Goal: Task Accomplishment & Management: Manage account settings

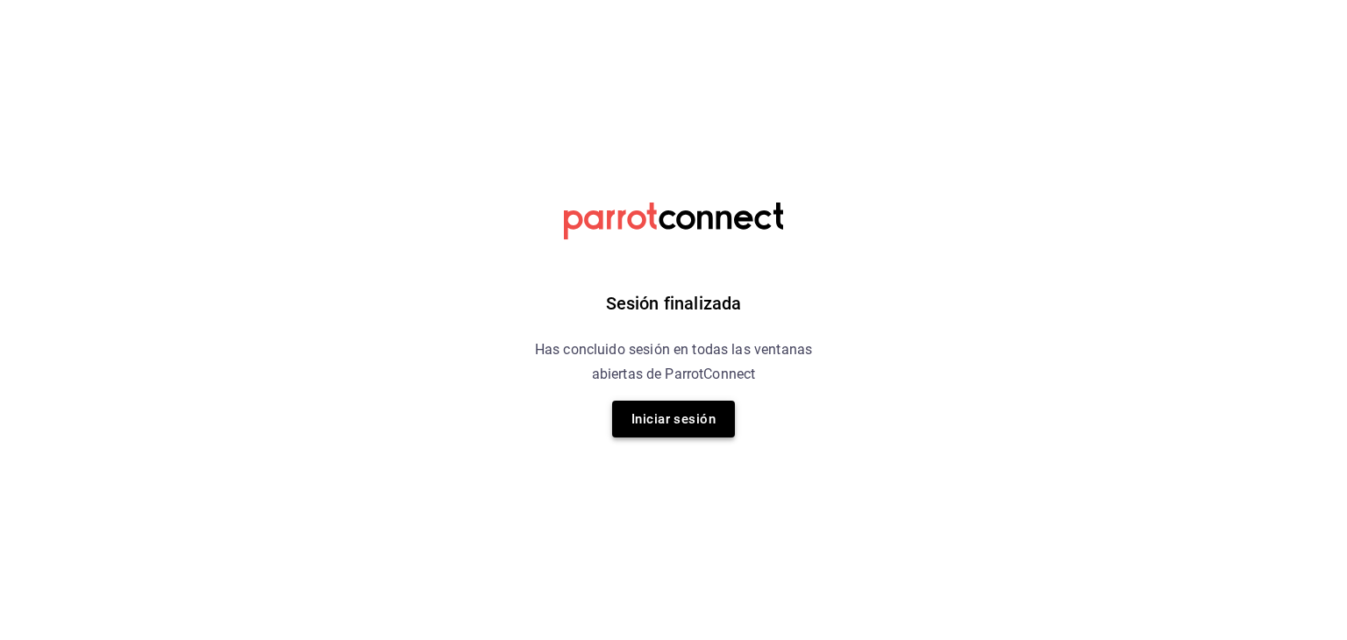
click at [712, 413] on button "Iniciar sesión" at bounding box center [673, 419] width 123 height 37
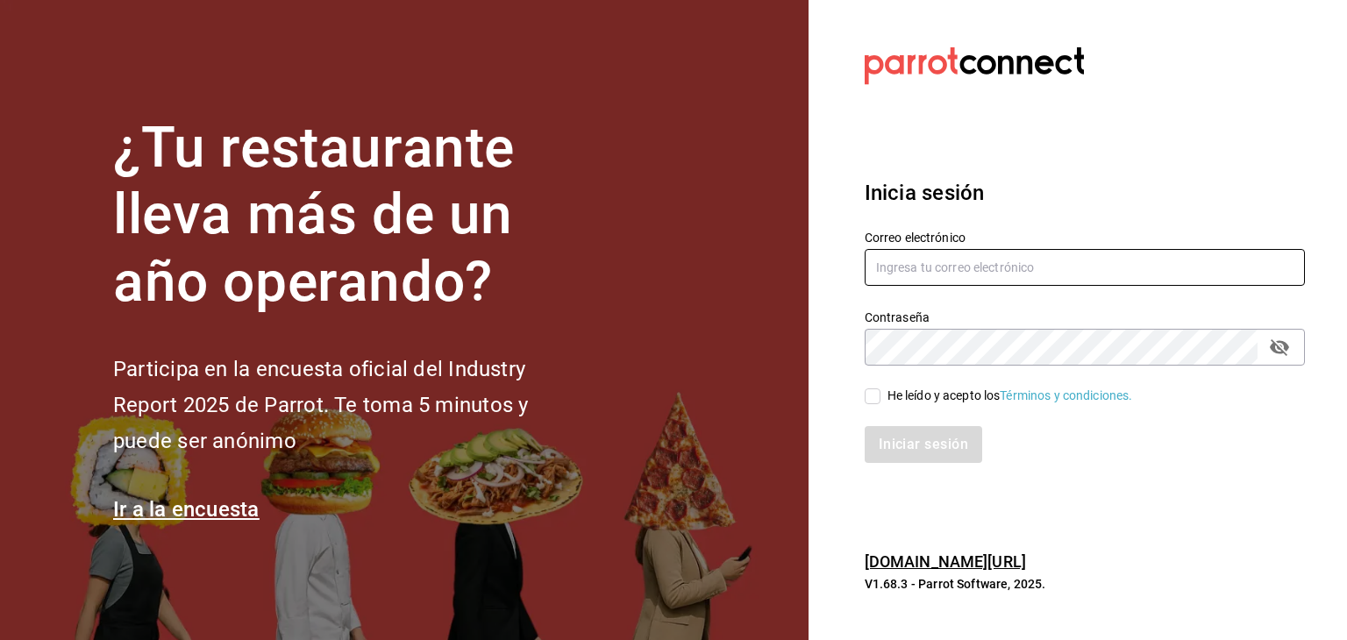
click at [947, 278] on input "text" at bounding box center [1085, 267] width 440 height 37
click at [949, 277] on input "text" at bounding box center [1085, 267] width 440 height 37
type input "multiuser@pickup.com"
click at [865, 394] on input "He leído y acepto los Términos y condiciones." at bounding box center [873, 396] width 16 height 16
checkbox input "true"
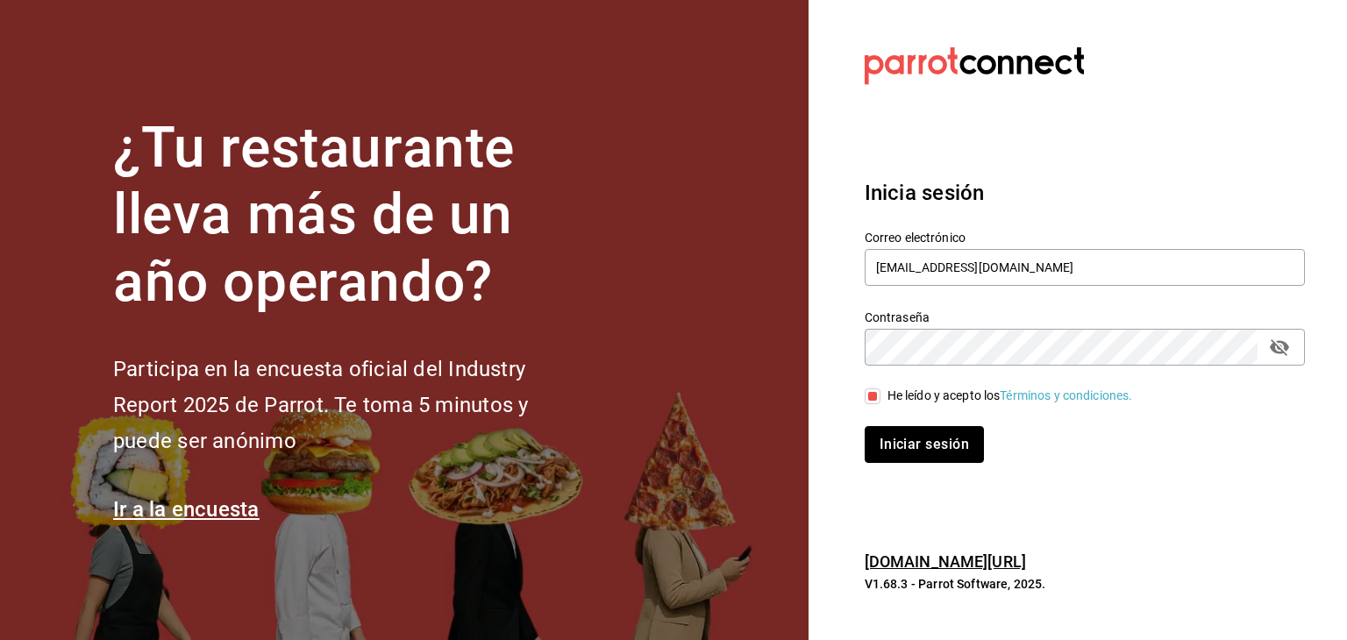
click at [910, 438] on button "Iniciar sesión" at bounding box center [924, 444] width 119 height 37
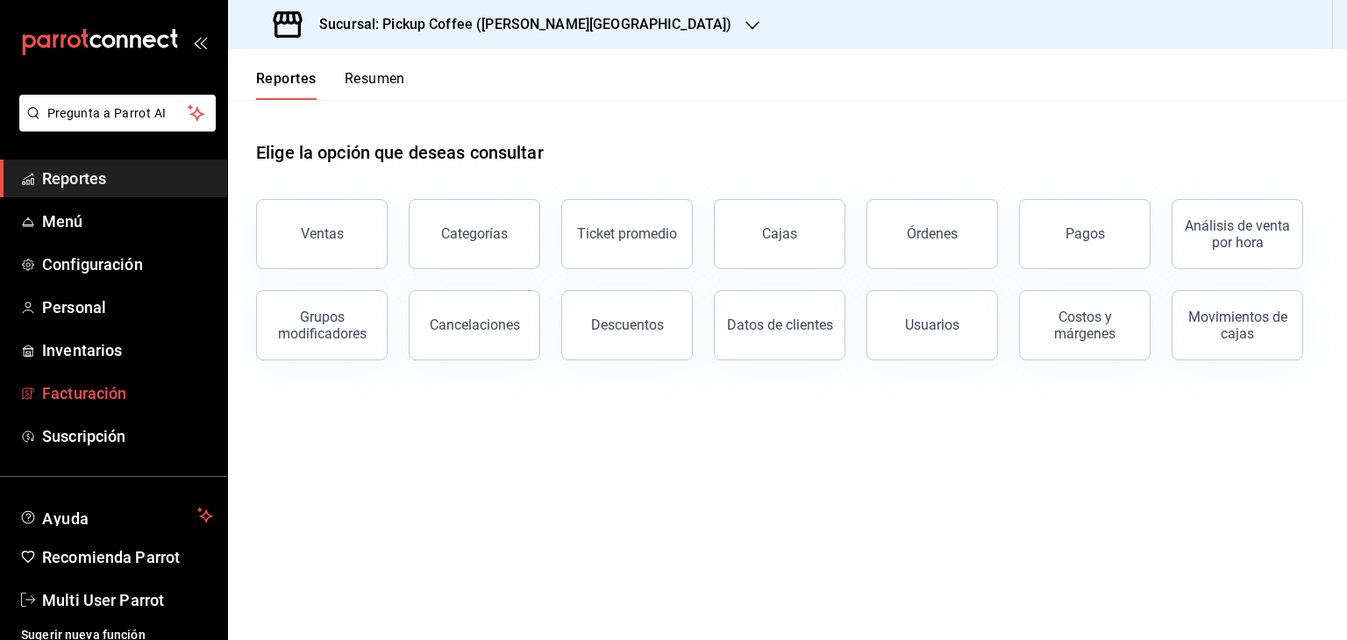
scroll to position [21, 0]
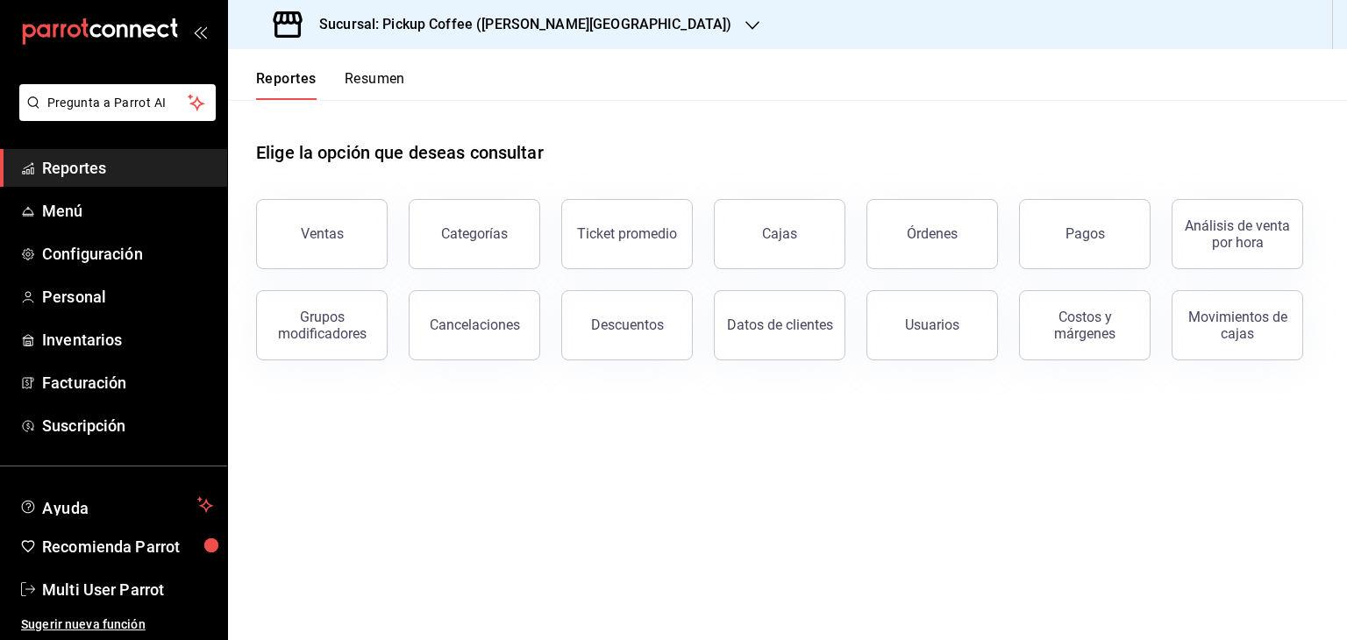
click at [898, 394] on main "Elige la opción que deseas consultar Ventas Categorías Ticket promedio Cajas Ór…" at bounding box center [787, 370] width 1119 height 540
click at [358, 247] on button "Ventas" at bounding box center [322, 234] width 132 height 70
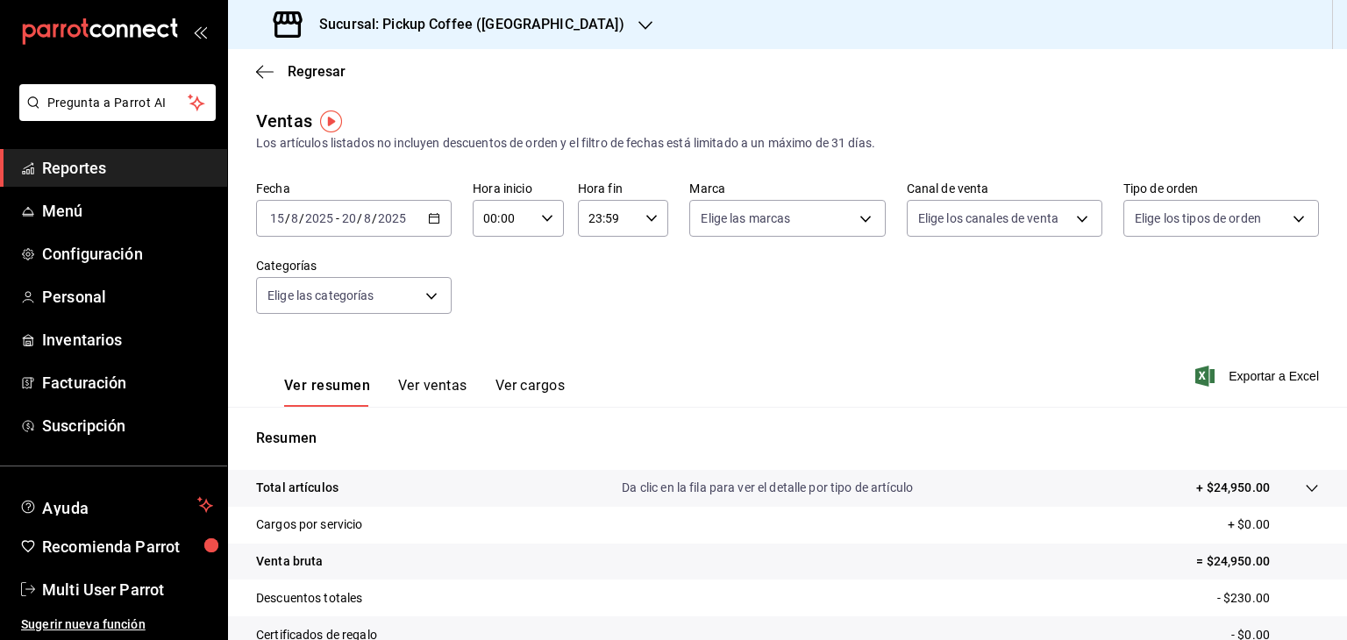
click at [431, 226] on div "[DATE] [DATE] - [DATE] [DATE]" at bounding box center [354, 218] width 196 height 37
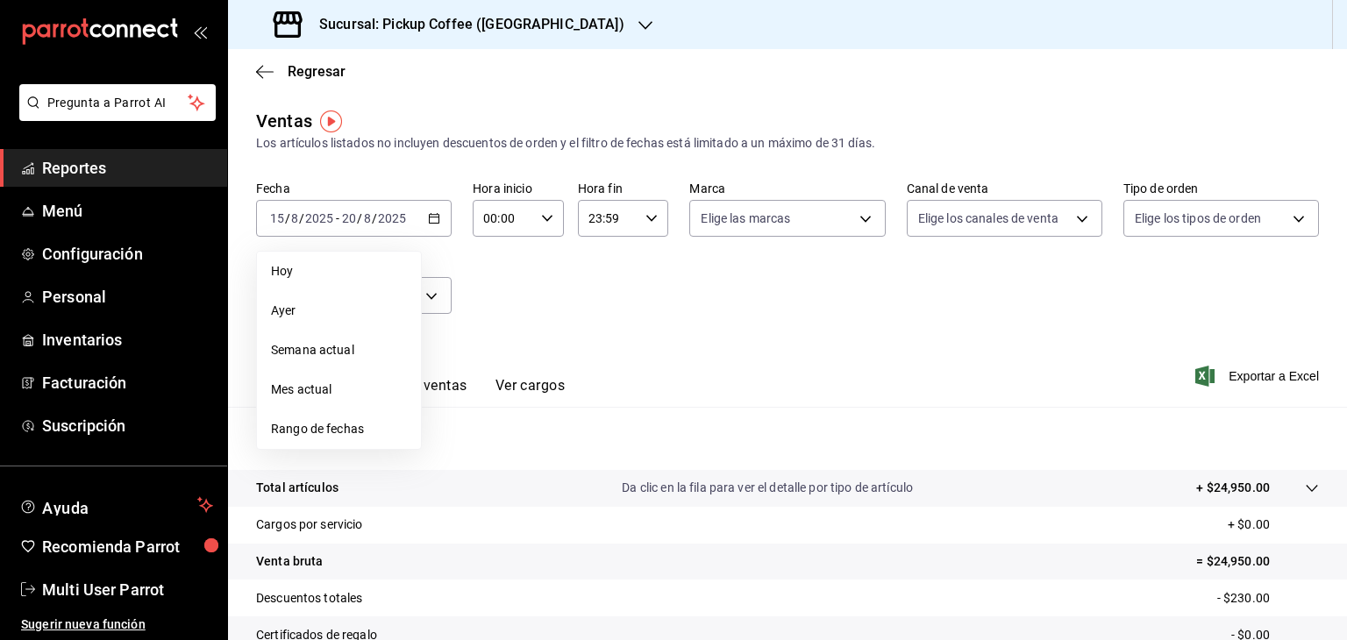
click at [638, 17] on div at bounding box center [645, 25] width 14 height 18
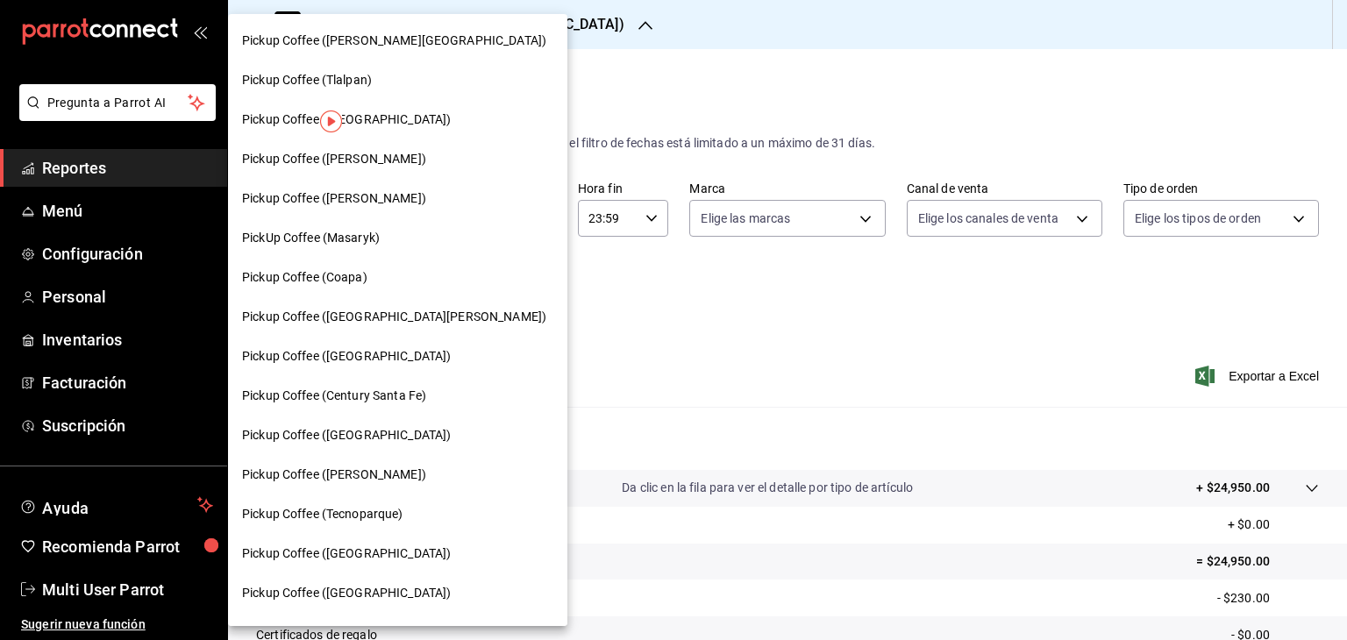
click at [685, 316] on div at bounding box center [673, 320] width 1347 height 640
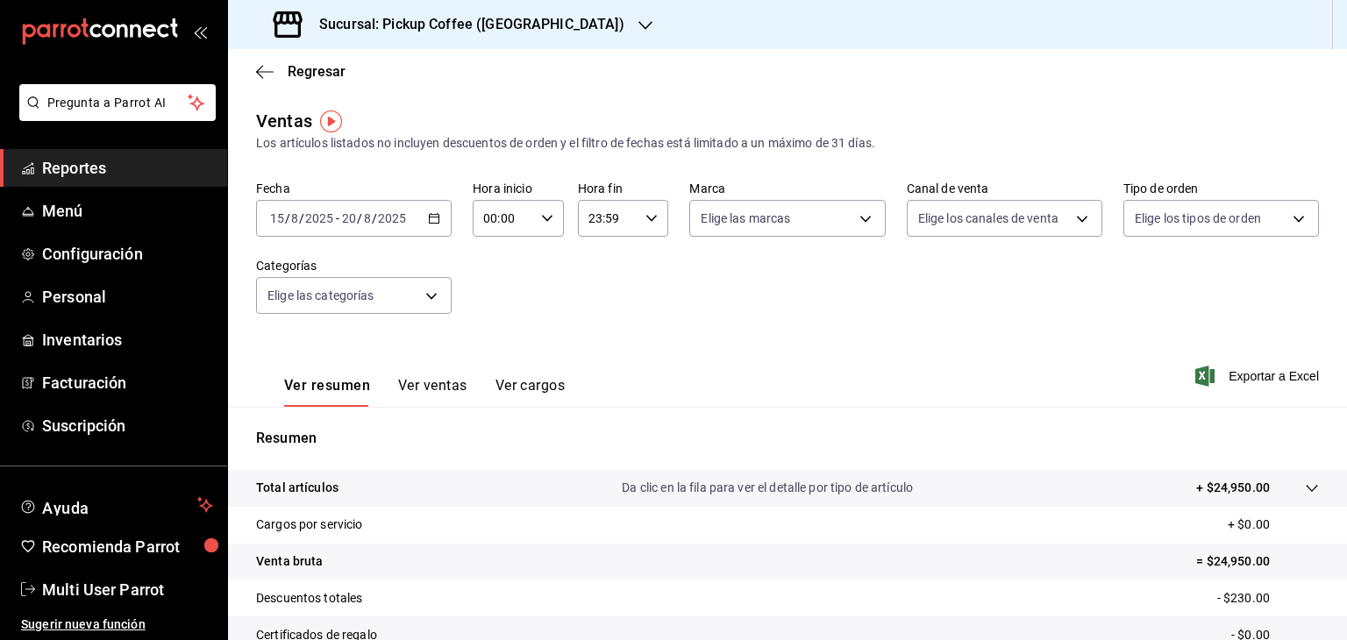
click at [587, 17] on div "Sucursal: Pickup Coffee (Parque México)" at bounding box center [450, 24] width 417 height 49
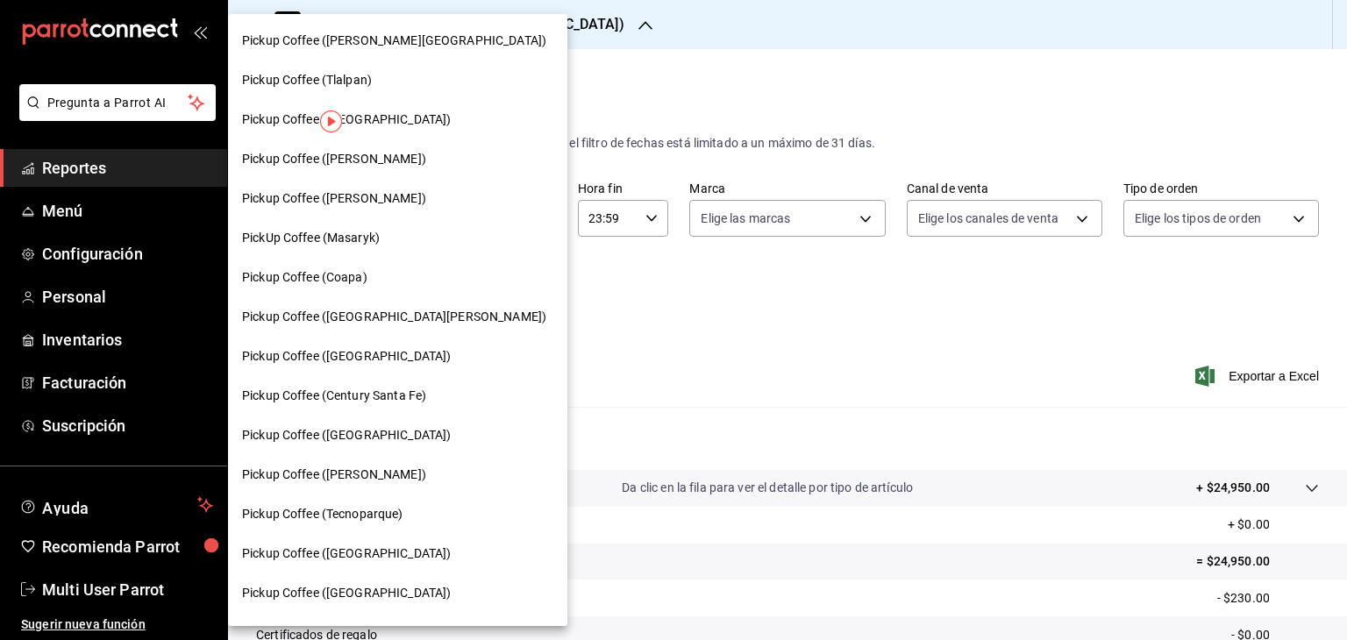
click at [794, 103] on div at bounding box center [673, 320] width 1347 height 640
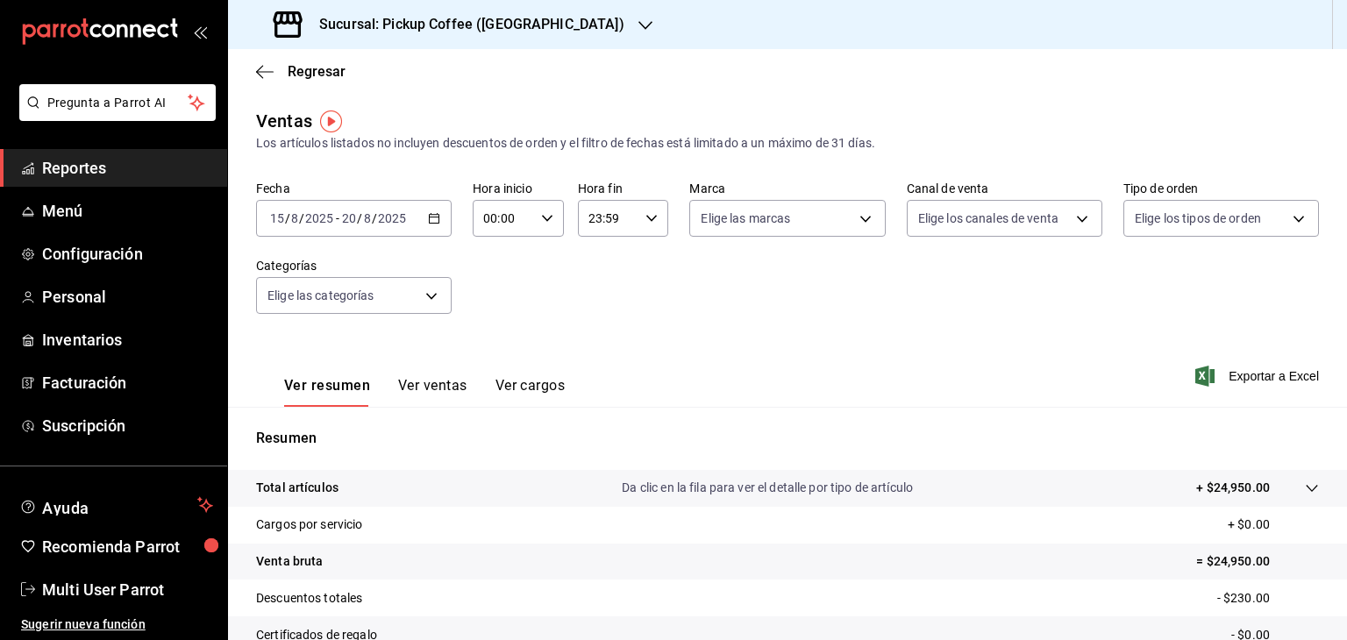
click at [519, 29] on h3 "Sucursal: Pickup Coffee (Parque México)" at bounding box center [464, 24] width 319 height 21
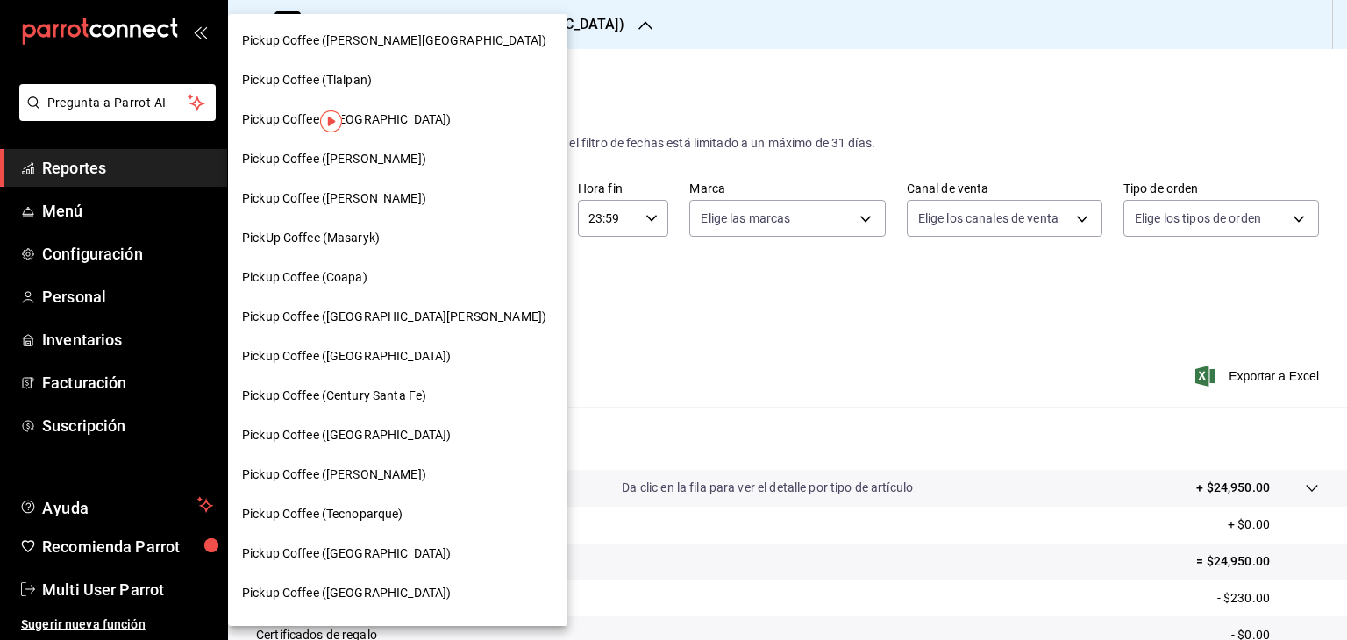
click at [142, 160] on div at bounding box center [673, 320] width 1347 height 640
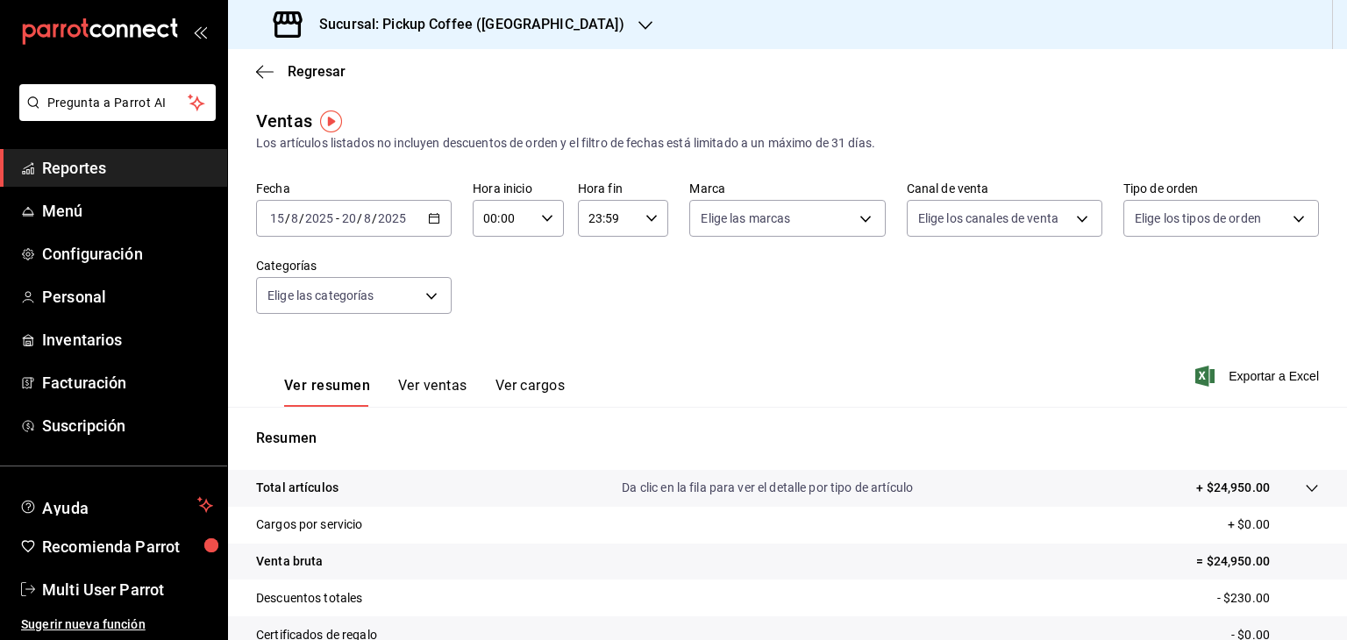
click at [532, 29] on h3 "Sucursal: Pickup Coffee (Parque México)" at bounding box center [464, 24] width 319 height 21
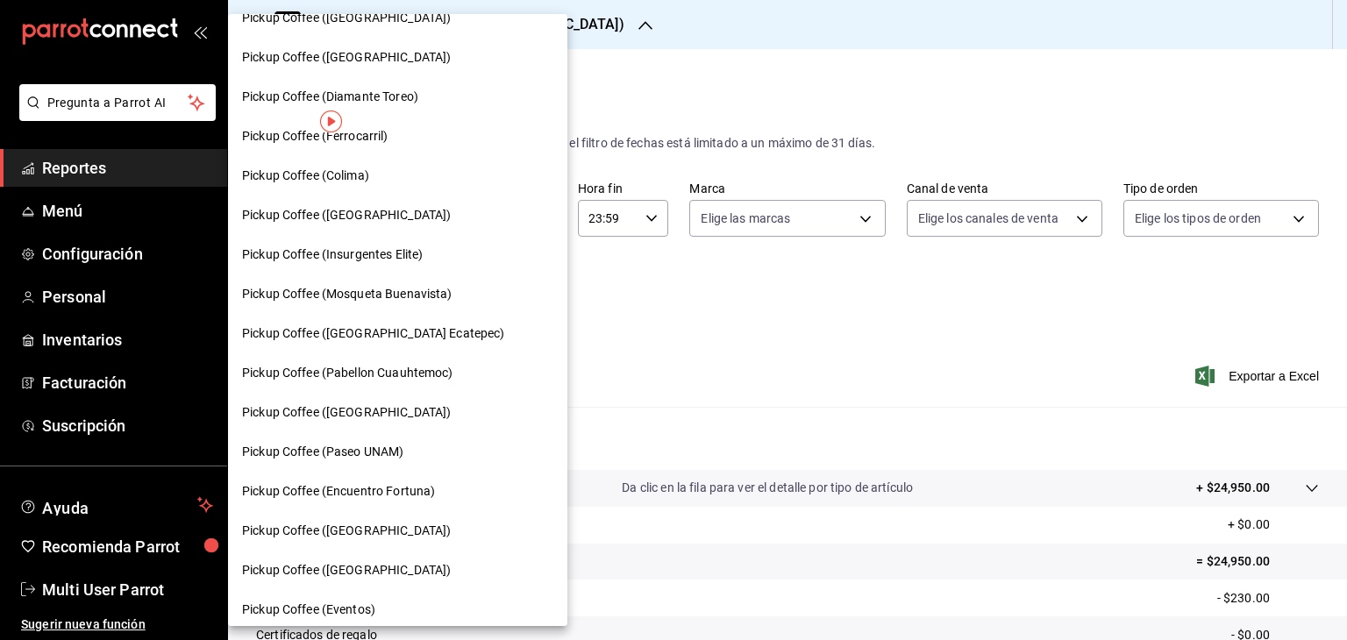
scroll to position [901, 0]
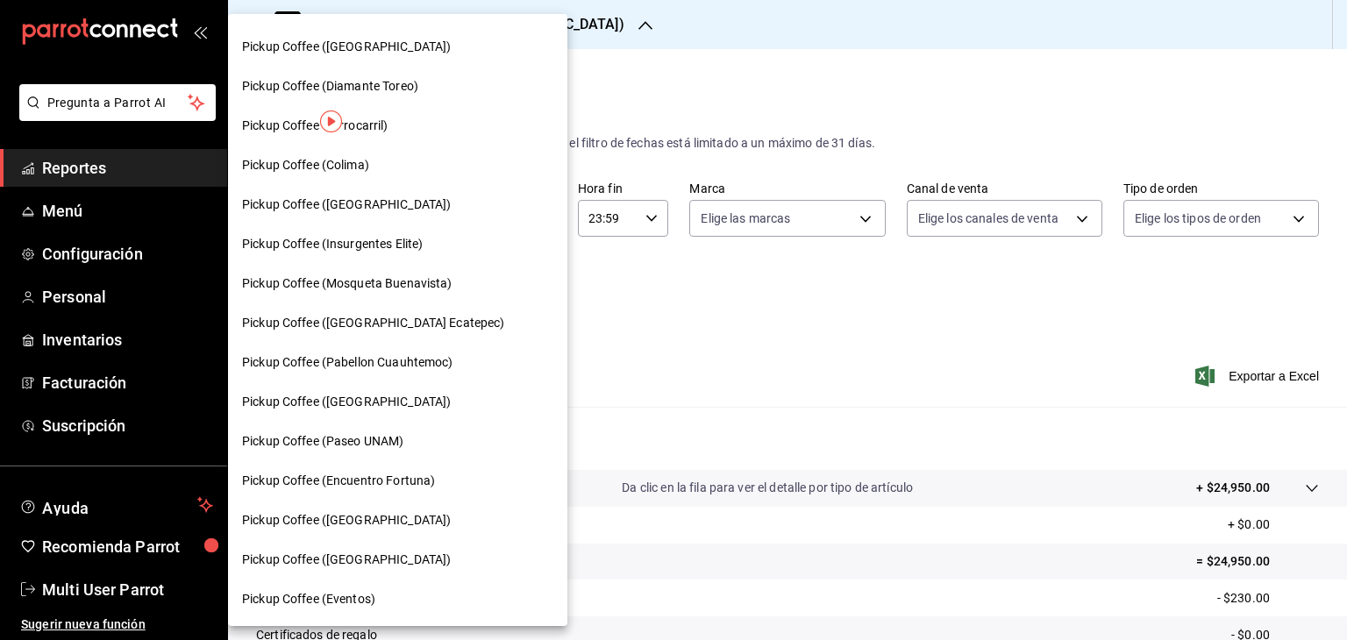
click at [423, 244] on span "Pickup Coffee (Insurgentes Elite)" at bounding box center [332, 244] width 181 height 18
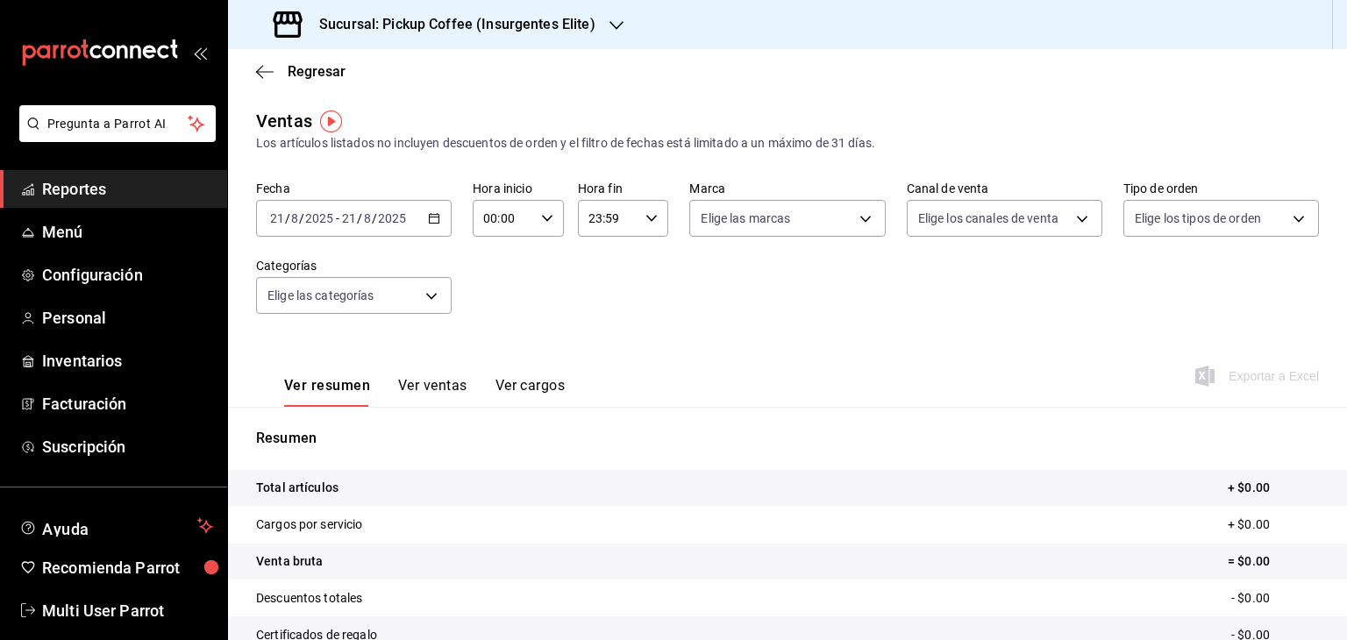
click at [424, 211] on div "2025-08-21 21 / 8 / 2025 - 2025-08-21 21 / 8 / 2025" at bounding box center [354, 218] width 196 height 37
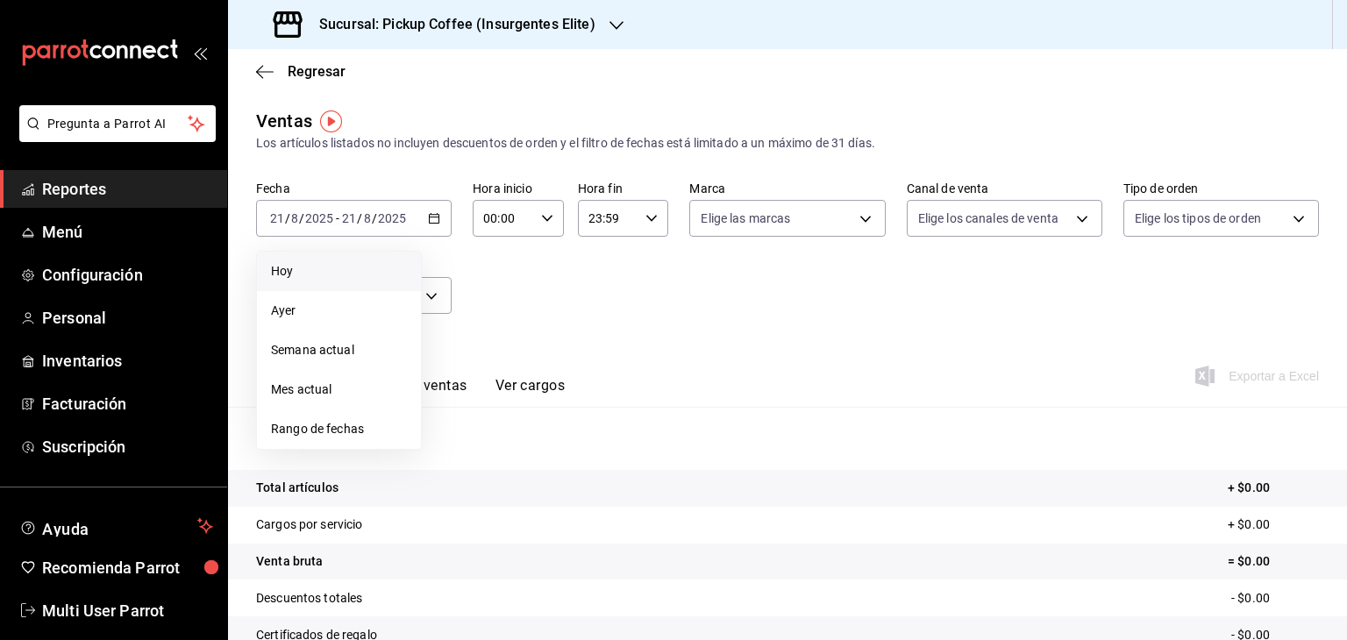
click at [374, 276] on span "Hoy" at bounding box center [339, 271] width 136 height 18
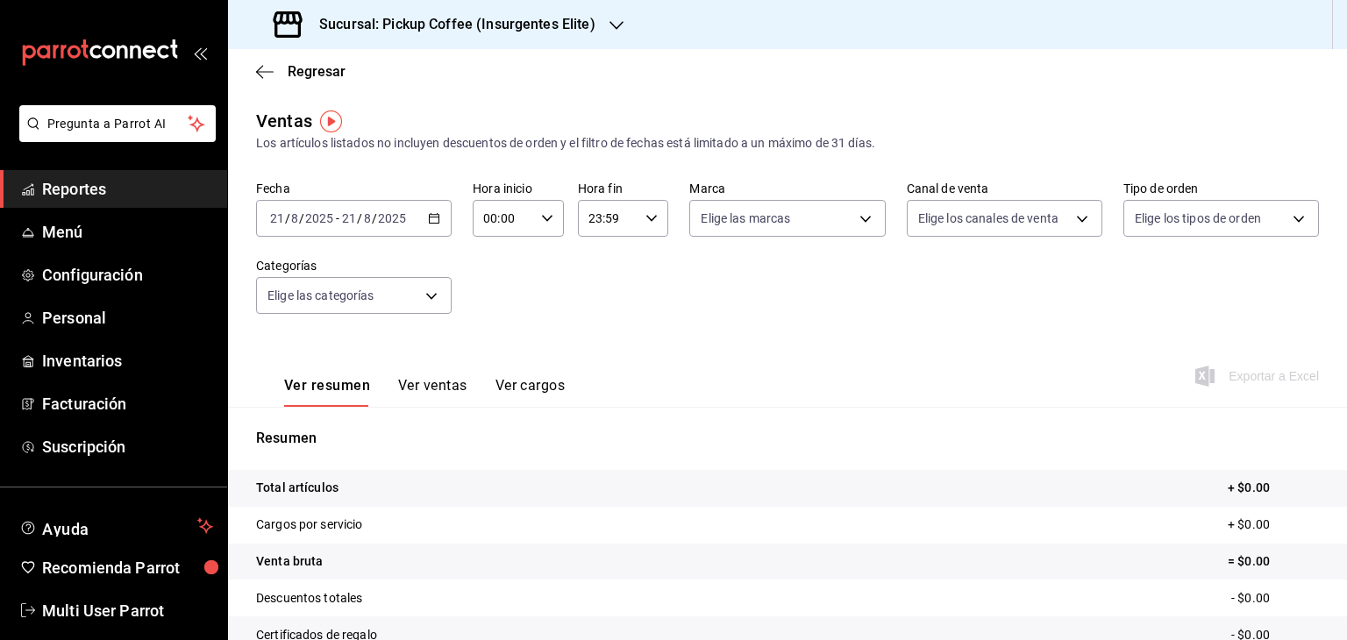
click at [596, 32] on div "Sucursal: Pickup Coffee (Insurgentes Elite)" at bounding box center [436, 24] width 388 height 49
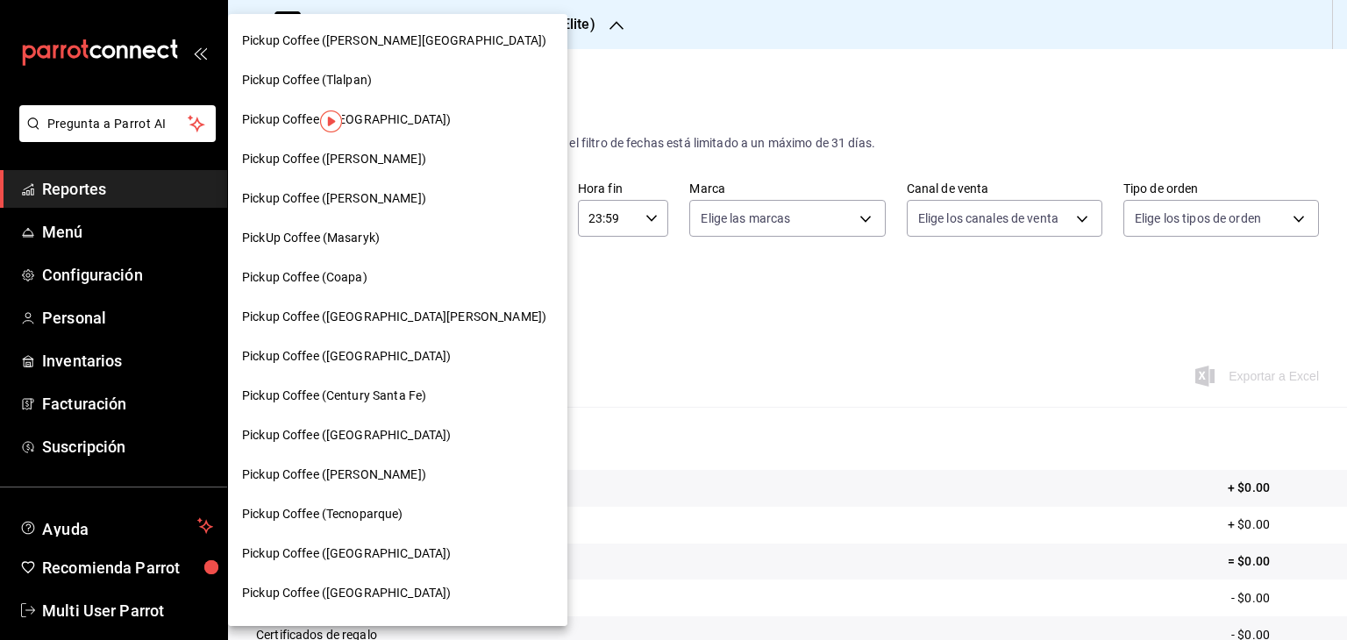
click at [884, 79] on div at bounding box center [673, 320] width 1347 height 640
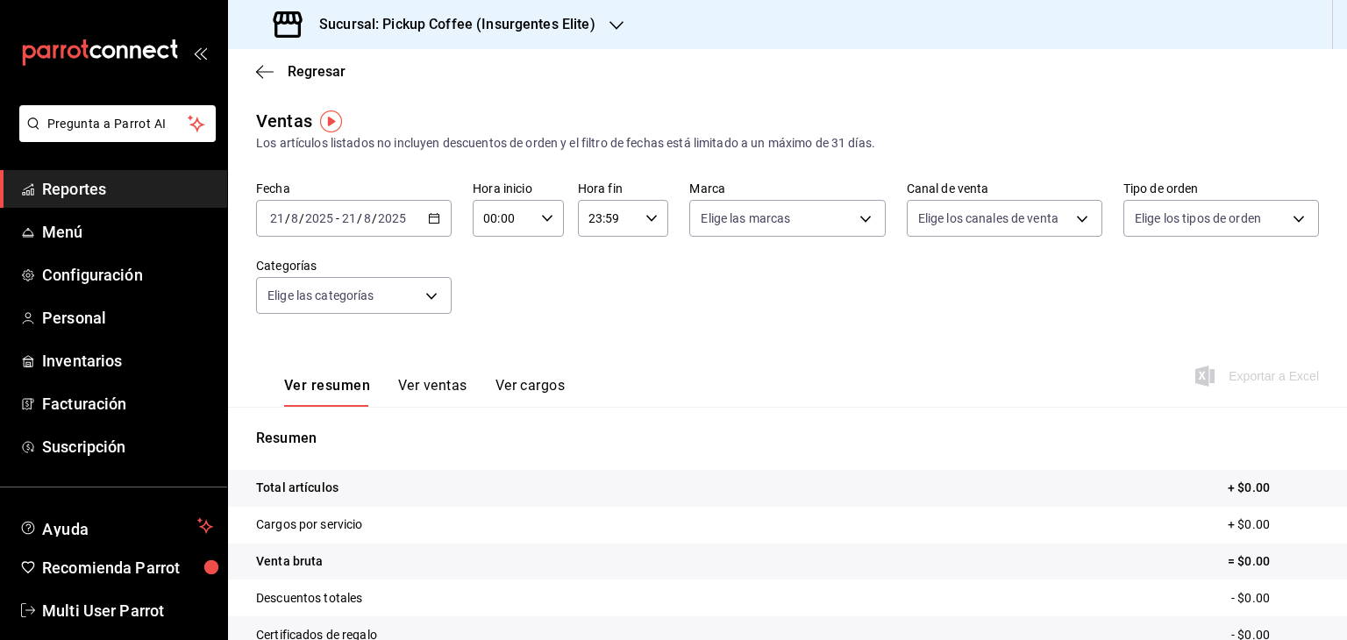
click at [431, 388] on button "Ver ventas" at bounding box center [432, 392] width 69 height 30
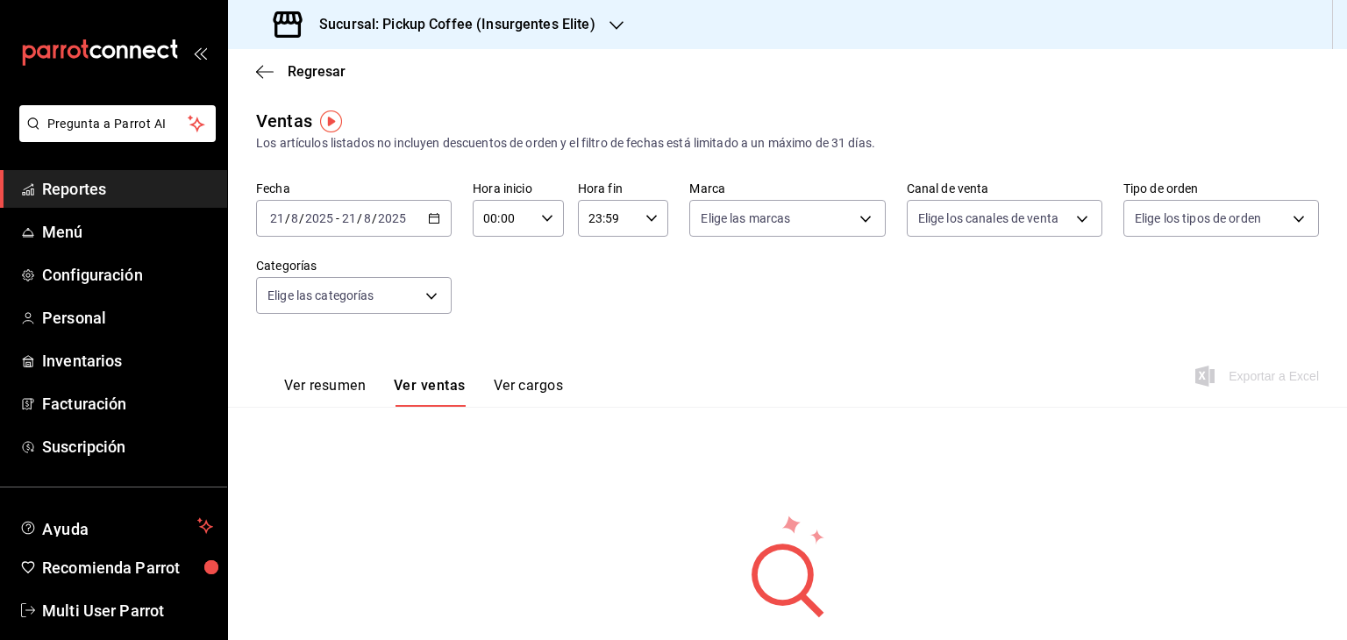
click at [333, 388] on button "Ver resumen" at bounding box center [325, 392] width 82 height 30
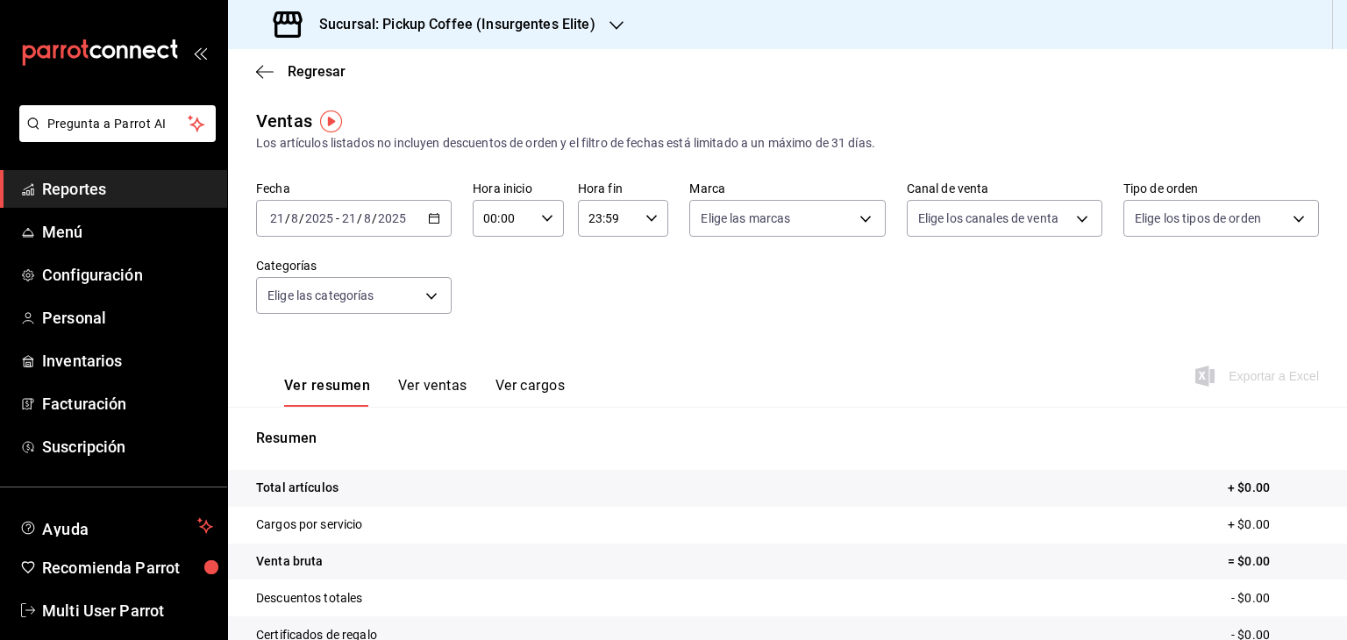
click at [628, 19] on div "Sucursal: Pickup Coffee (Insurgentes Elite)" at bounding box center [787, 24] width 1119 height 49
click at [618, 23] on icon "button" at bounding box center [616, 25] width 14 height 9
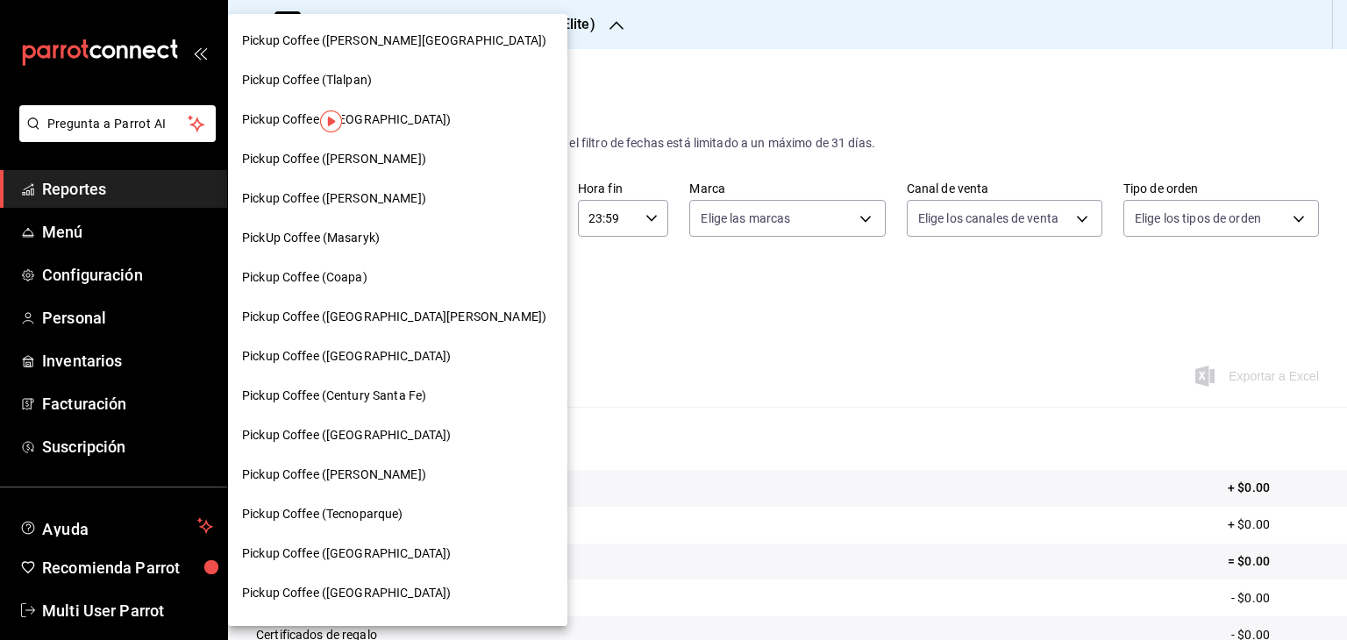
click at [395, 278] on div "Pickup Coffee (Coapa)" at bounding box center [397, 277] width 311 height 18
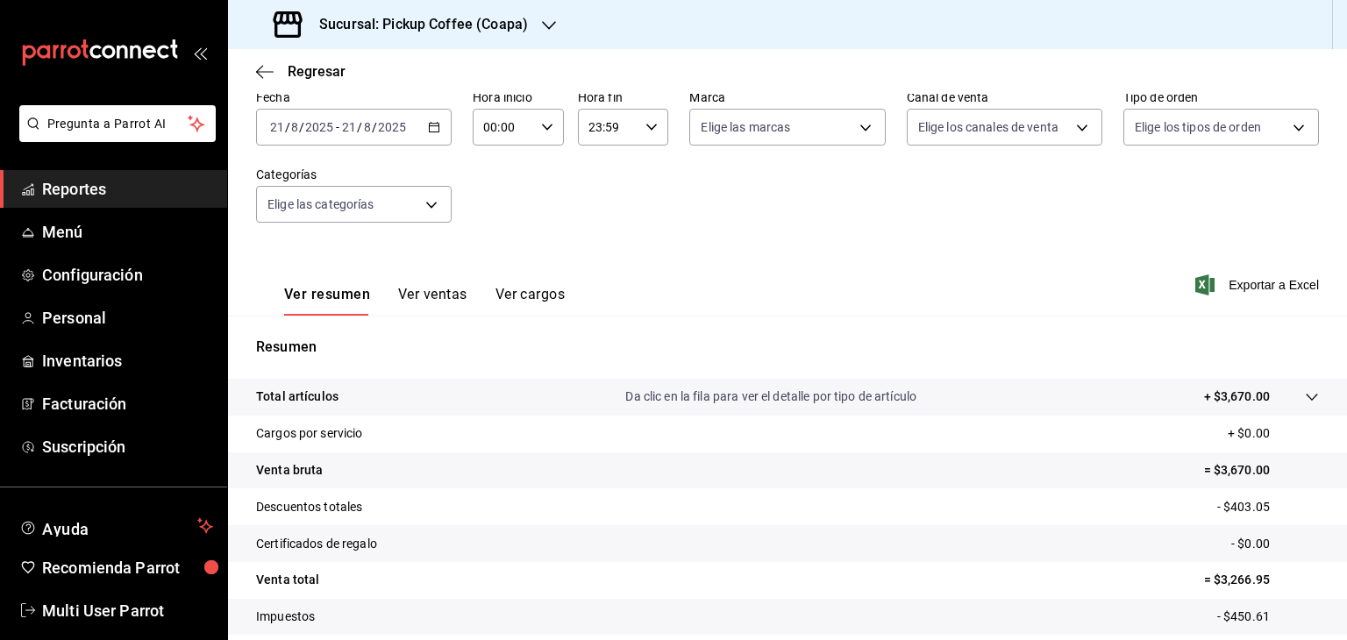
scroll to position [200, 0]
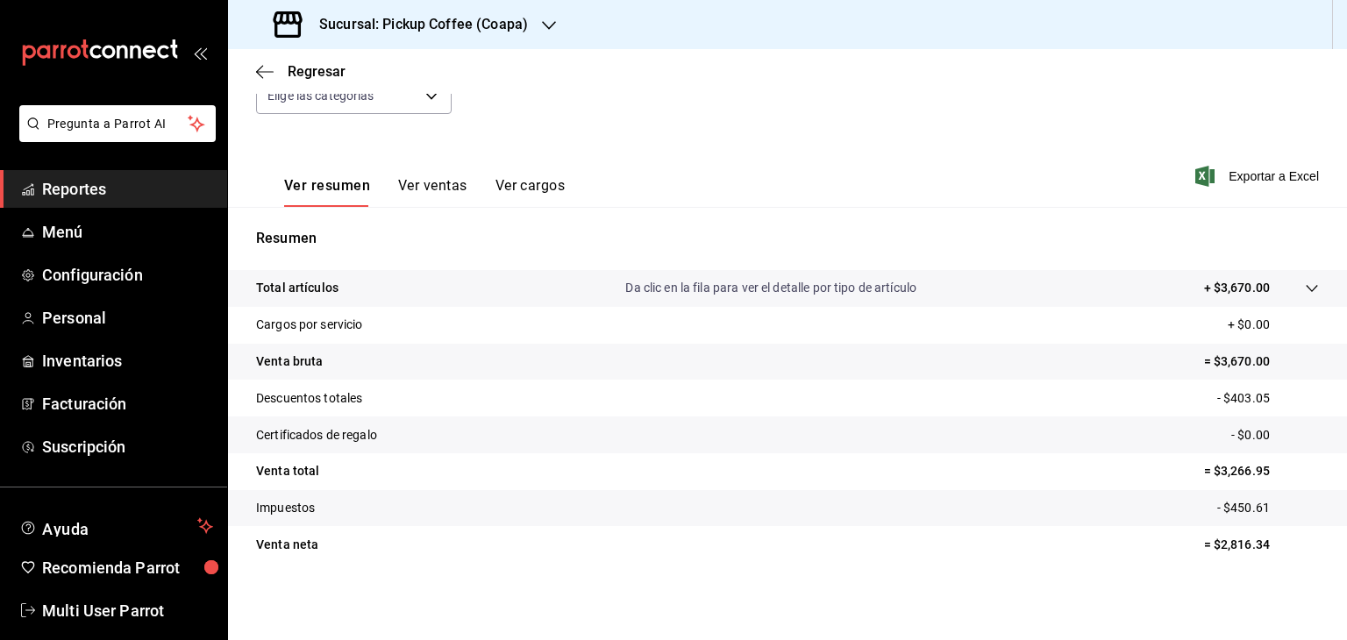
drag, startPoint x: 430, startPoint y: 189, endPoint x: 505, endPoint y: 183, distance: 75.6
click at [431, 189] on button "Ver ventas" at bounding box center [432, 192] width 69 height 30
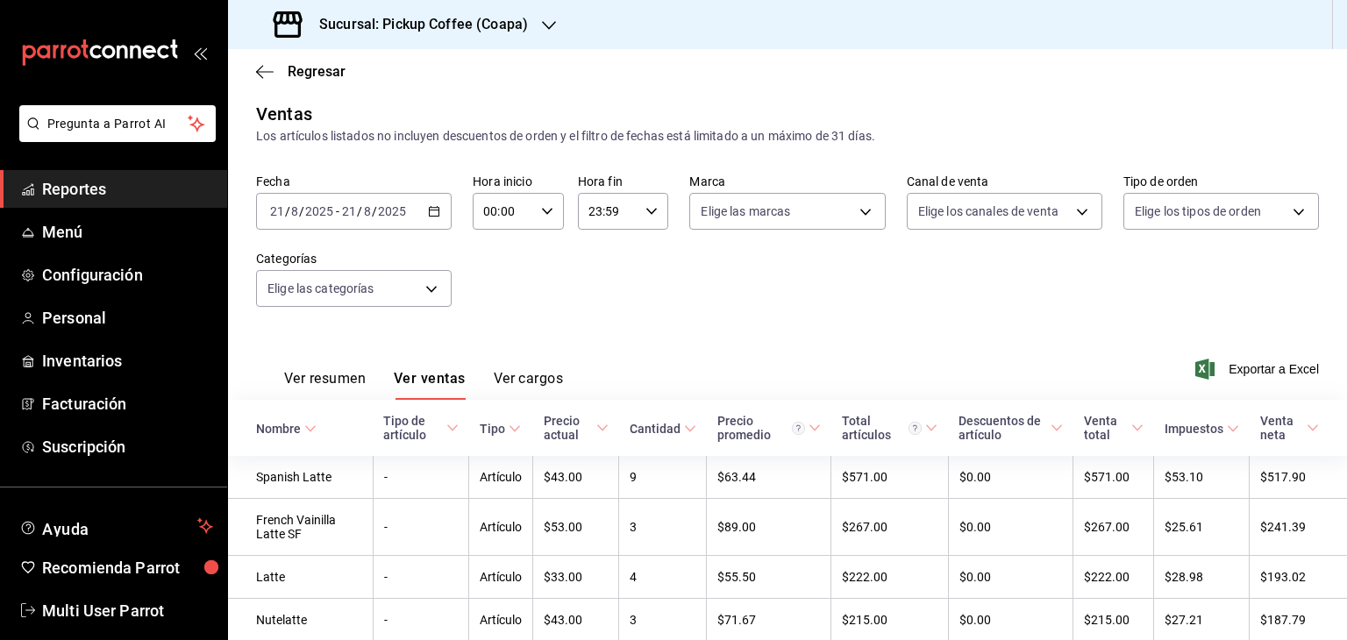
scroll to position [200, 0]
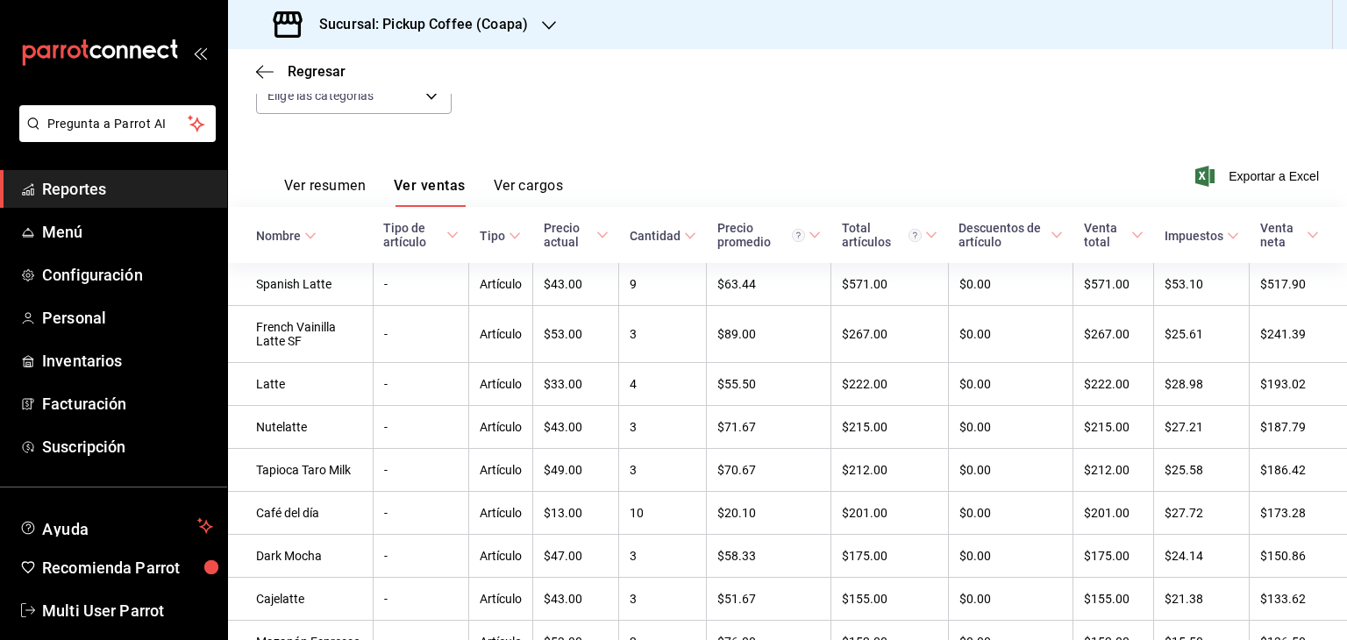
click at [503, 183] on button "Ver cargos" at bounding box center [529, 192] width 70 height 30
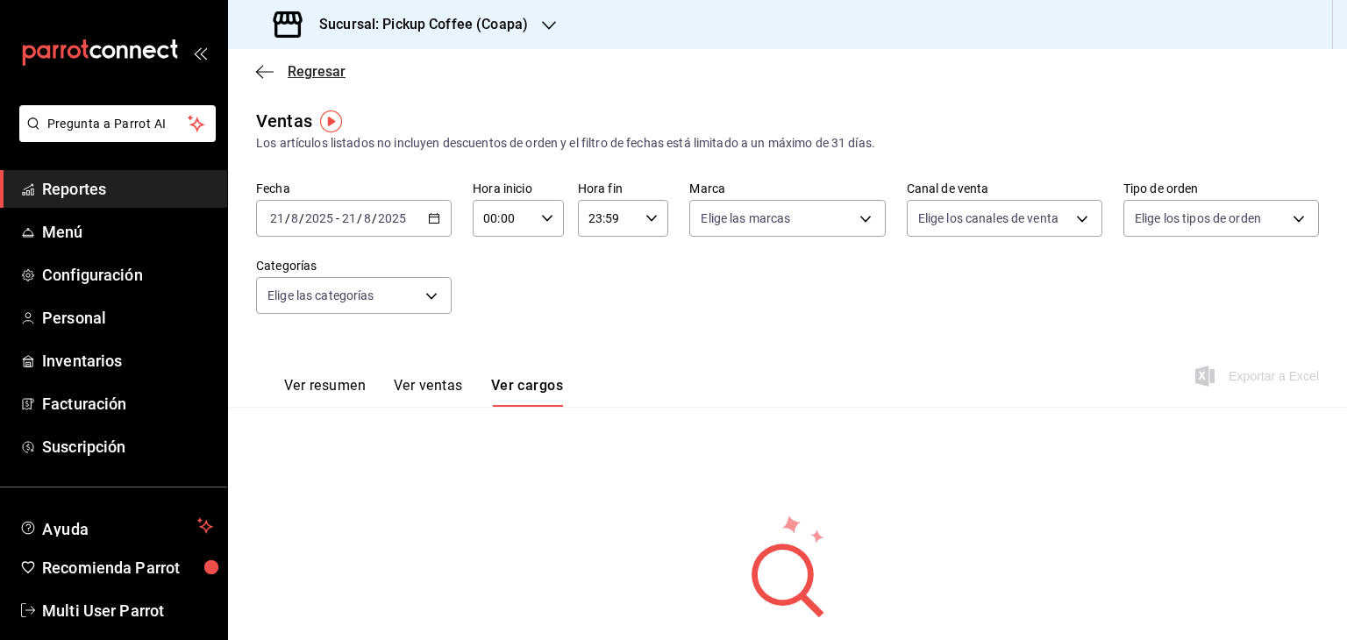
click at [270, 67] on icon "button" at bounding box center [265, 72] width 18 height 16
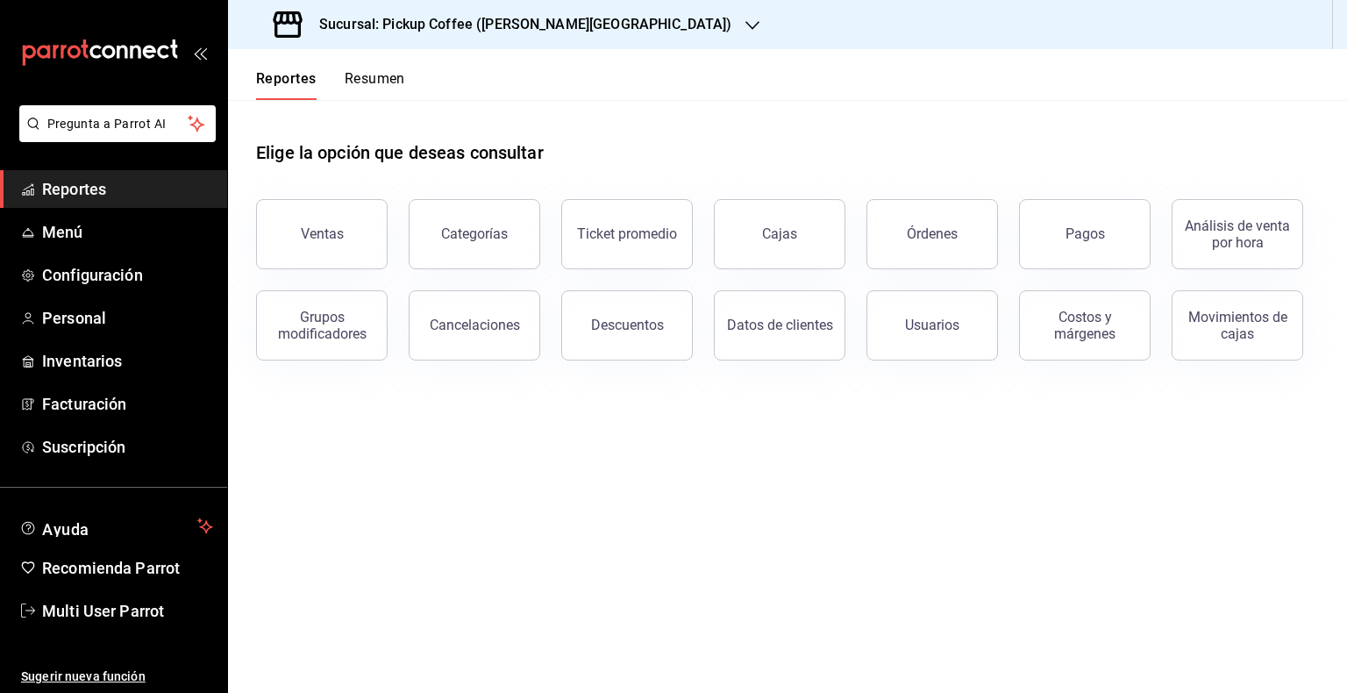
click at [561, 21] on h3 "Sucursal: Pickup Coffee ([PERSON_NAME][GEOGRAPHIC_DATA])" at bounding box center [518, 24] width 426 height 21
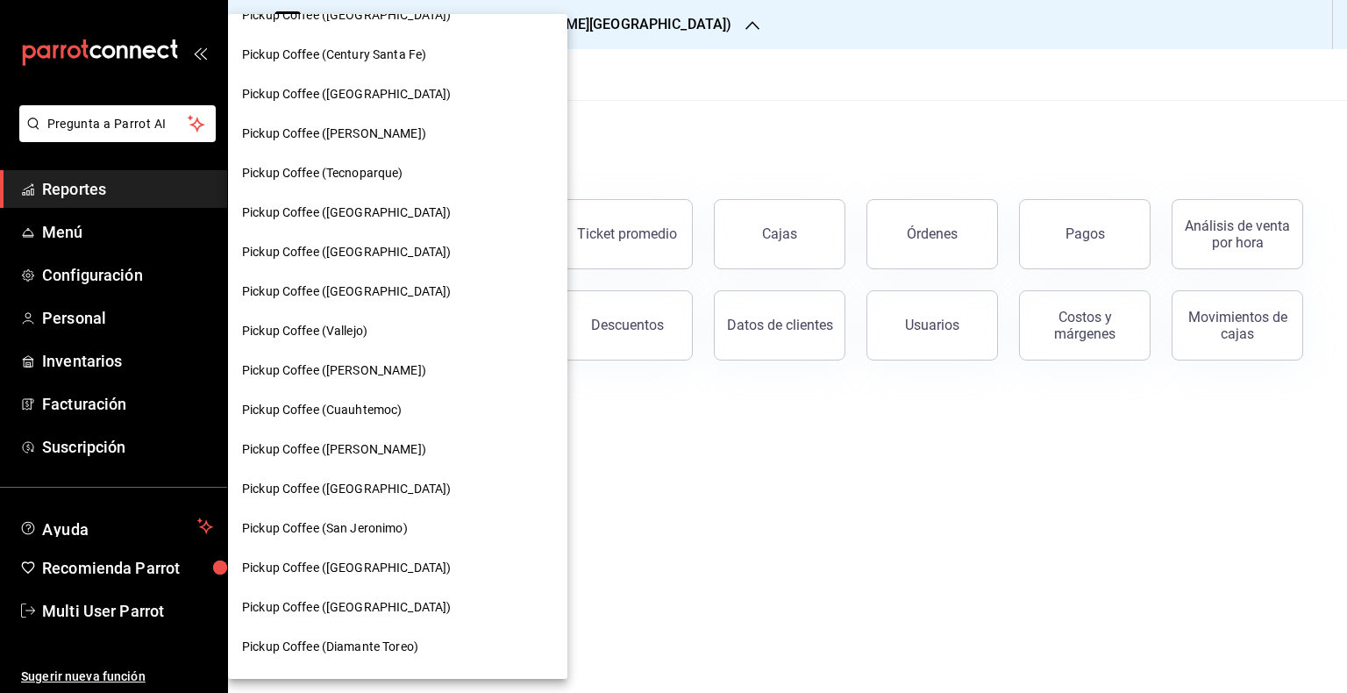
scroll to position [344, 0]
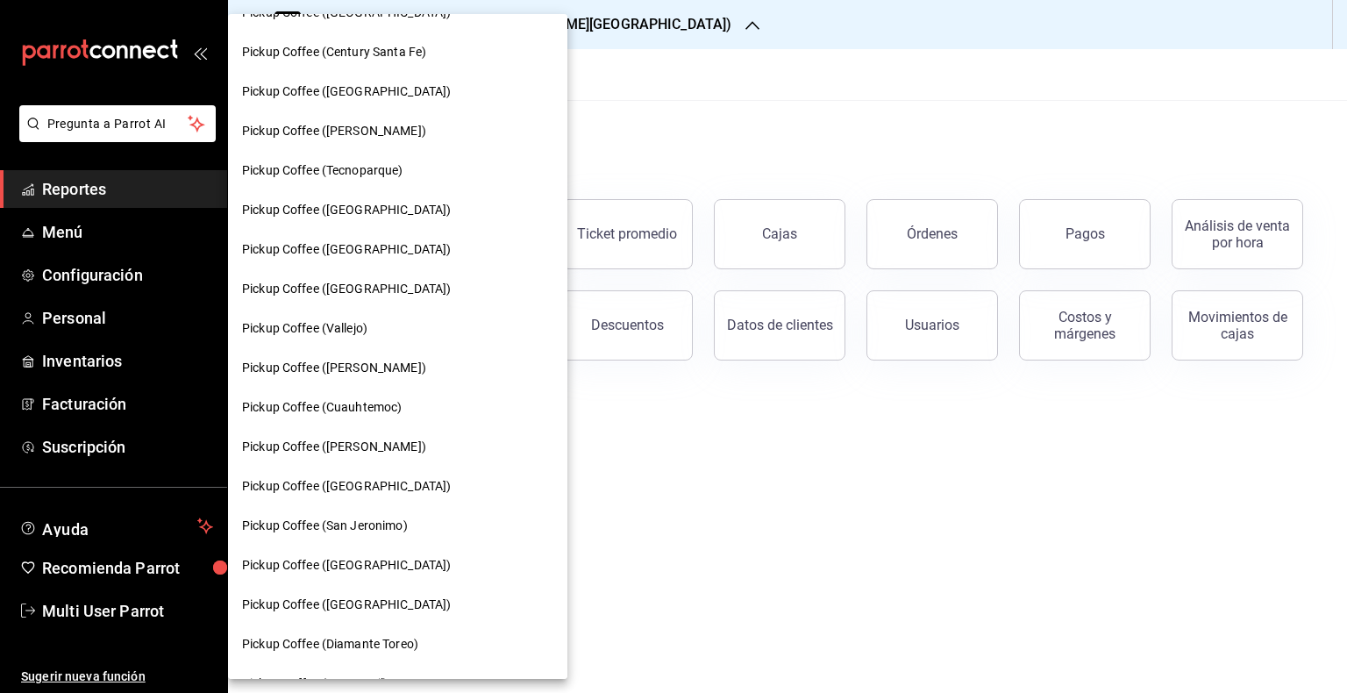
click at [431, 287] on div "Pickup Coffee ([GEOGRAPHIC_DATA])" at bounding box center [397, 289] width 311 height 18
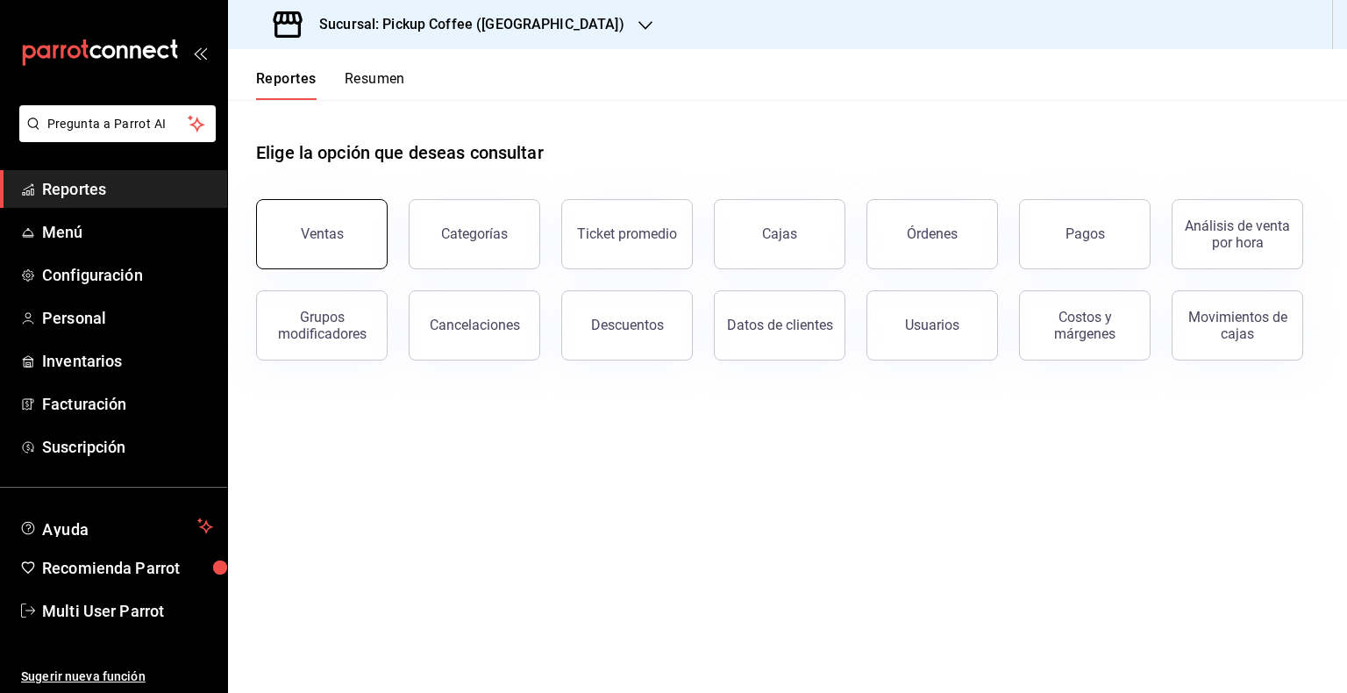
click at [358, 235] on button "Ventas" at bounding box center [322, 234] width 132 height 70
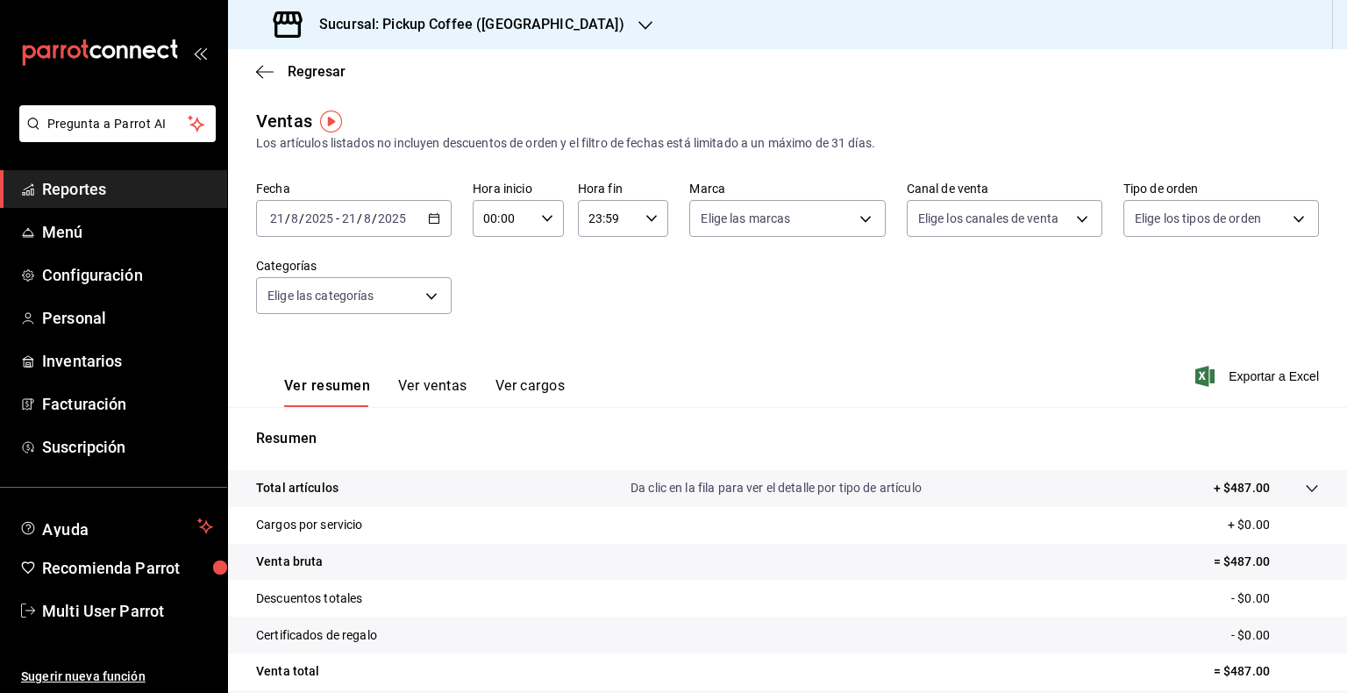
click at [438, 222] on div "2025-08-21 21 / 8 / 2025 - 2025-08-21 21 / 8 / 2025" at bounding box center [354, 218] width 196 height 37
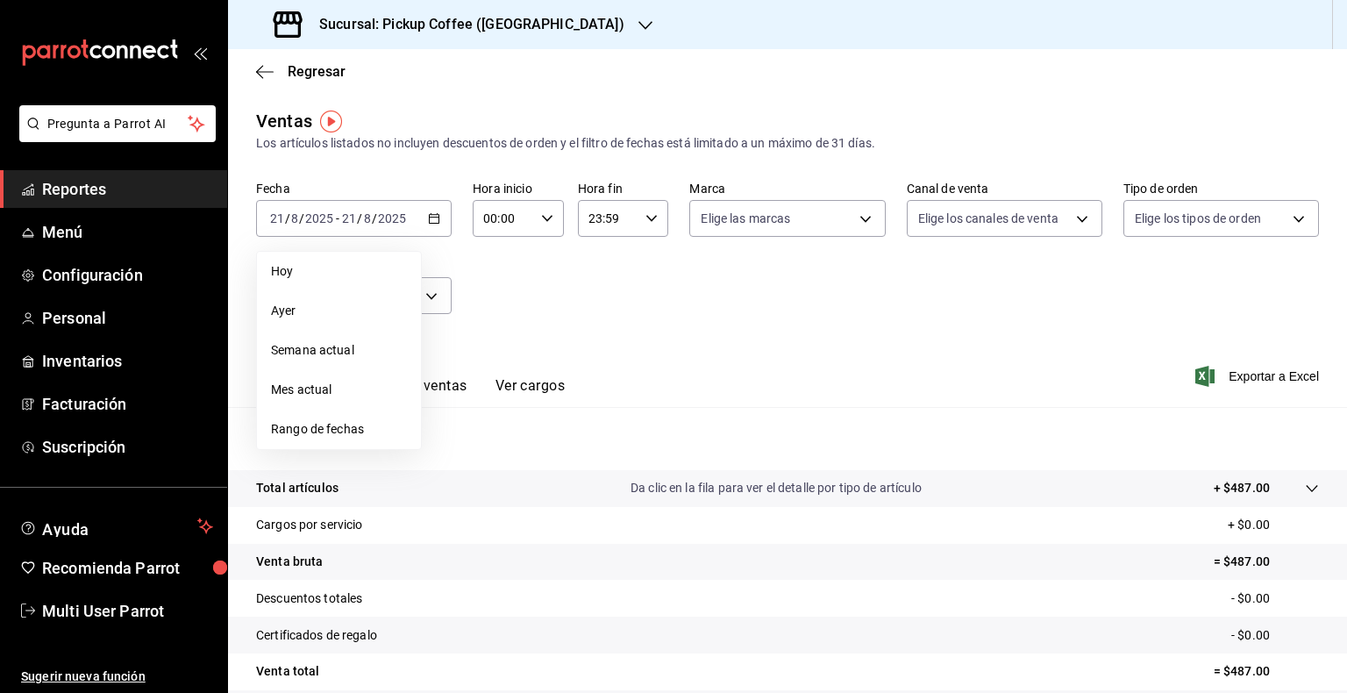
click at [730, 314] on div "Fecha 2025-08-21 21 / 8 / 2025 - 2025-08-21 21 / 8 / 2025 Hoy Ayer Semana actua…" at bounding box center [787, 258] width 1063 height 154
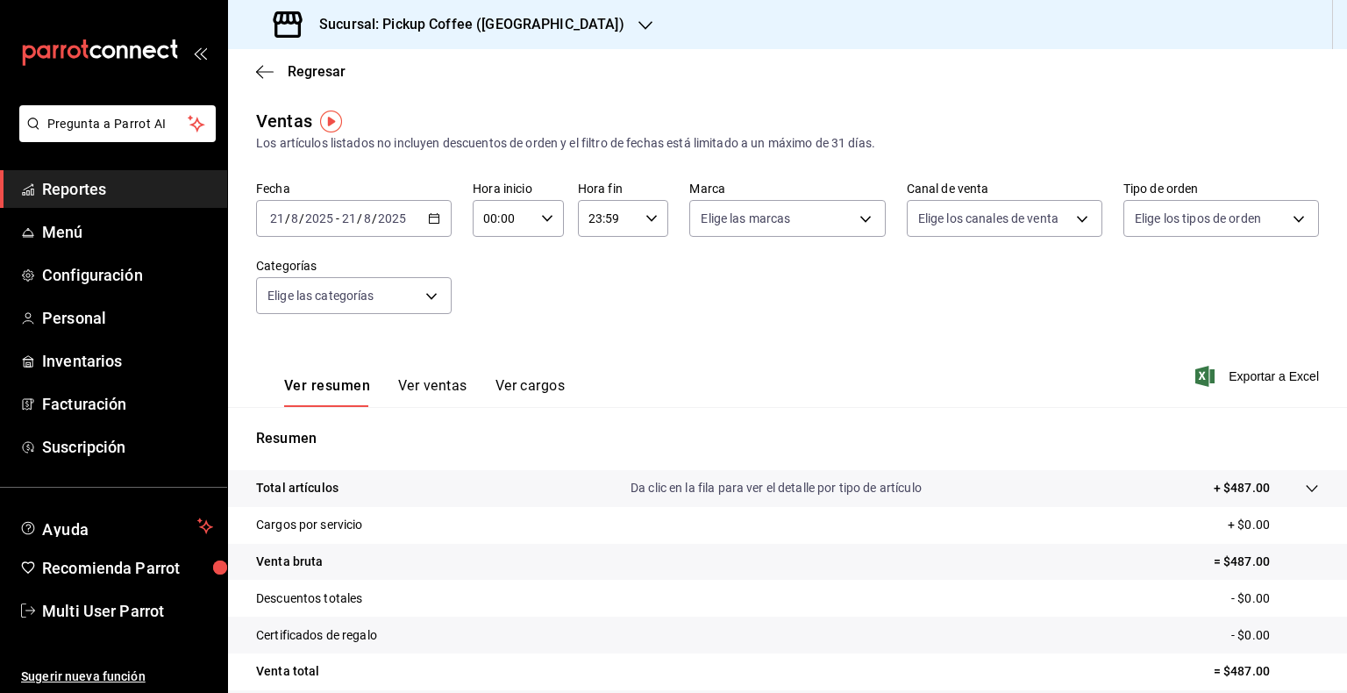
click at [430, 215] on \(Stroke\) "button" at bounding box center [434, 219] width 11 height 10
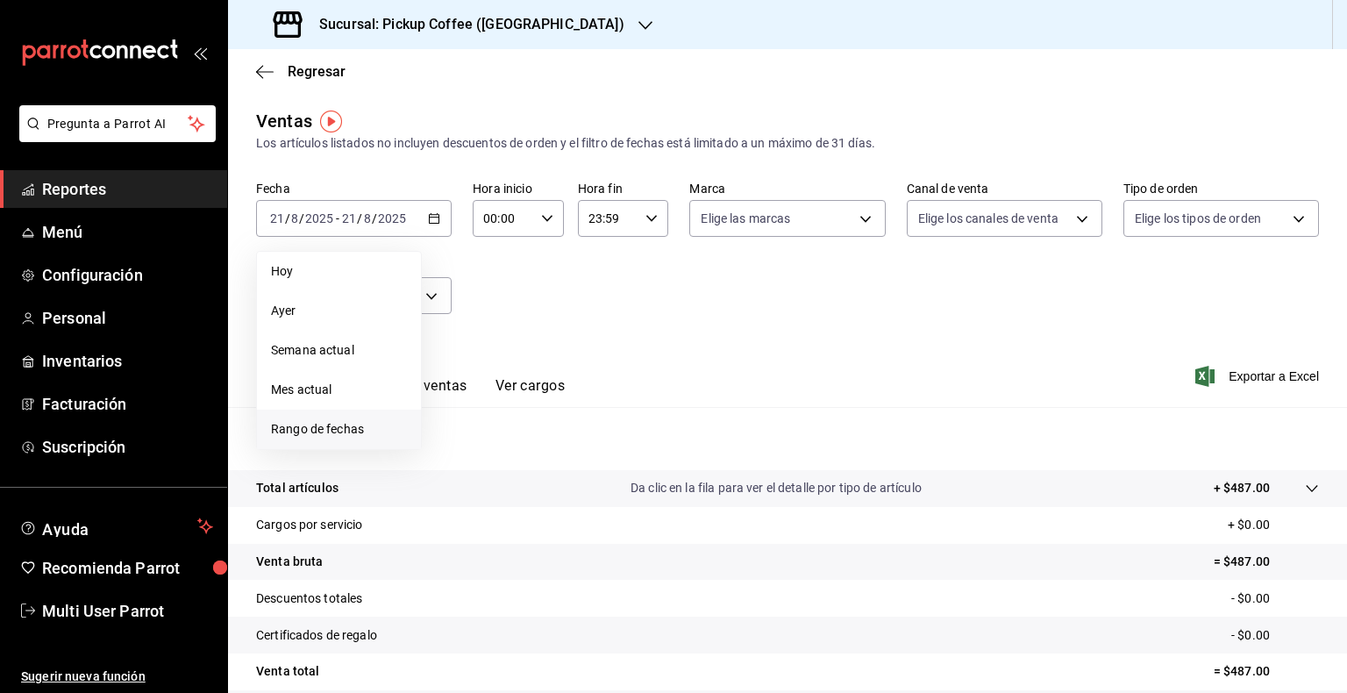
click at [353, 420] on span "Rango de fechas" at bounding box center [339, 429] width 136 height 18
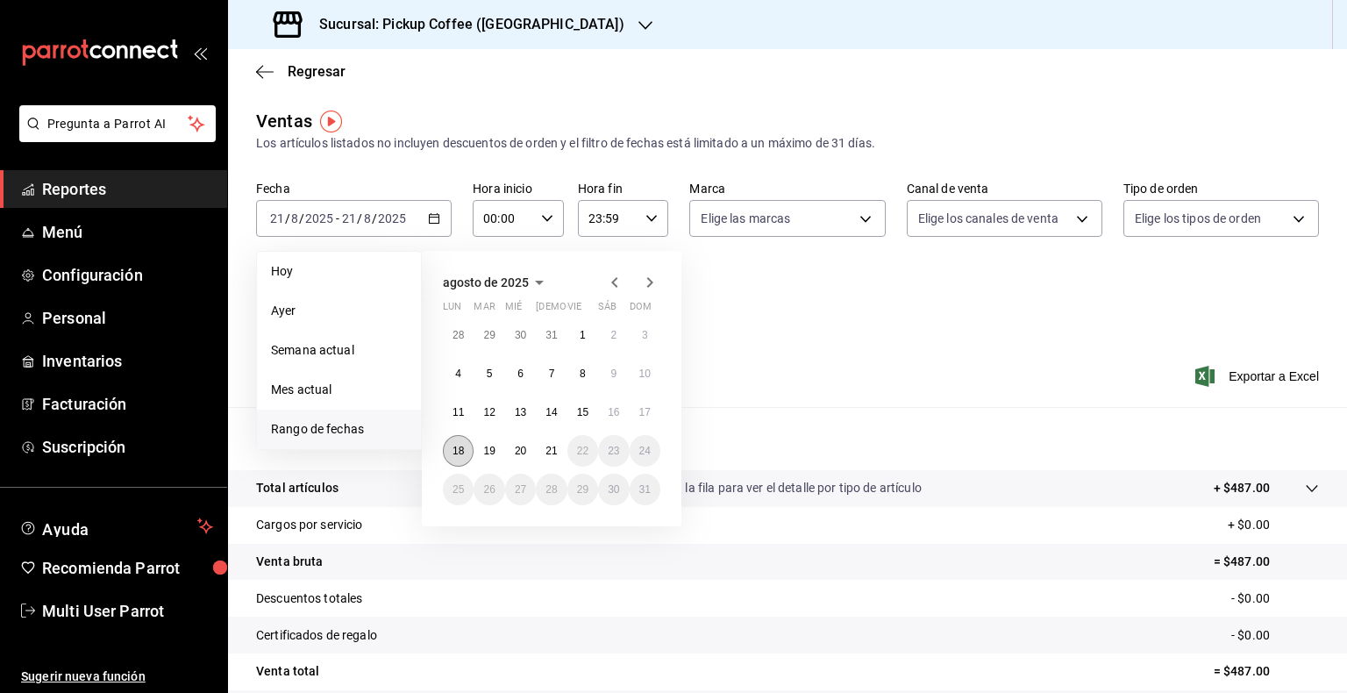
click at [452, 448] on button "18" at bounding box center [458, 451] width 31 height 32
click at [551, 448] on abbr "21" at bounding box center [550, 451] width 11 height 12
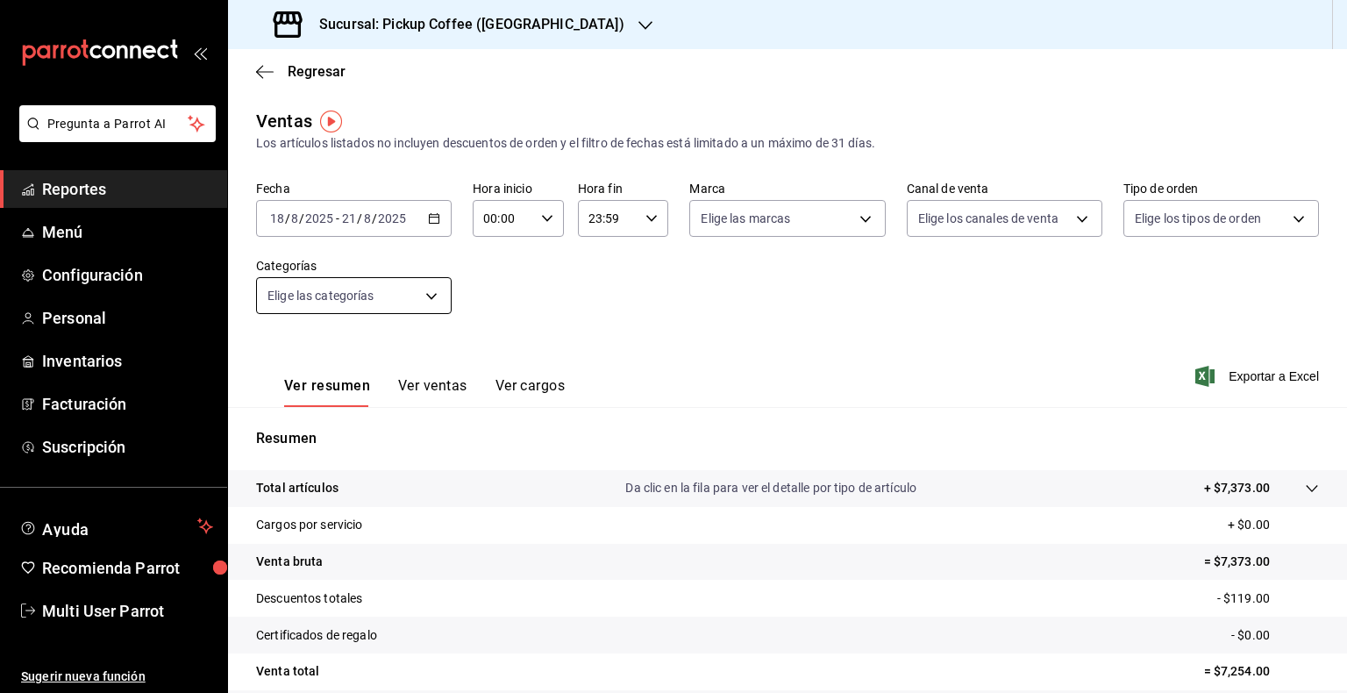
click at [424, 290] on body "Pregunta a Parrot AI Reportes Menú Configuración Personal Inventarios Facturaci…" at bounding box center [673, 346] width 1347 height 693
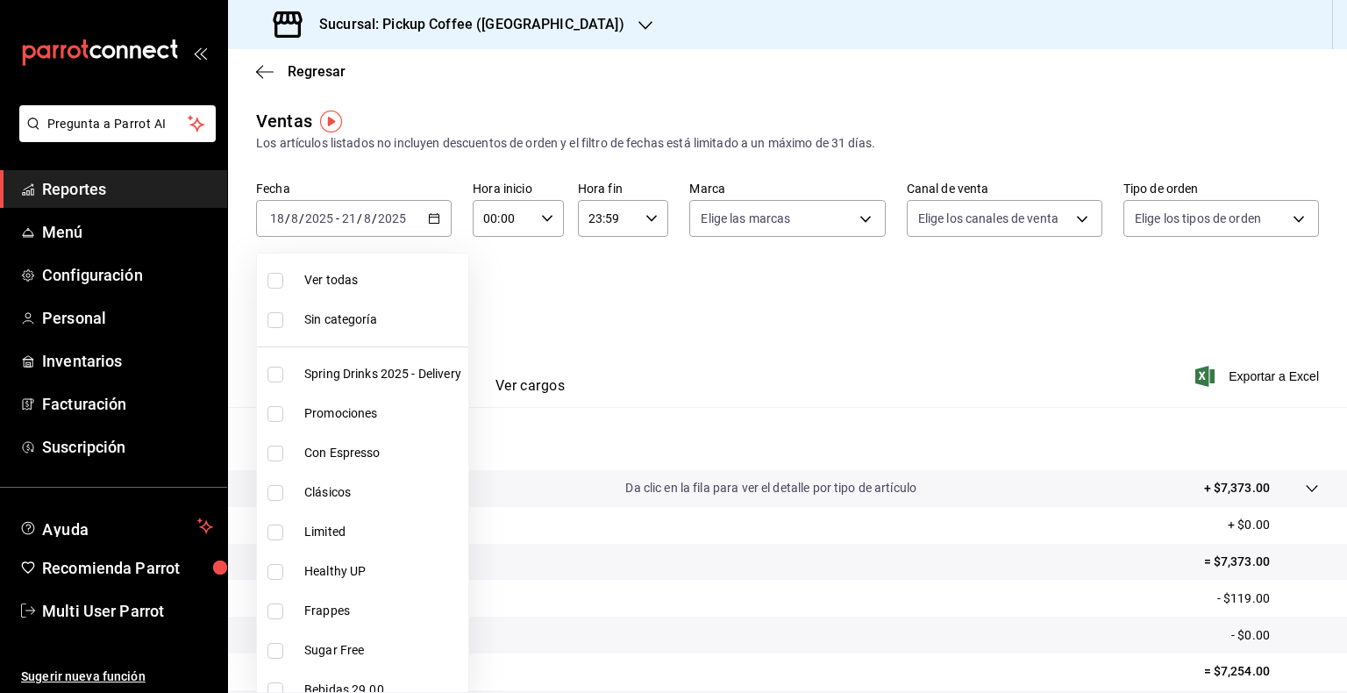
click at [737, 303] on div at bounding box center [673, 346] width 1347 height 693
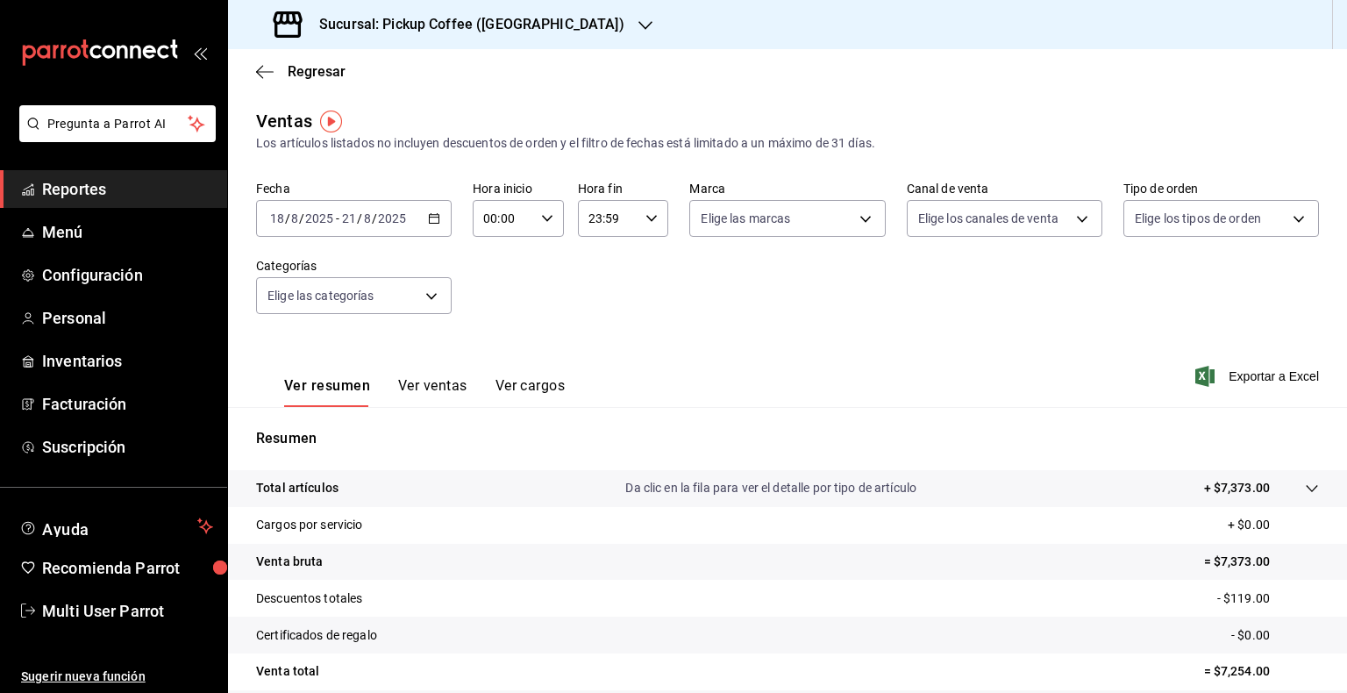
click at [437, 226] on div "2025-08-18 18 / 8 / 2025 - 2025-08-21 21 / 8 / 2025" at bounding box center [354, 218] width 196 height 37
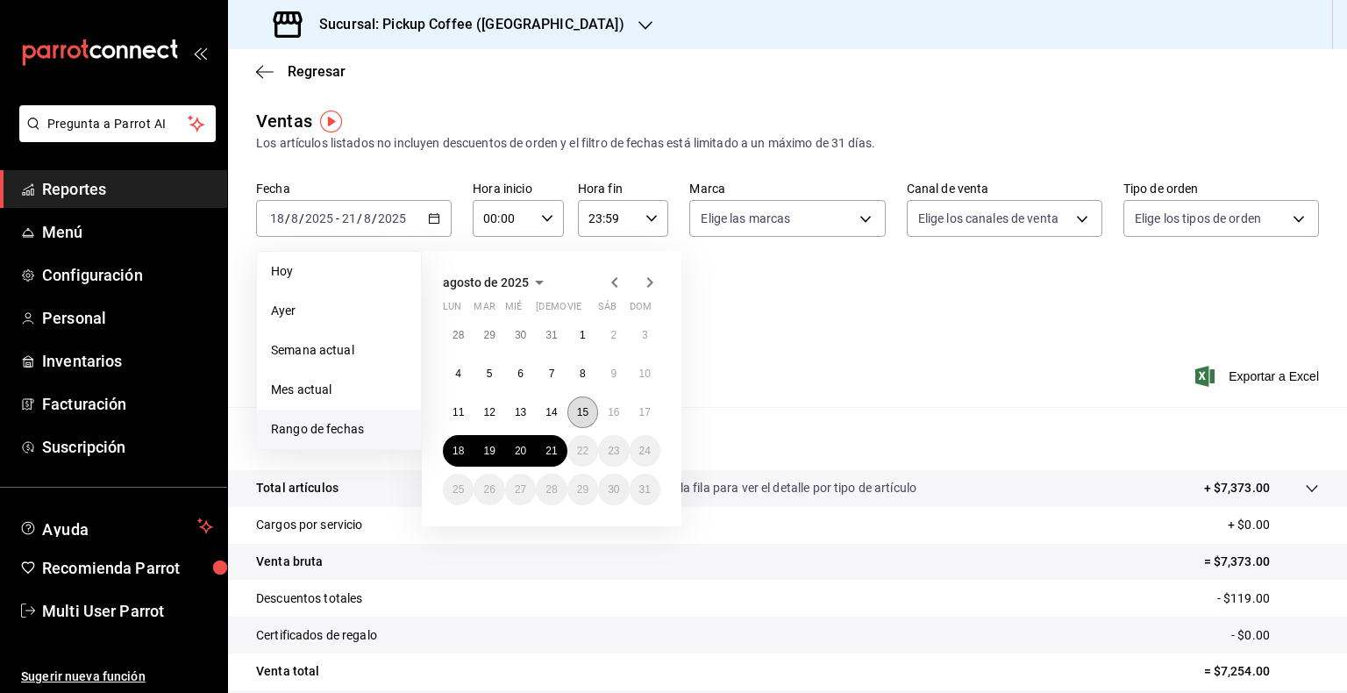
click at [580, 409] on abbr "15" at bounding box center [582, 412] width 11 height 12
click at [654, 411] on button "17" at bounding box center [645, 412] width 31 height 32
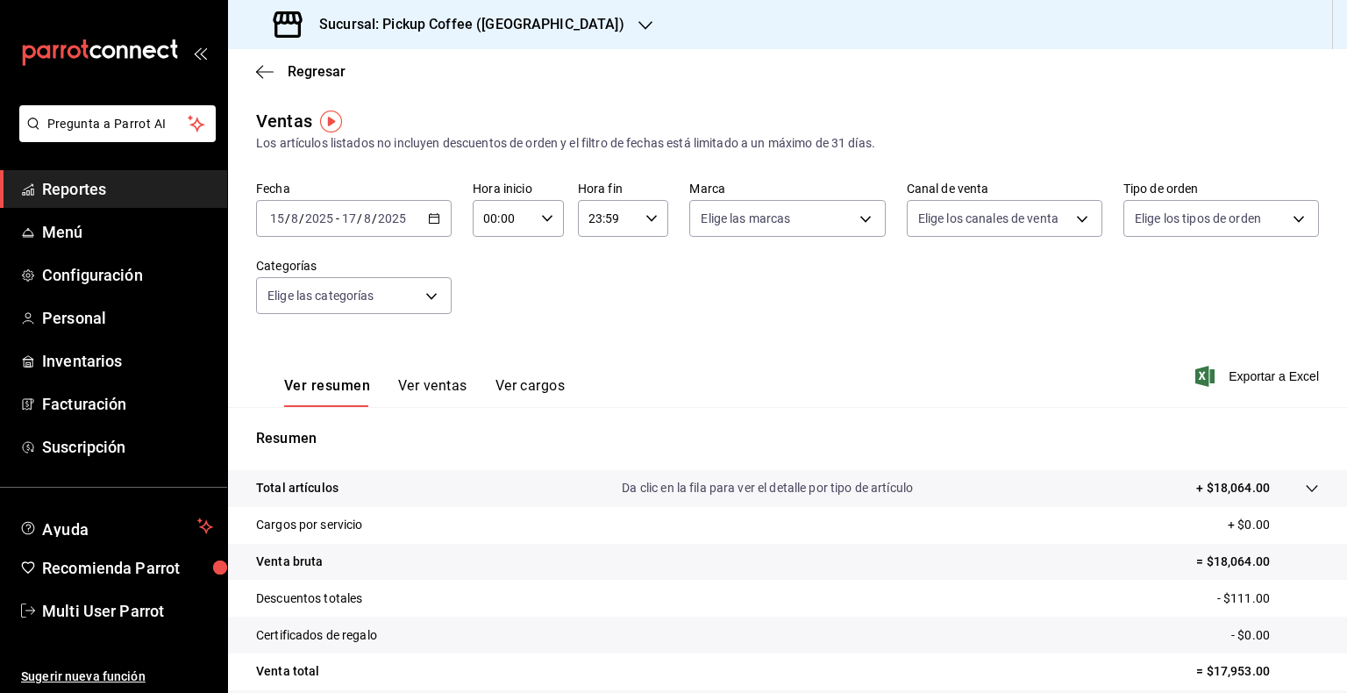
click at [431, 226] on div "2025-08-15 15 / 8 / 2025 - 2025-08-17 17 / 8 / 2025" at bounding box center [354, 218] width 196 height 37
click at [432, 217] on icon "button" at bounding box center [434, 218] width 12 height 12
click at [429, 215] on \(Stroke\) "button" at bounding box center [434, 219] width 11 height 10
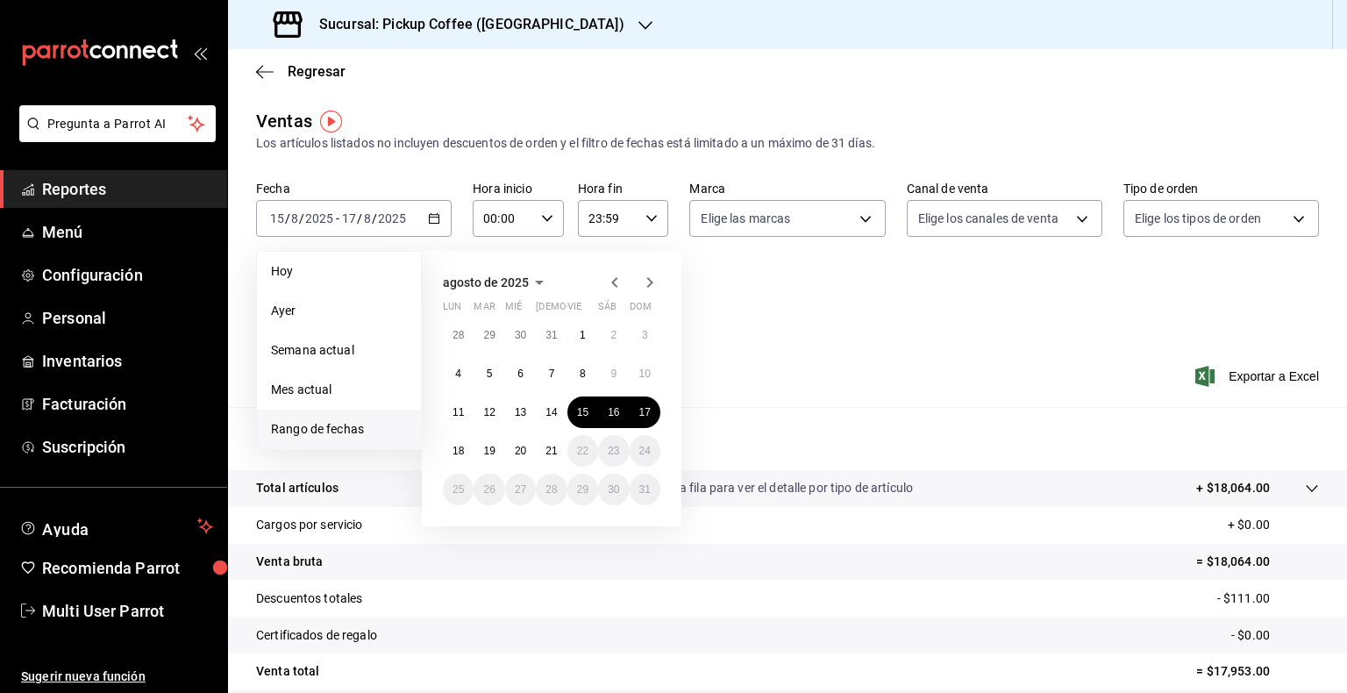
click at [421, 310] on ul "Hoy Ayer Semana actual Mes actual Rango de fechas" at bounding box center [339, 350] width 166 height 199
click at [424, 296] on div "agosto de 2025 lun mar mié jue vie sáb dom 28 29 30 31 1 2 3 4 5 6 7 8 9 10 11 …" at bounding box center [552, 388] width 260 height 275
click at [432, 251] on div "agosto de 2025 lun mar mié jue vie sáb dom 28 29 30 31 1 2 3 4 5 6 7 8 9 10 11 …" at bounding box center [552, 388] width 260 height 275
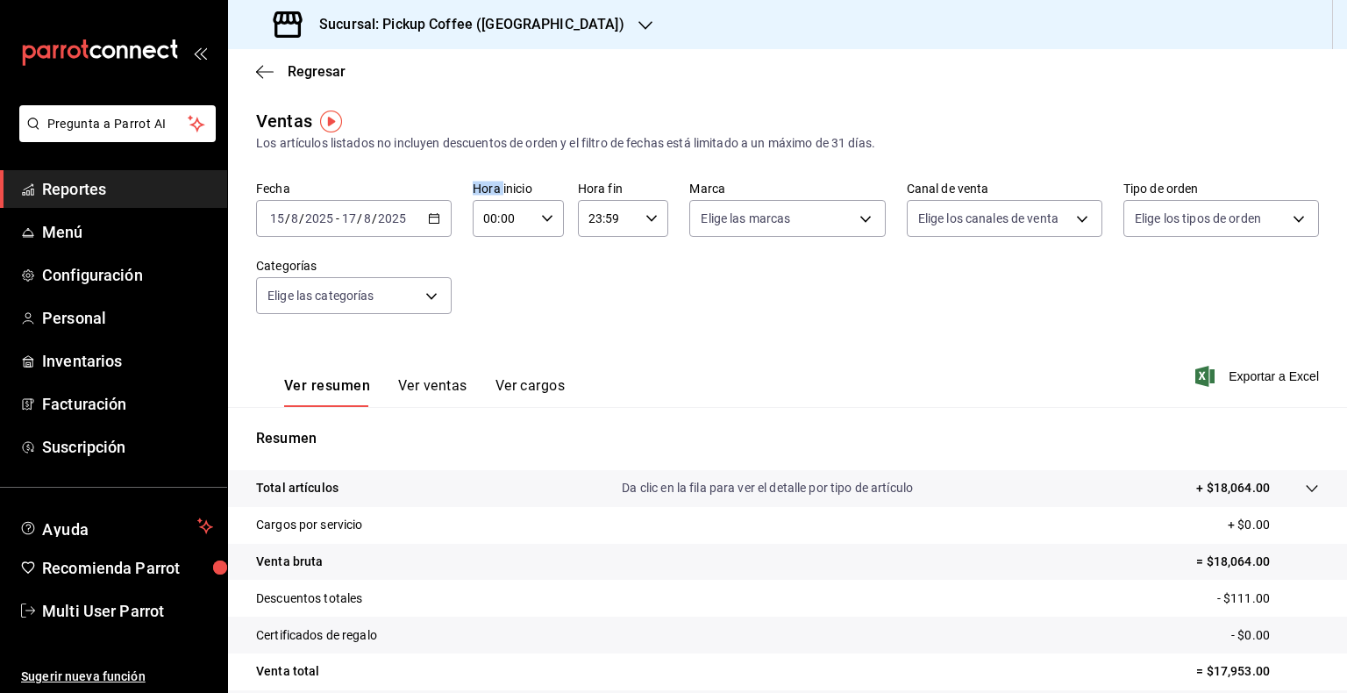
click at [436, 209] on div "2025-08-15 15 / 8 / 2025 - 2025-08-17 17 / 8 / 2025" at bounding box center [354, 218] width 196 height 37
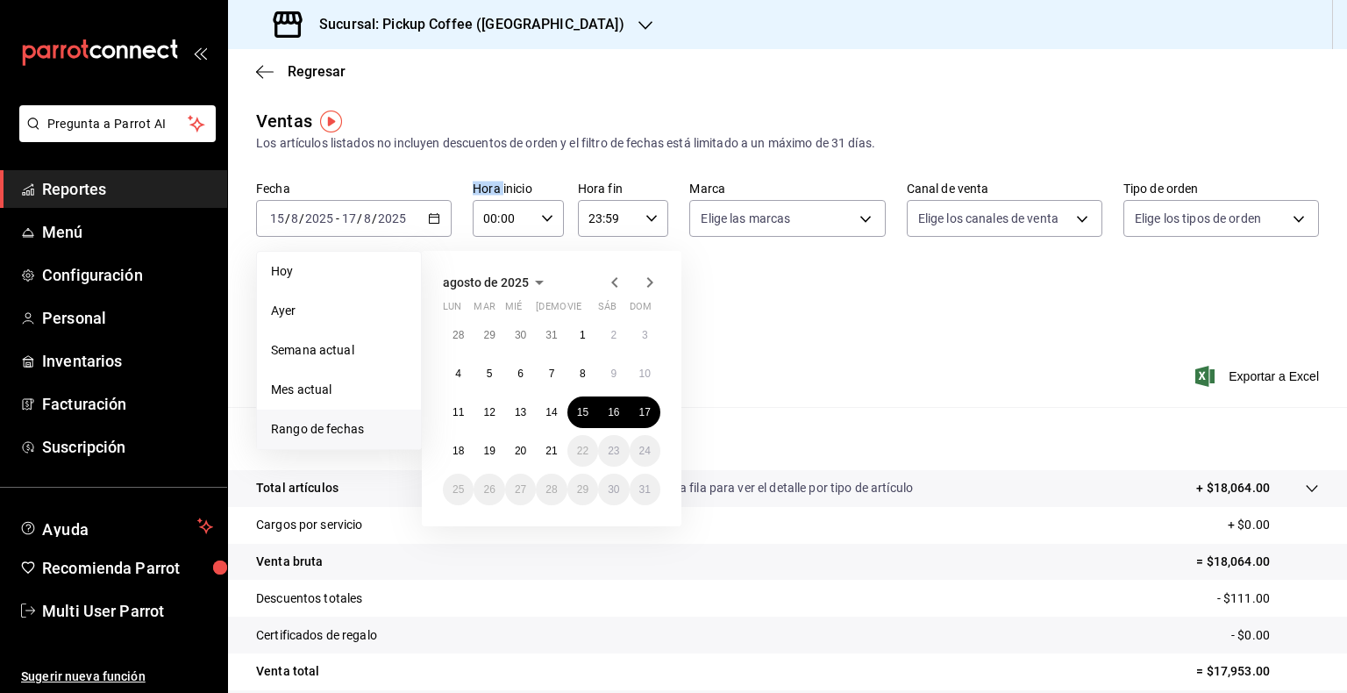
click at [521, 275] on span "agosto de 2025" at bounding box center [486, 282] width 86 height 14
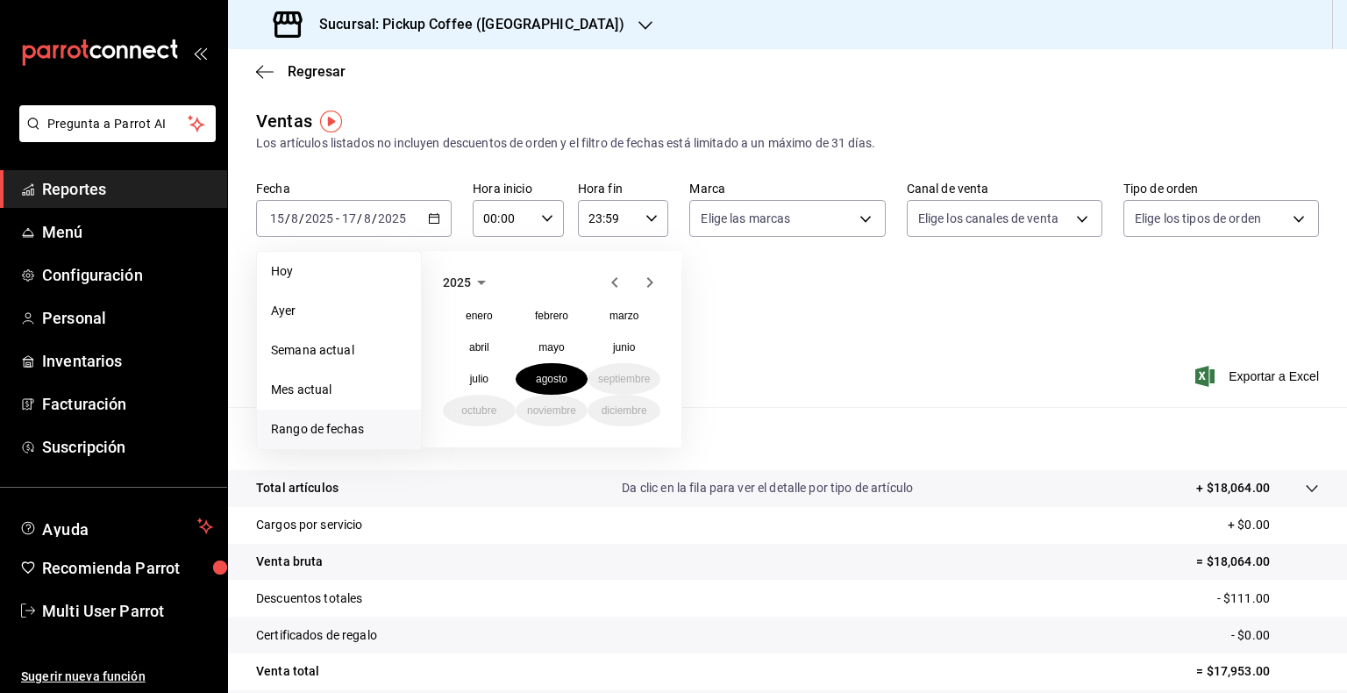
click at [765, 324] on div "Fecha 2025-08-15 15 / 8 / 2025 - 2025-08-17 17 / 8 / 2025 Hoy Ayer Semana actua…" at bounding box center [787, 258] width 1063 height 154
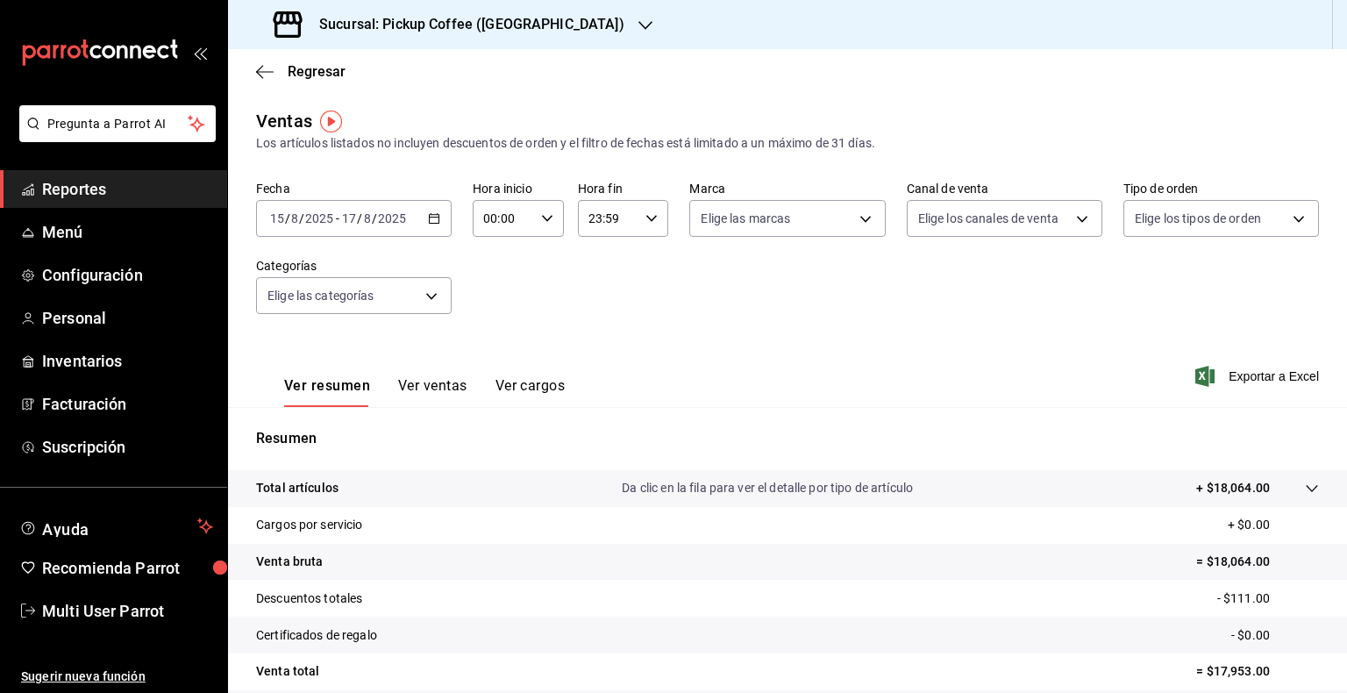
click at [433, 213] on icon "button" at bounding box center [434, 218] width 12 height 12
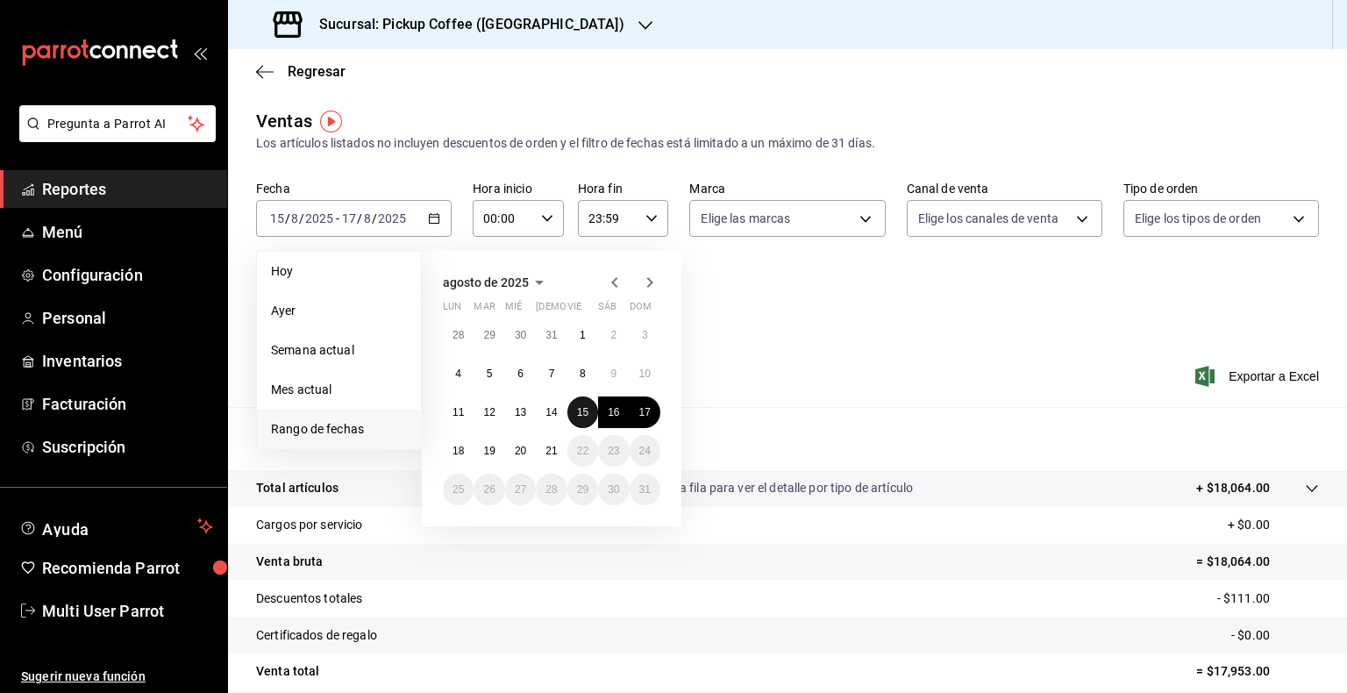
click at [587, 403] on button "15" at bounding box center [582, 412] width 31 height 32
click at [531, 449] on button "20" at bounding box center [520, 451] width 31 height 32
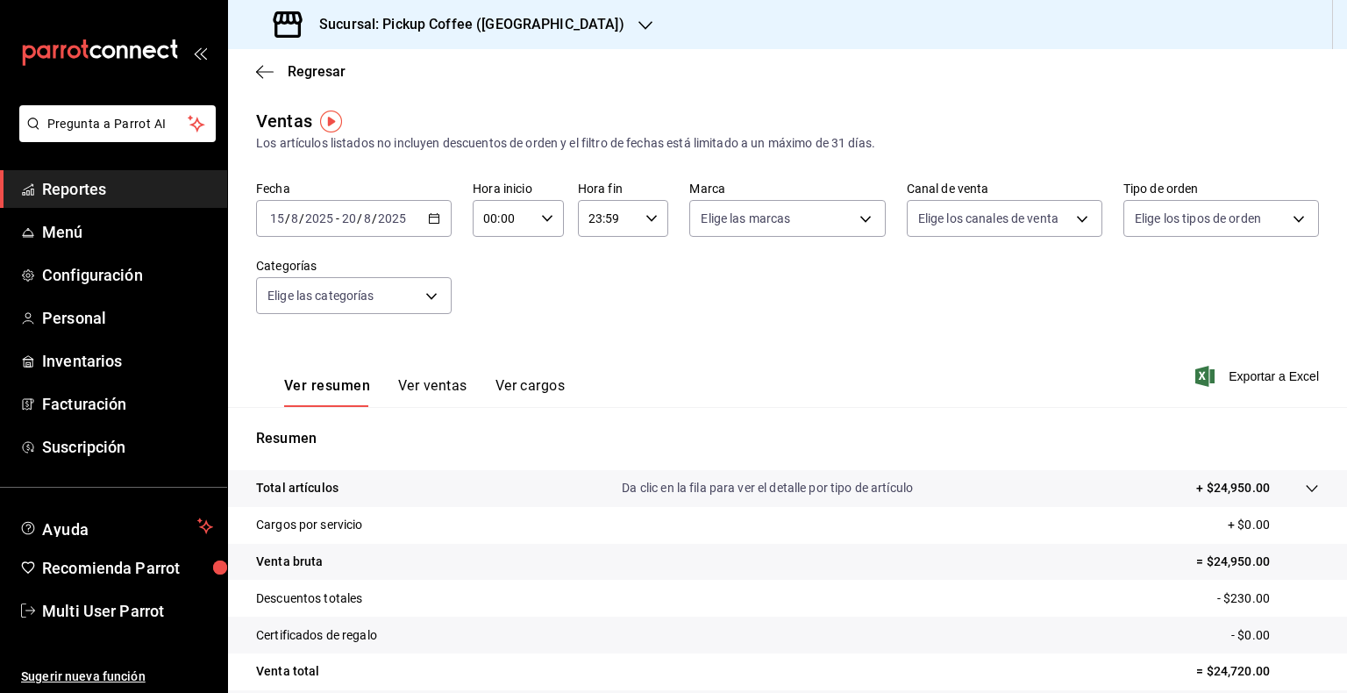
click at [417, 210] on div "2025-08-15 15 / 8 / 2025 - 2025-08-20 20 / 8 / 2025" at bounding box center [354, 218] width 196 height 37
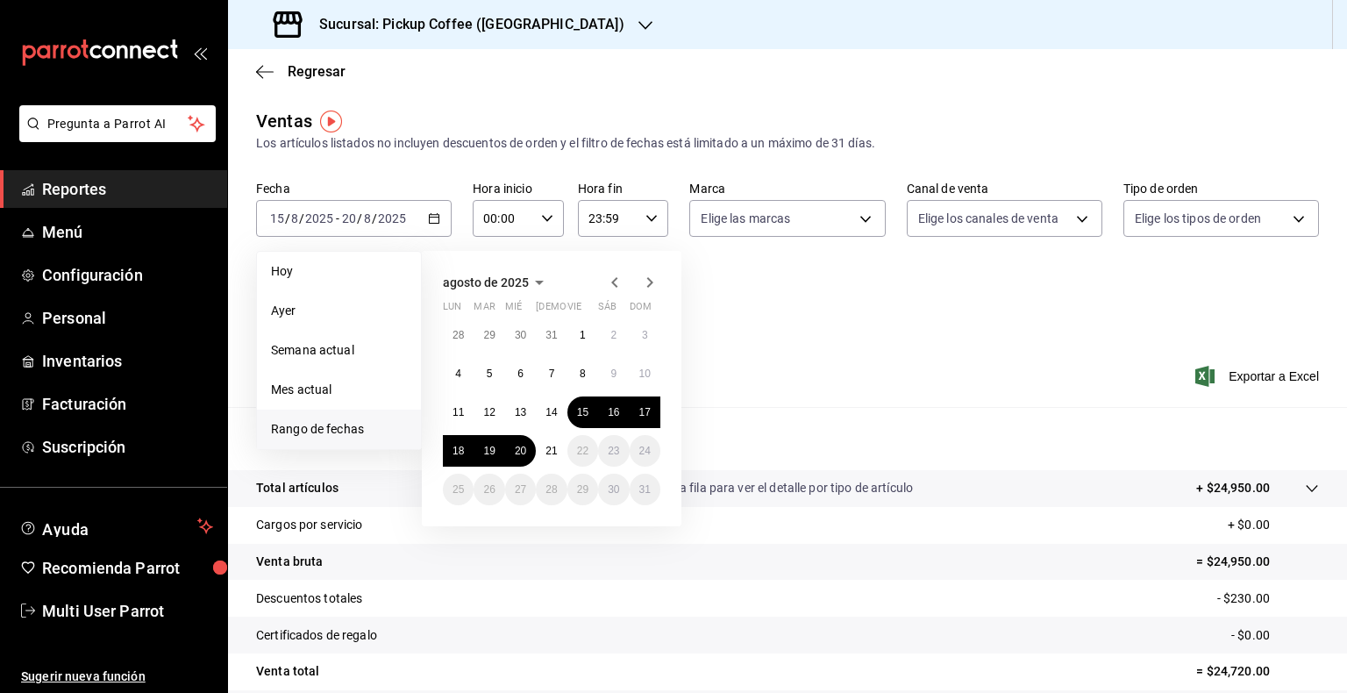
click at [586, 26] on div "Sucursal: Pickup Coffee (Parque México)" at bounding box center [450, 24] width 417 height 49
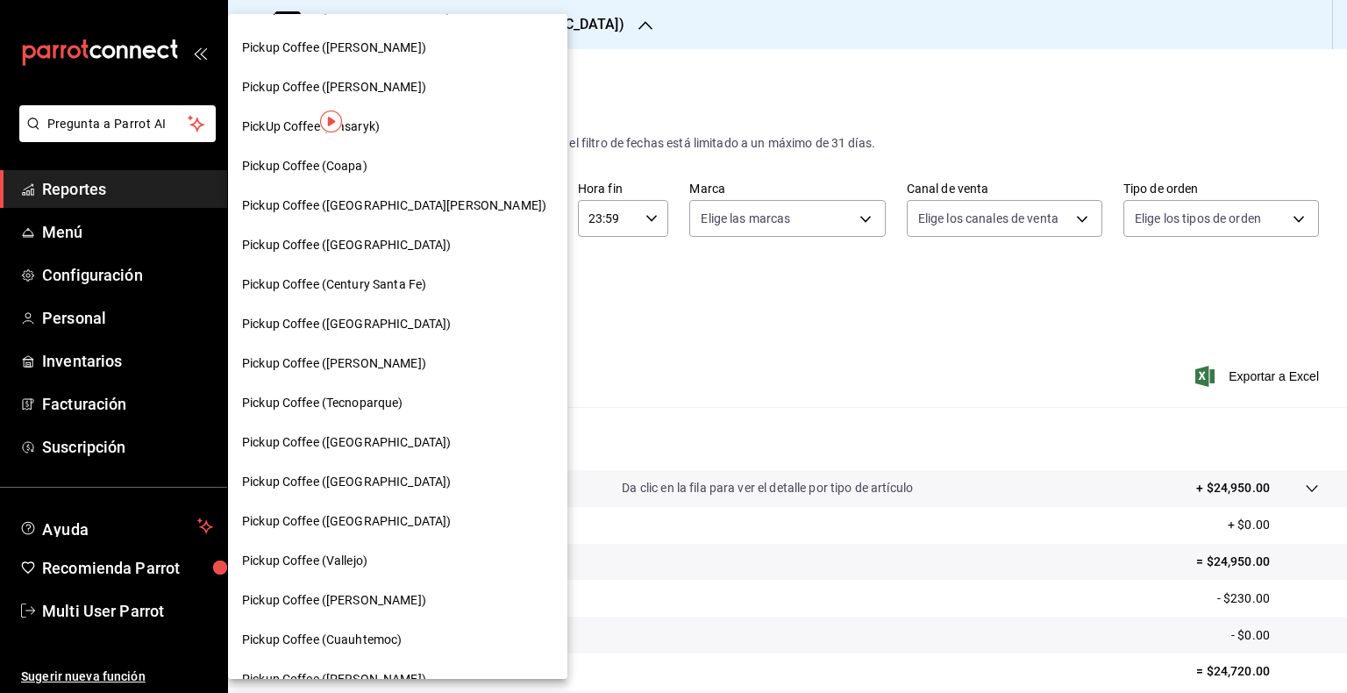
scroll to position [112, 0]
click at [410, 168] on div "Pickup Coffee (Coapa)" at bounding box center [397, 165] width 311 height 18
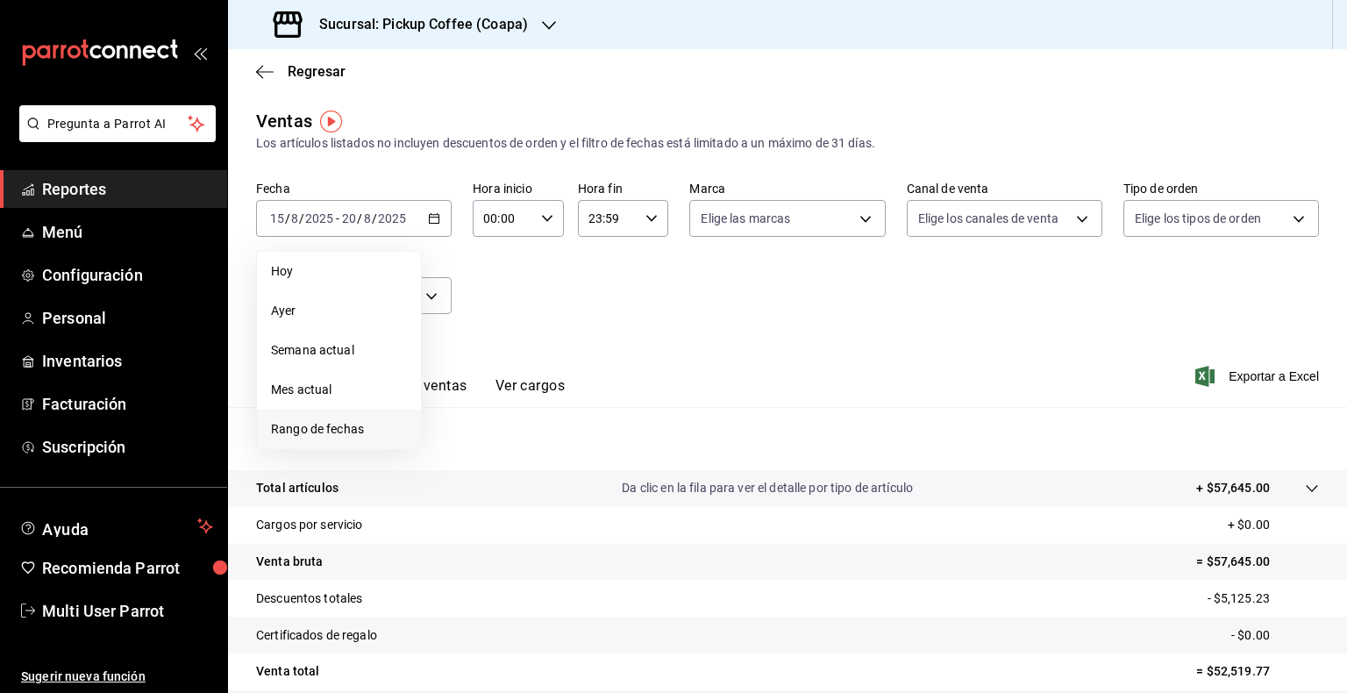
click at [344, 430] on span "Rango de fechas" at bounding box center [339, 429] width 136 height 18
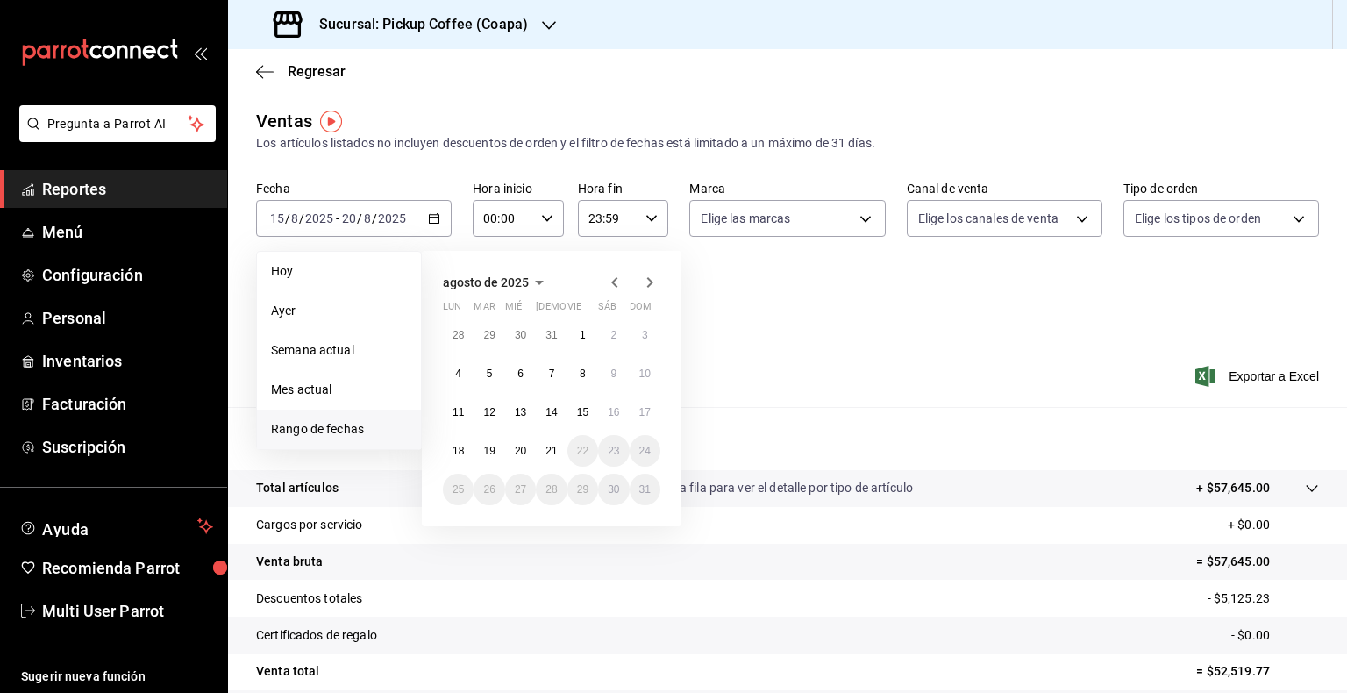
click at [622, 282] on icon "button" at bounding box center [614, 282] width 21 height 21
click at [610, 285] on icon "button" at bounding box center [614, 282] width 21 height 21
click at [467, 419] on button "9" at bounding box center [458, 412] width 31 height 32
click at [643, 422] on button "15" at bounding box center [645, 412] width 31 height 32
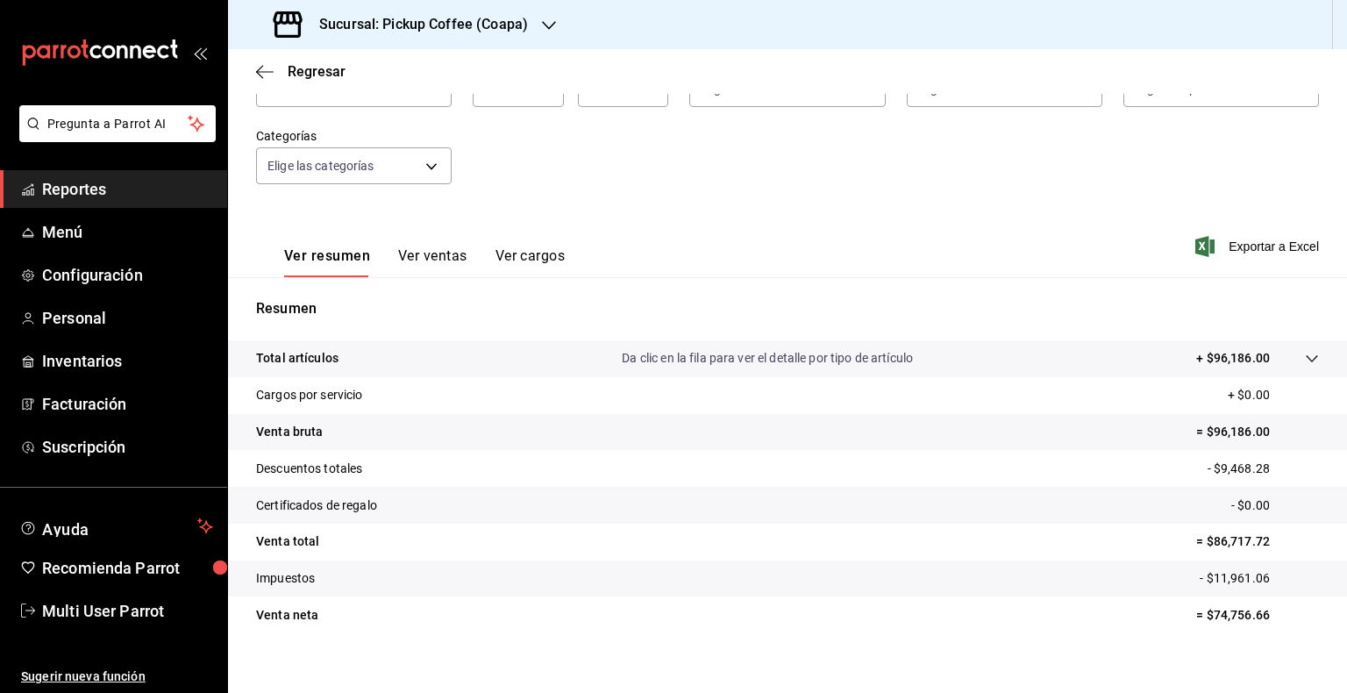
scroll to position [147, 0]
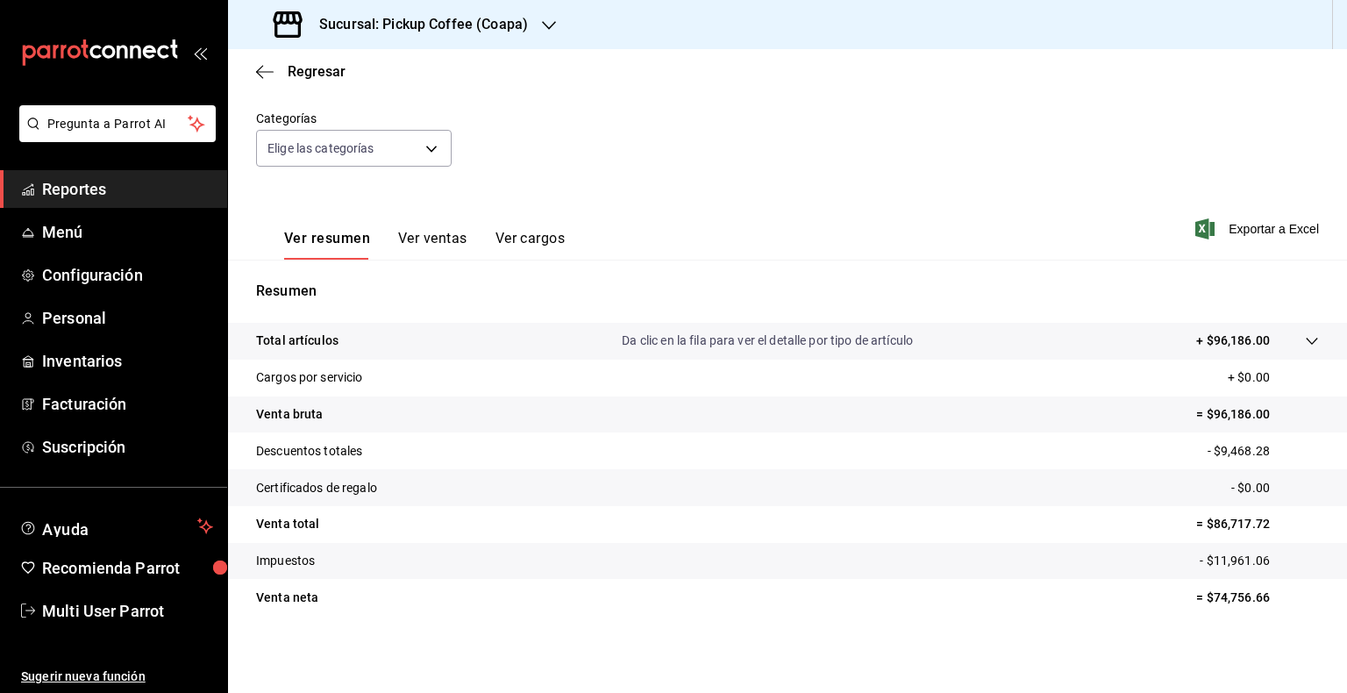
click at [403, 231] on button "Ver ventas" at bounding box center [432, 245] width 69 height 30
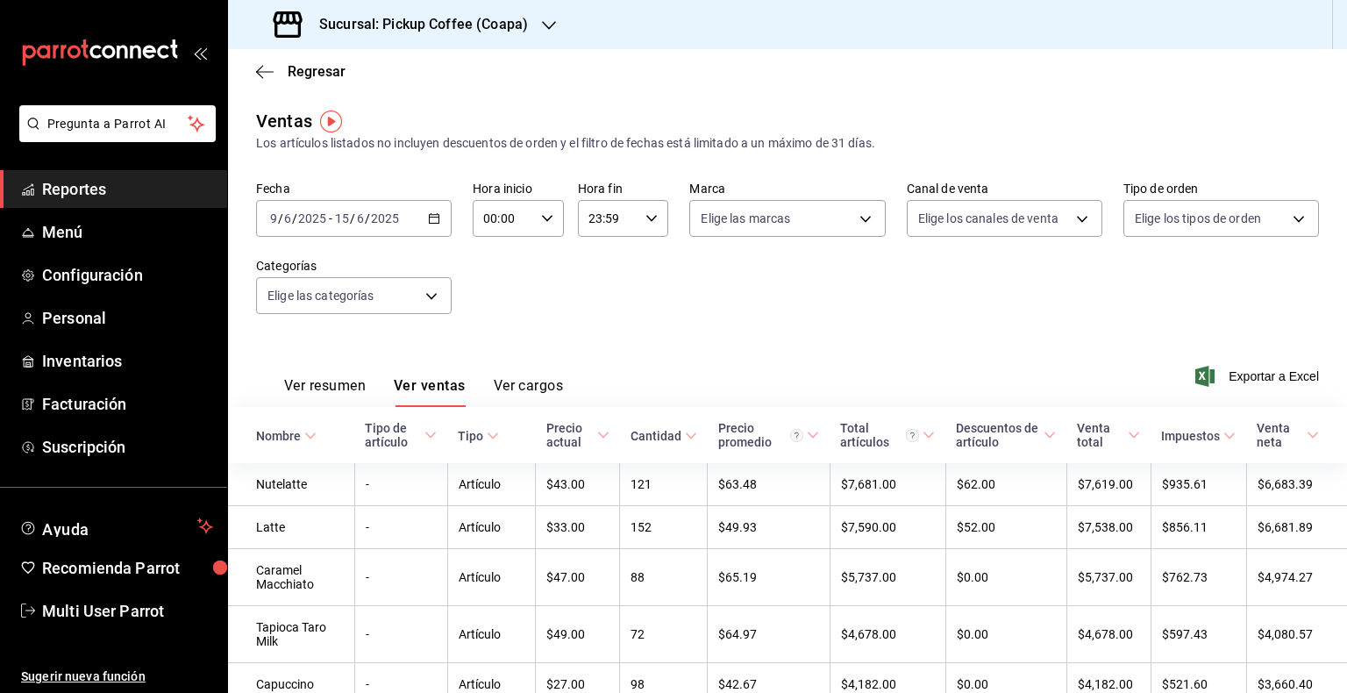
click at [533, 378] on button "Ver cargos" at bounding box center [529, 392] width 70 height 30
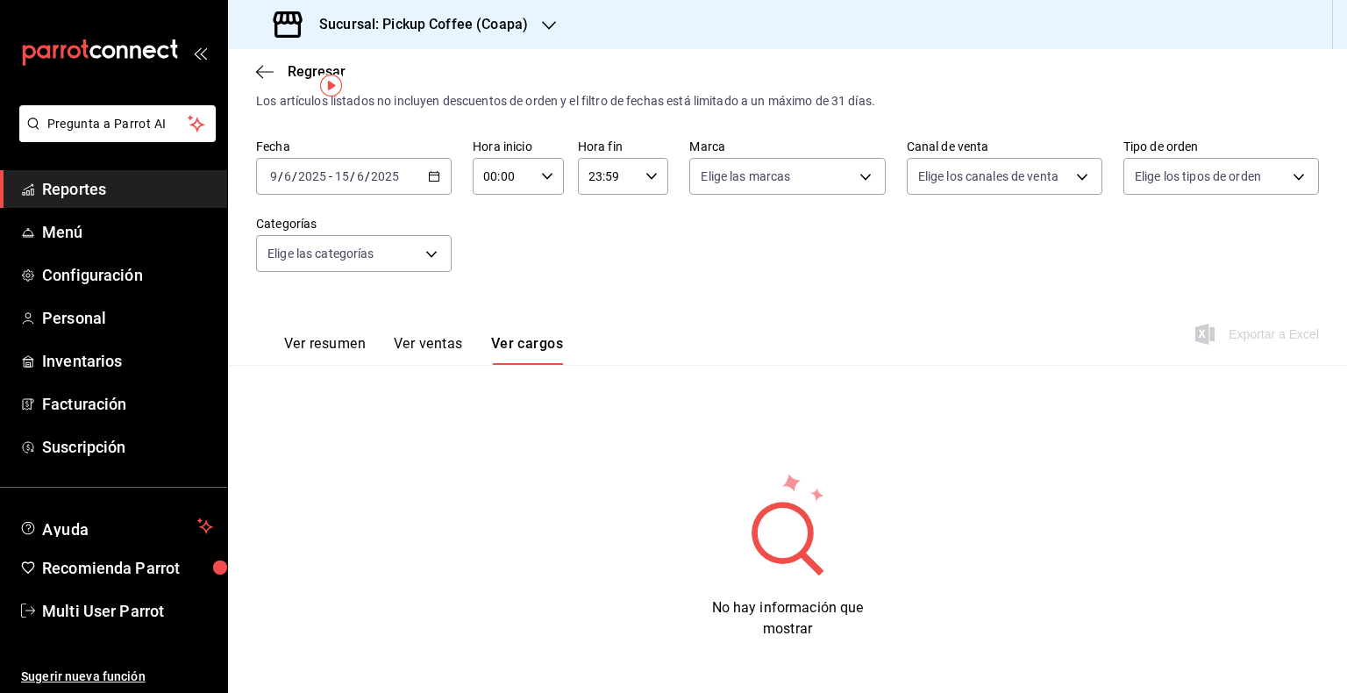
scroll to position [43, 0]
click at [574, 295] on div "Ver resumen Ver ventas Ver cargos Exportar a Excel" at bounding box center [787, 328] width 1119 height 72
click at [652, 448] on div "Ventas Los artículos listados no incluyen descuentos de orden y el filtro de fe…" at bounding box center [787, 365] width 1119 height 601
click at [351, 335] on button "Ver resumen" at bounding box center [325, 349] width 82 height 30
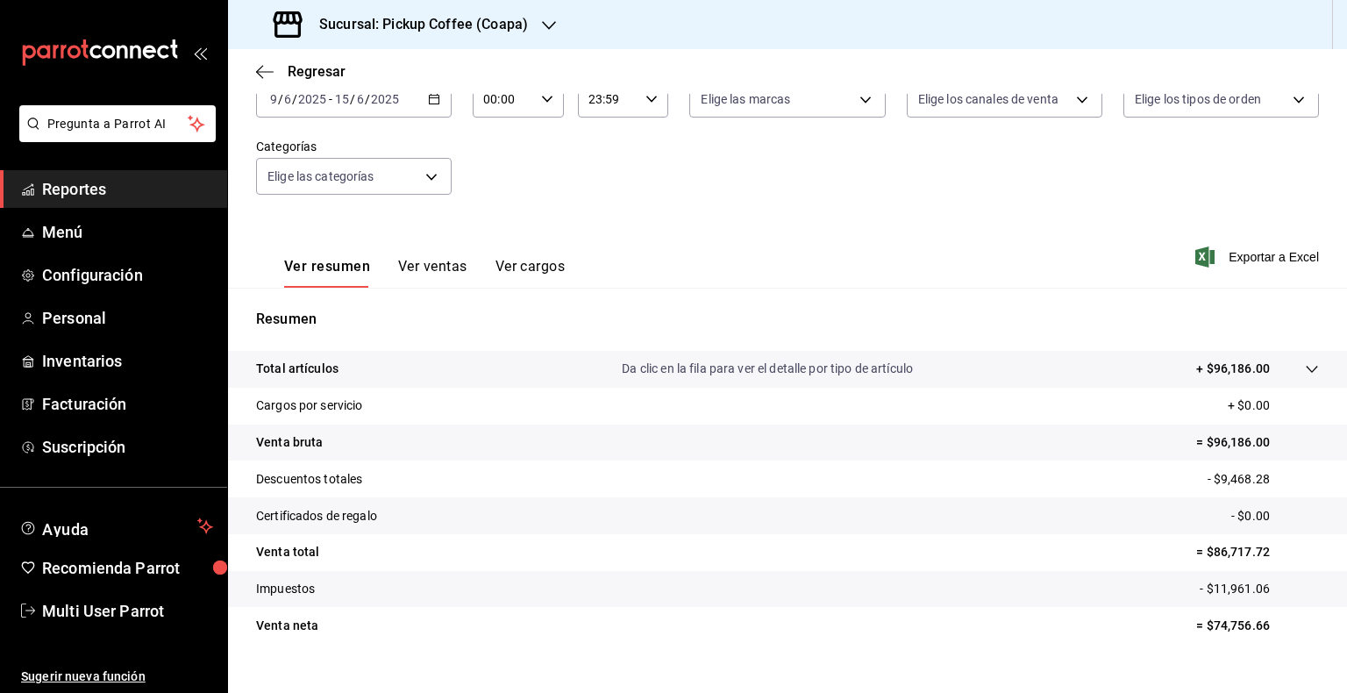
scroll to position [147, 0]
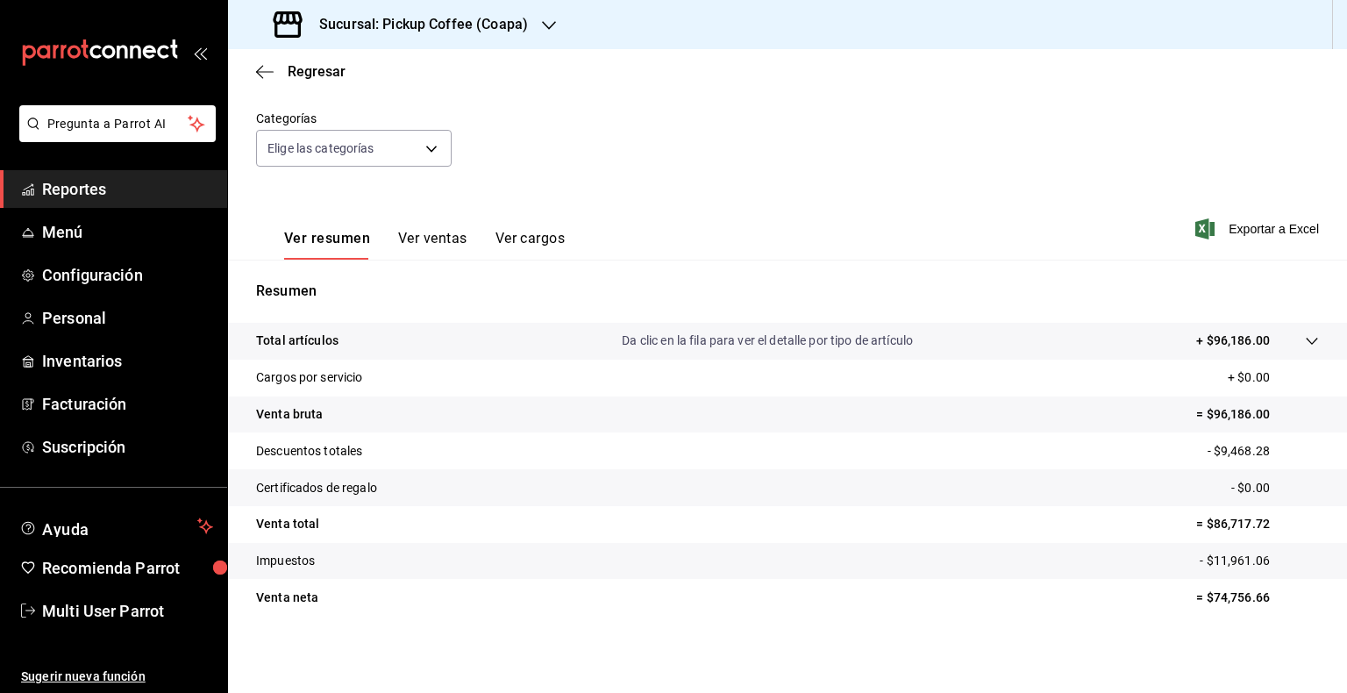
click at [303, 417] on p "Venta bruta" at bounding box center [289, 414] width 67 height 18
click at [909, 416] on p "= $96,186.00" at bounding box center [1257, 414] width 123 height 18
click at [909, 371] on p "+ $0.00" at bounding box center [1273, 377] width 91 height 18
click at [909, 345] on icon at bounding box center [1312, 341] width 14 height 14
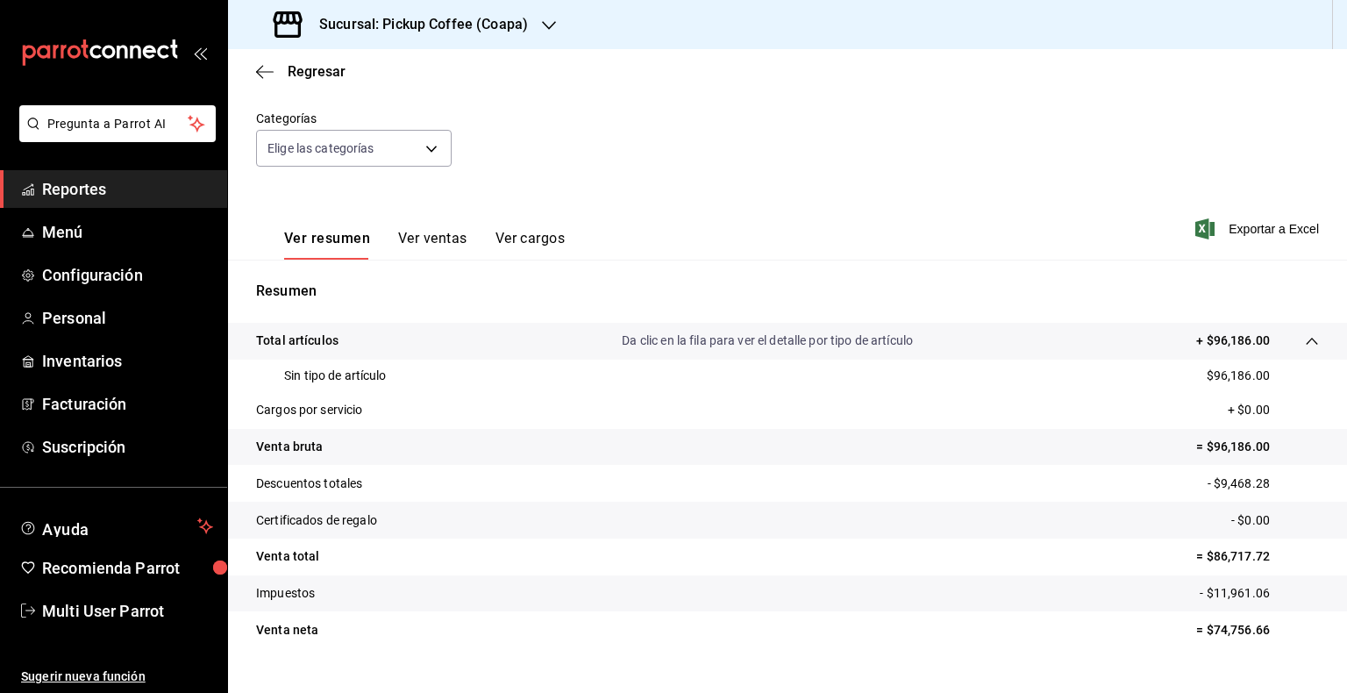
click at [302, 431] on tr "Venta bruta = $96,186.00" at bounding box center [787, 447] width 1119 height 37
click at [858, 442] on tr "Venta bruta = $96,186.00" at bounding box center [787, 447] width 1119 height 37
click at [909, 523] on tr "Certificados de regalo - $0.00" at bounding box center [787, 520] width 1119 height 37
click at [861, 580] on tr "Impuestos - $11,961.06" at bounding box center [787, 593] width 1119 height 37
drag, startPoint x: 856, startPoint y: 585, endPoint x: 708, endPoint y: 601, distance: 149.1
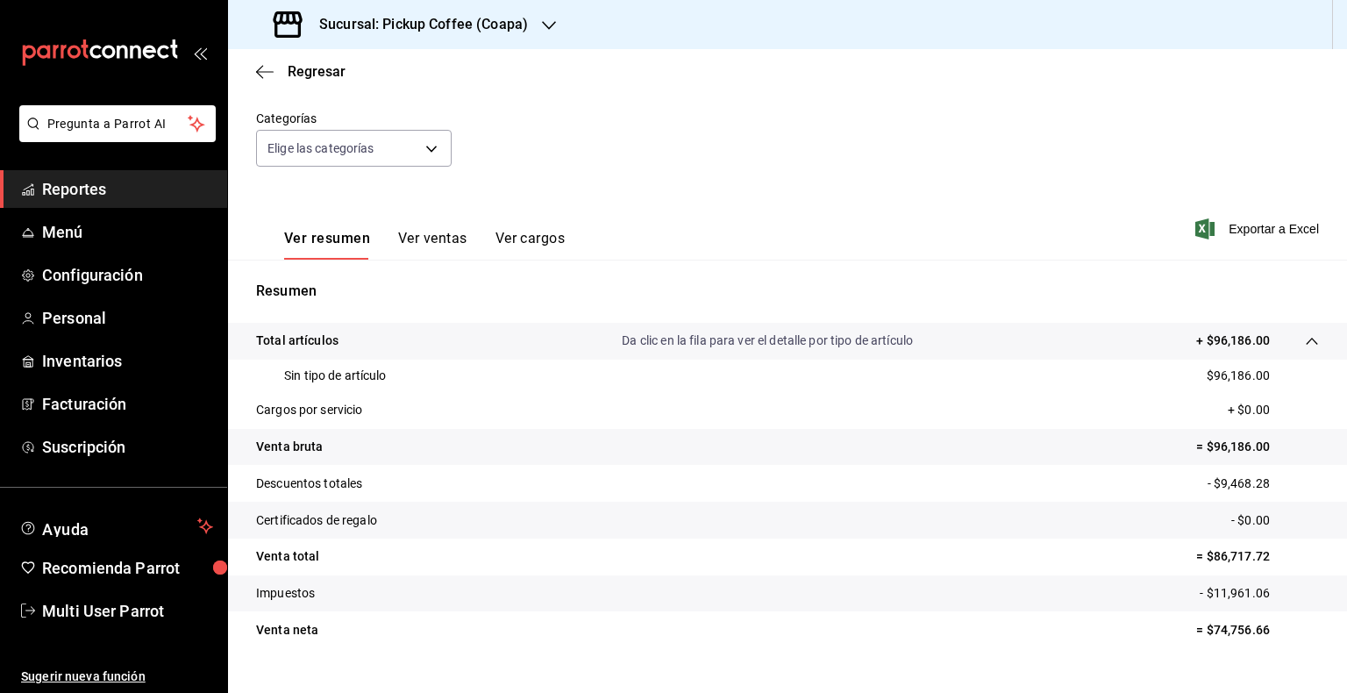
click at [854, 586] on tr "Impuestos - $11,961.06" at bounding box center [787, 593] width 1119 height 37
drag, startPoint x: 708, startPoint y: 601, endPoint x: 553, endPoint y: 603, distance: 154.3
click at [652, 605] on tr "Impuestos - $11,961.06" at bounding box center [787, 593] width 1119 height 37
click at [505, 605] on tr "Impuestos - $11,961.06" at bounding box center [787, 593] width 1119 height 37
click at [351, 619] on tr "Venta neta = $74,756.66" at bounding box center [787, 629] width 1119 height 37
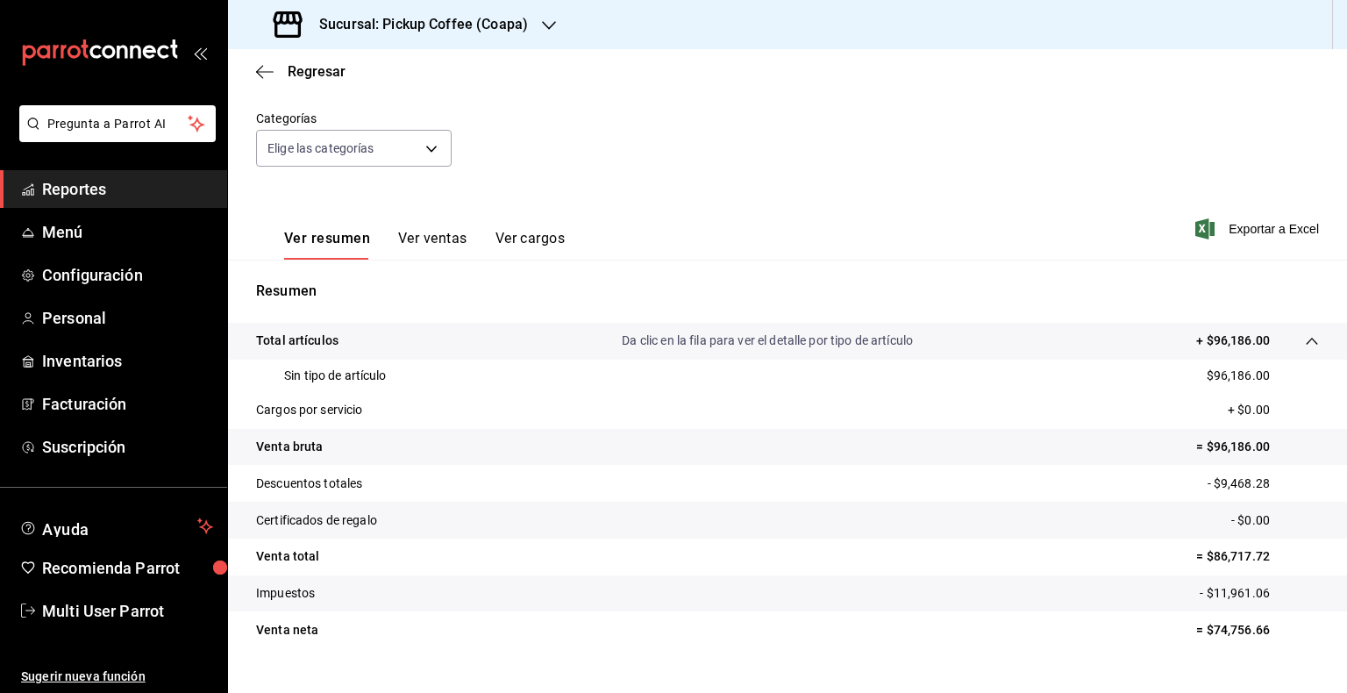
drag, startPoint x: 324, startPoint y: 626, endPoint x: 324, endPoint y: 559, distance: 66.6
click at [321, 627] on tr "Venta neta = $74,756.66" at bounding box center [787, 629] width 1119 height 37
click at [323, 556] on tr "Venta total = $86,717.72" at bounding box center [787, 556] width 1119 height 37
drag, startPoint x: 326, startPoint y: 466, endPoint x: 323, endPoint y: 438, distance: 28.3
click at [325, 461] on tbody "Total artículos Da clic en la fila para ver el detalle por tipo de artículo + $…" at bounding box center [787, 485] width 1119 height 325
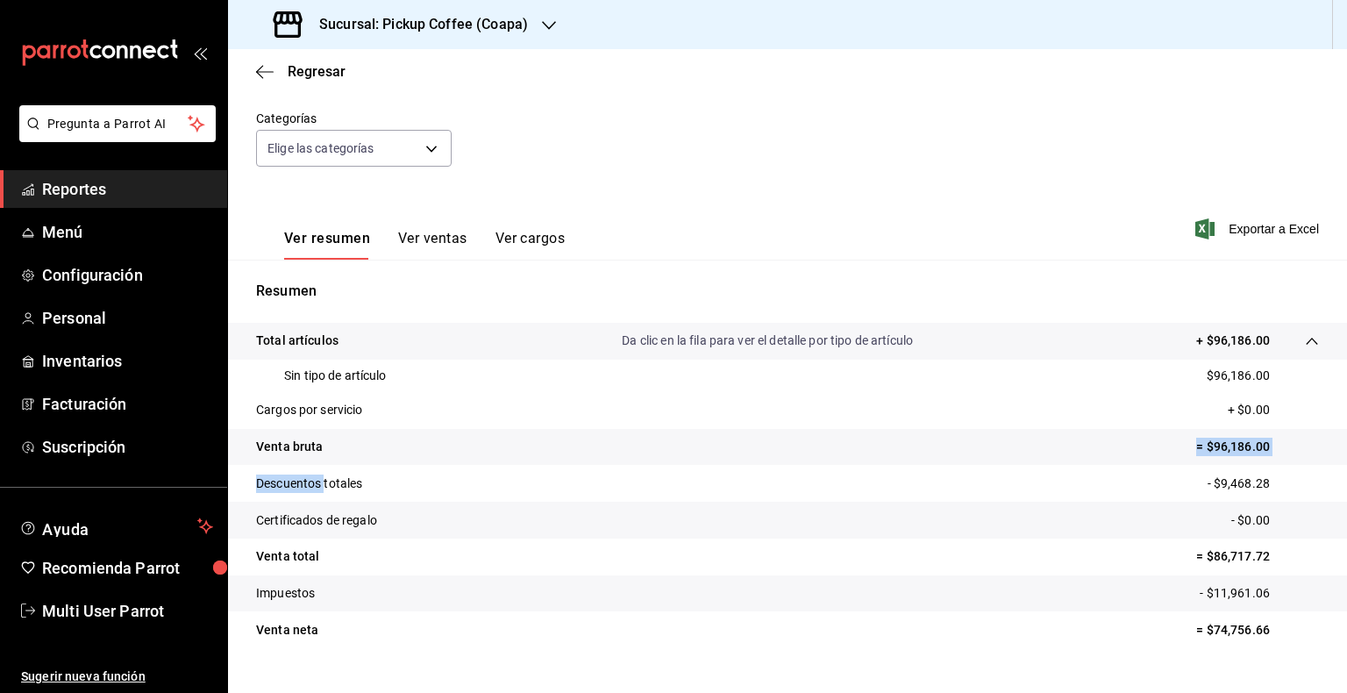
click at [314, 363] on div "Sin tipo de artículo $96,186.00" at bounding box center [787, 375] width 1063 height 32
drag, startPoint x: 333, startPoint y: 310, endPoint x: 403, endPoint y: 246, distance: 95.6
click at [334, 310] on div "Resumen Total artículos Da clic en la fila para ver el detalle por tipo de artí…" at bounding box center [787, 475] width 1119 height 388
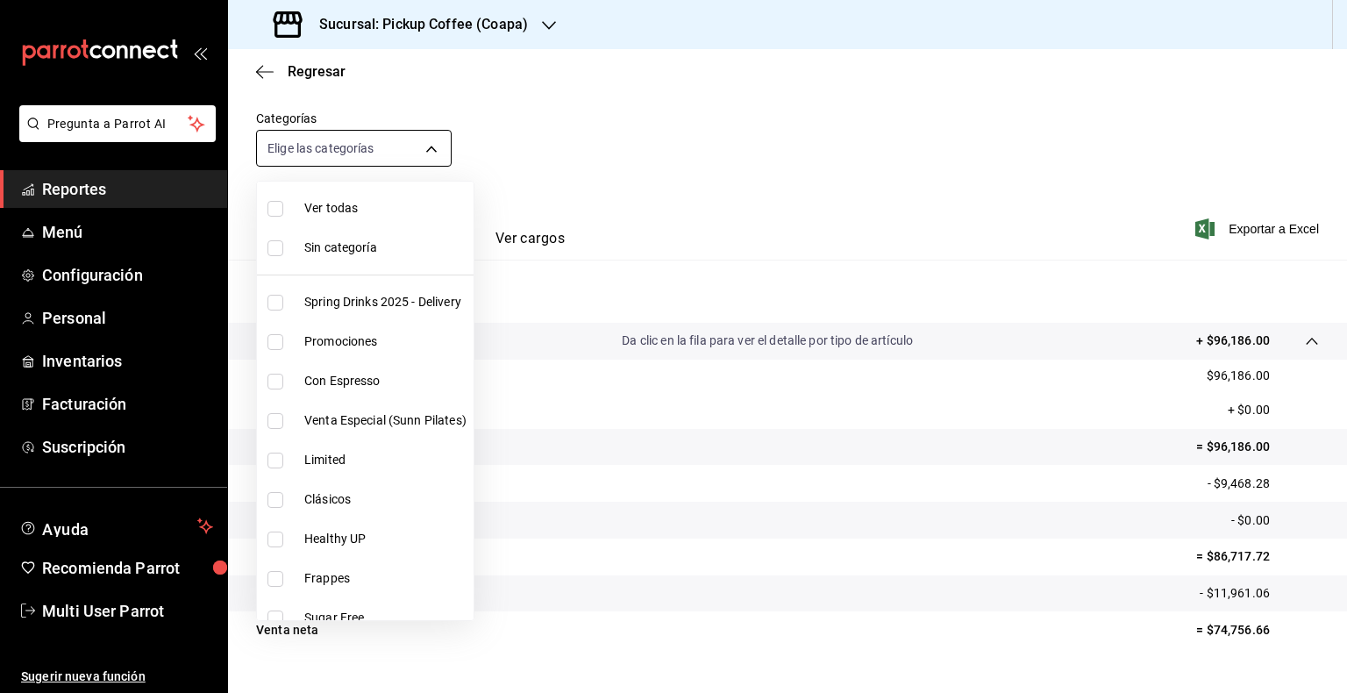
click at [436, 141] on body "Pregunta a Parrot AI Reportes Menú Configuración Personal Inventarios Facturaci…" at bounding box center [673, 346] width 1347 height 693
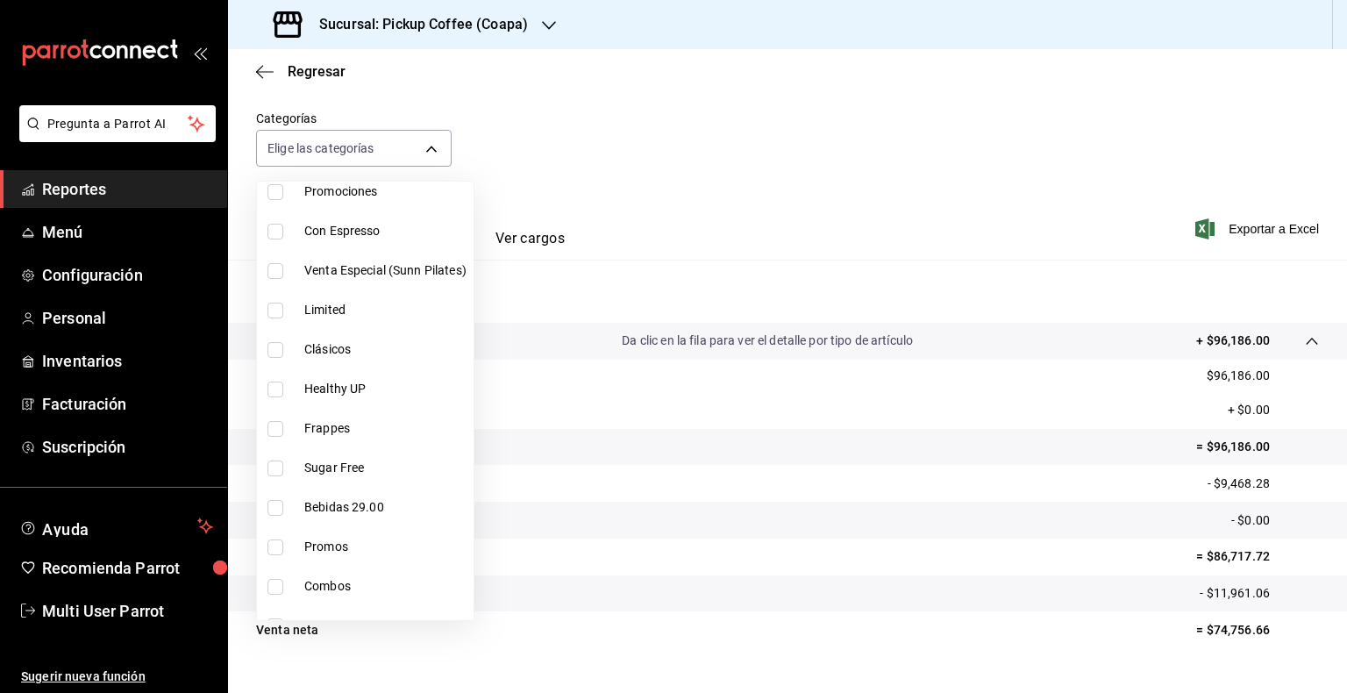
scroll to position [149, 0]
click at [277, 547] on input "checkbox" at bounding box center [275, 548] width 16 height 16
checkbox input "true"
type input "41f37423-002d-4ab4-ac95-9b6e721eb72a"
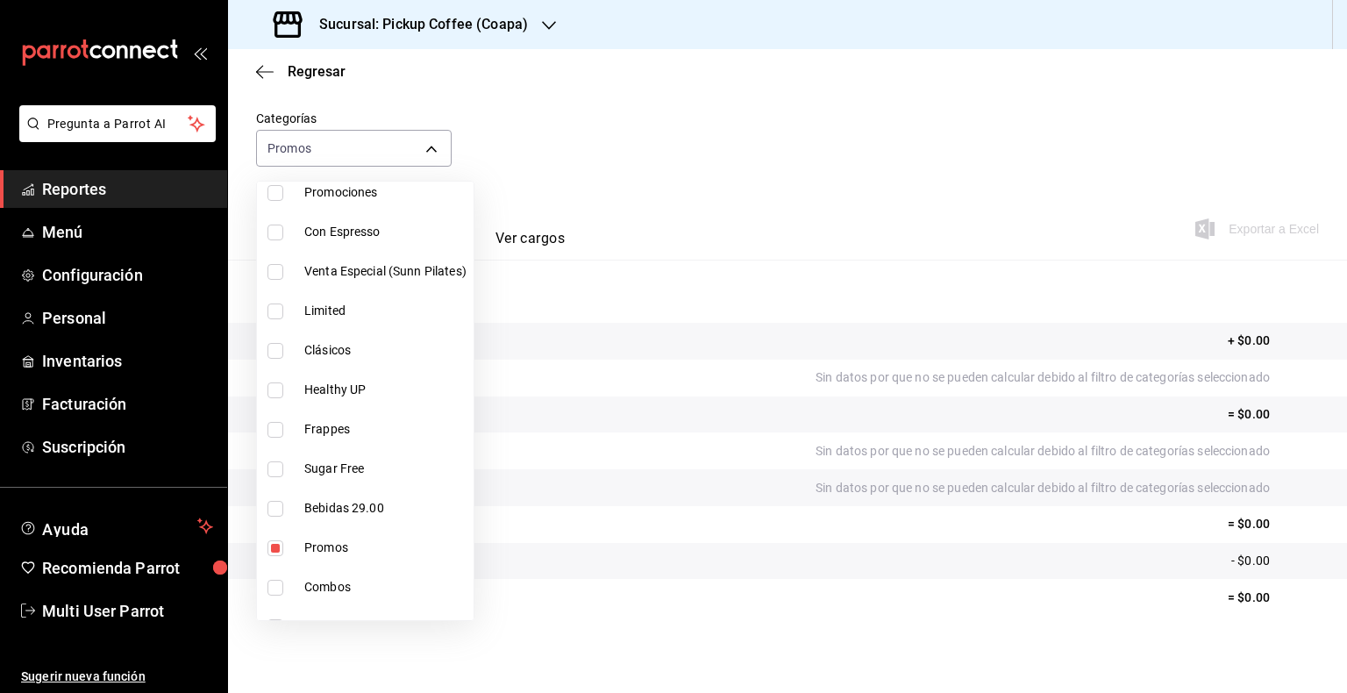
click at [428, 146] on div at bounding box center [673, 346] width 1347 height 693
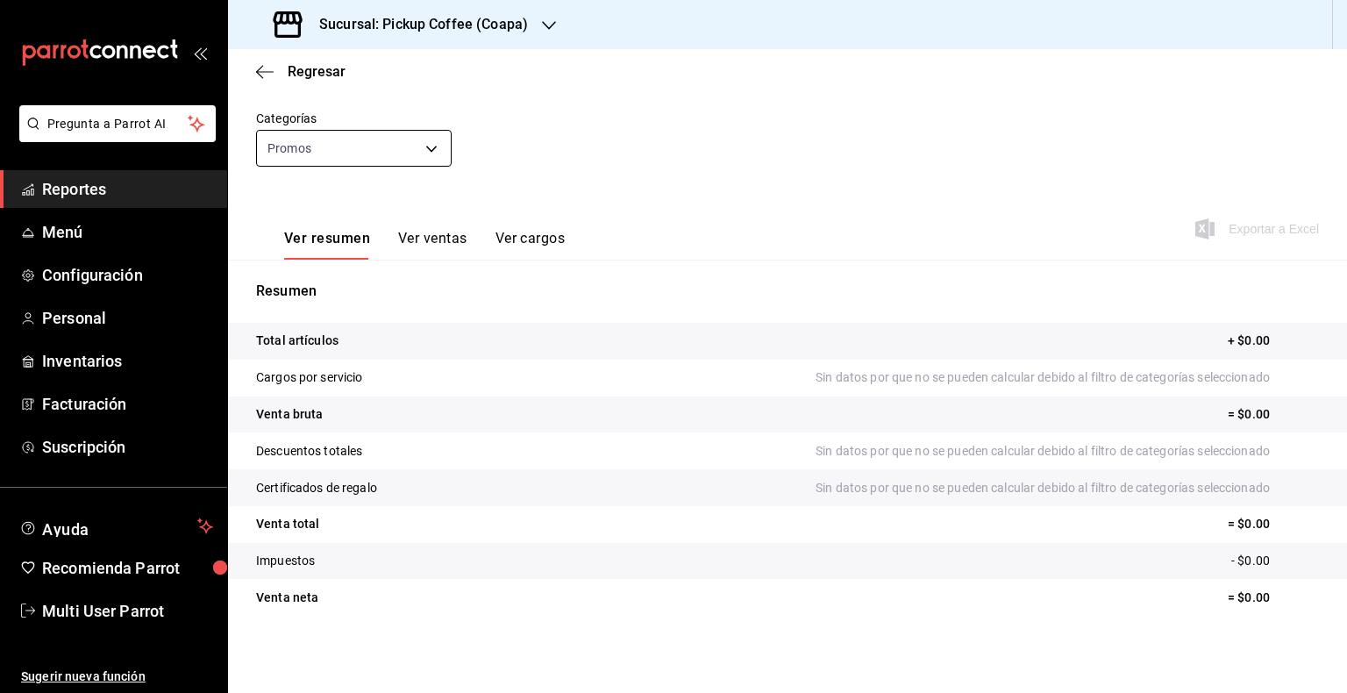
click at [426, 148] on body "Pregunta a Parrot AI Reportes Menú Configuración Personal Inventarios Facturaci…" at bounding box center [673, 346] width 1347 height 693
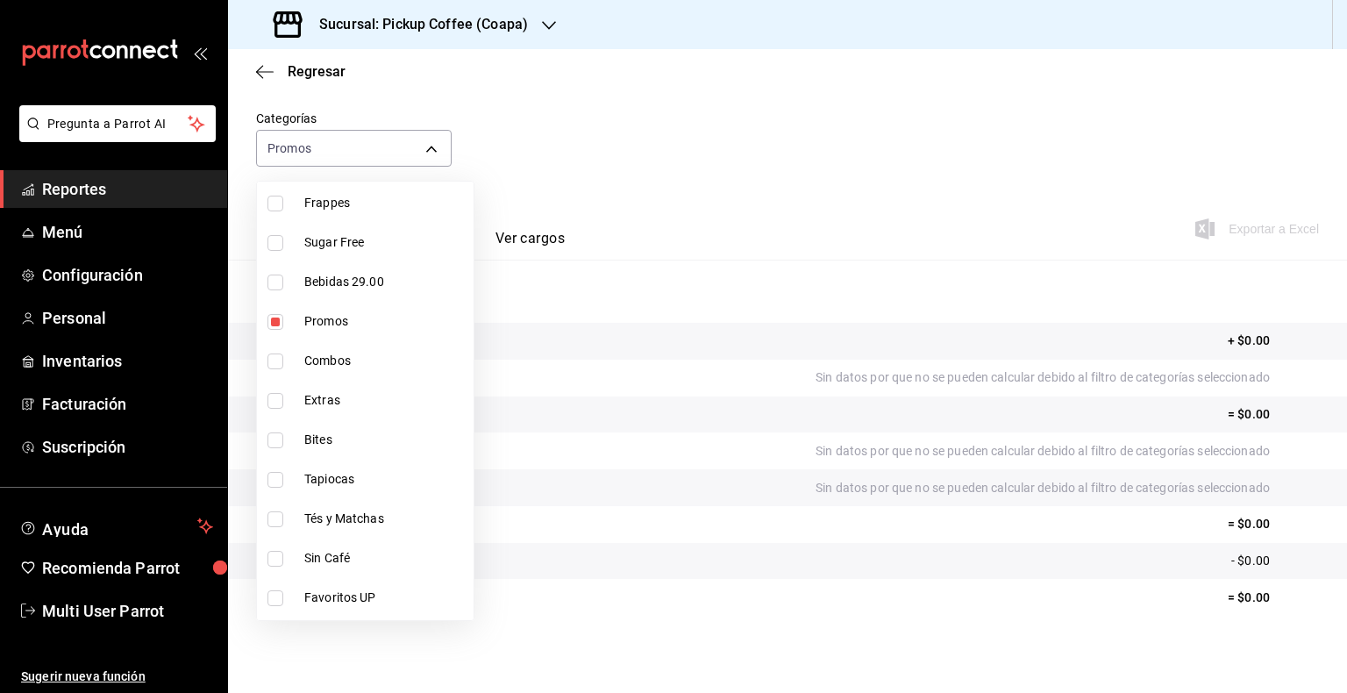
scroll to position [411, 0]
click at [281, 282] on input "checkbox" at bounding box center [275, 286] width 16 height 16
checkbox input "false"
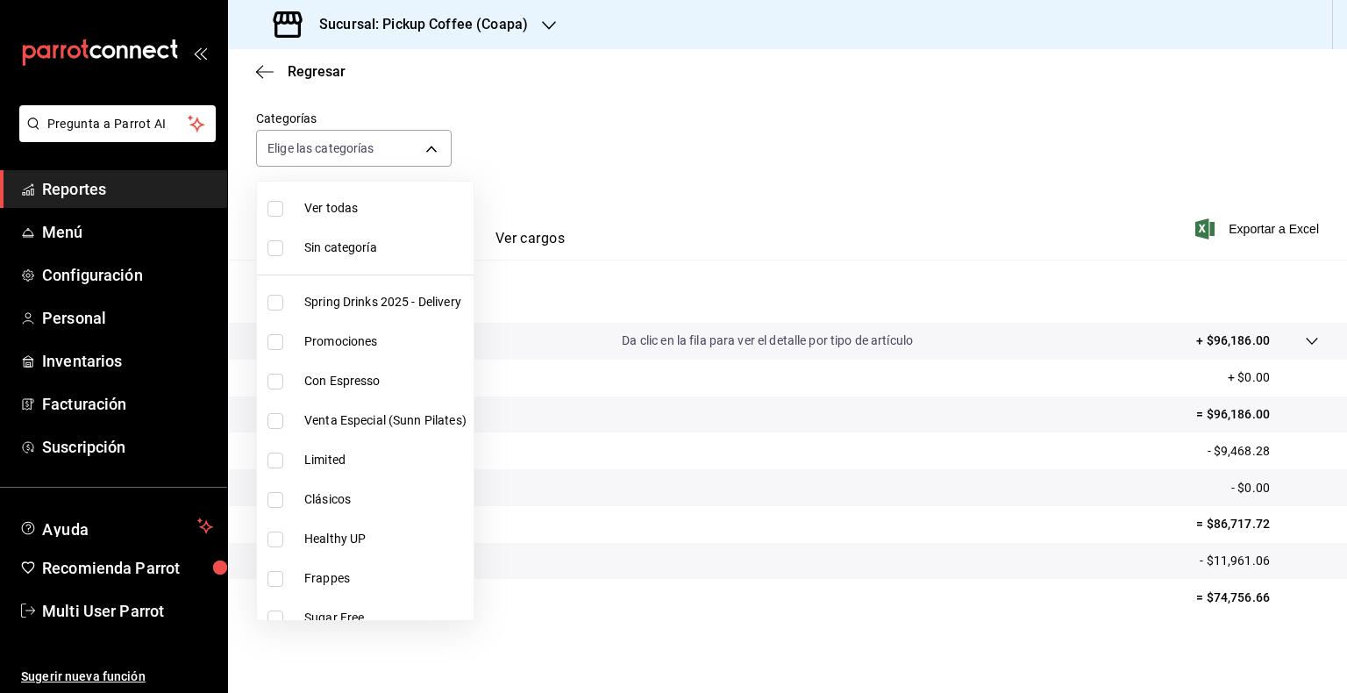
click at [392, 250] on span "Sin categoría" at bounding box center [385, 247] width 162 height 18
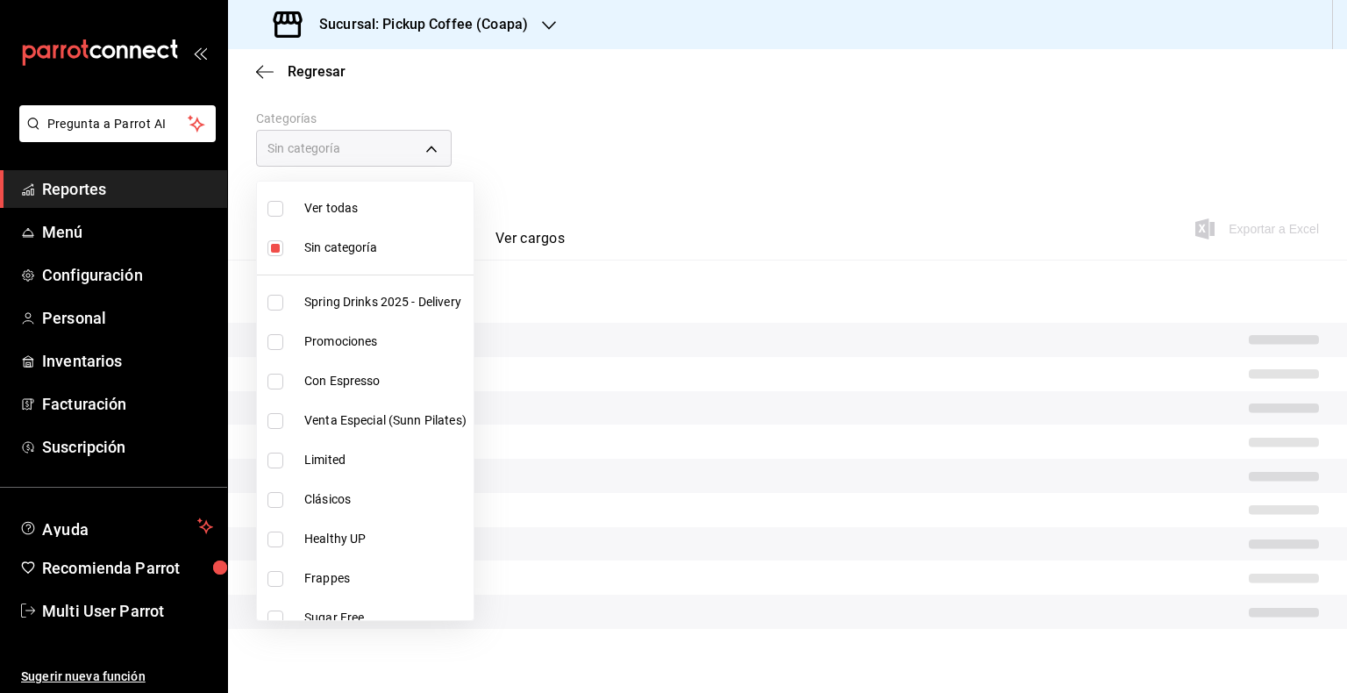
click at [285, 244] on label at bounding box center [278, 248] width 23 height 16
click at [283, 244] on input "checkbox" at bounding box center [275, 248] width 16 height 16
click at [277, 244] on input "checkbox" at bounding box center [275, 248] width 16 height 16
checkbox input "false"
click at [276, 202] on input "checkbox" at bounding box center [275, 209] width 16 height 16
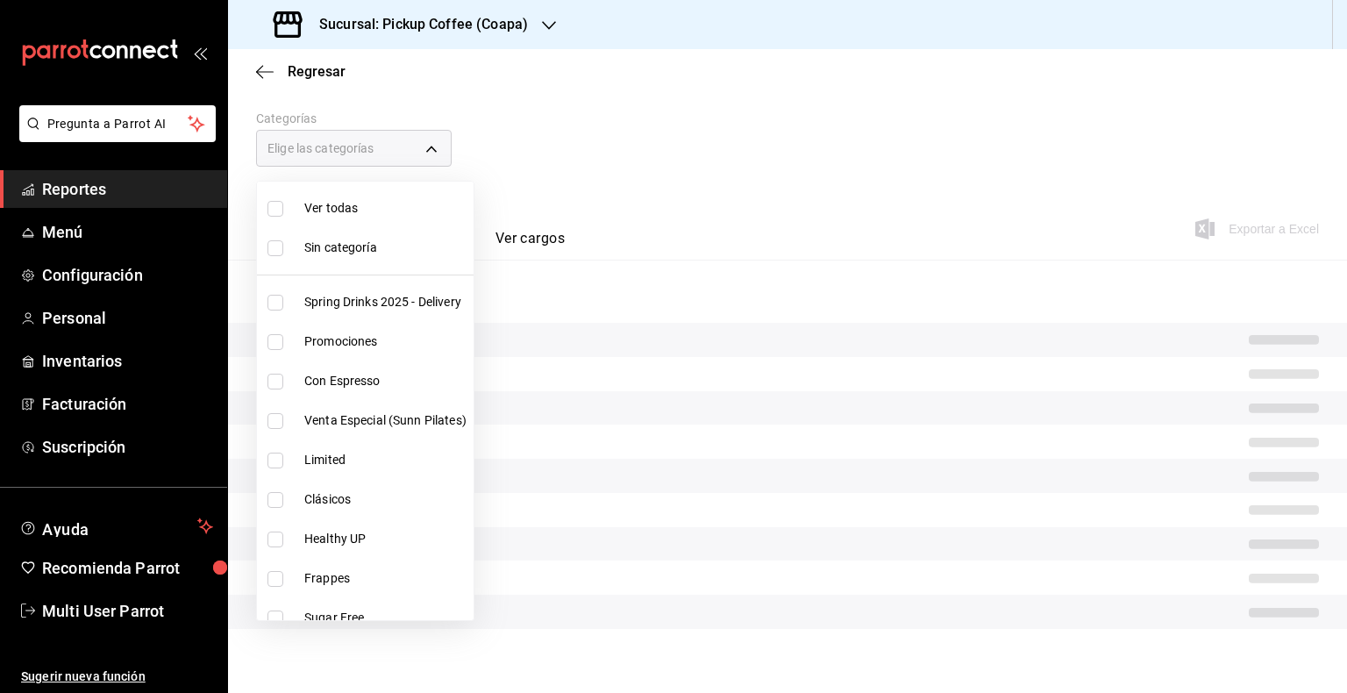
checkbox input "true"
type input "ac72d813-9fcc-47df-b546-e7561884fb5e,87ce0e8b-658e-4274-8cf6-aae31a5f4ba5,0b33b…"
checkbox input "true"
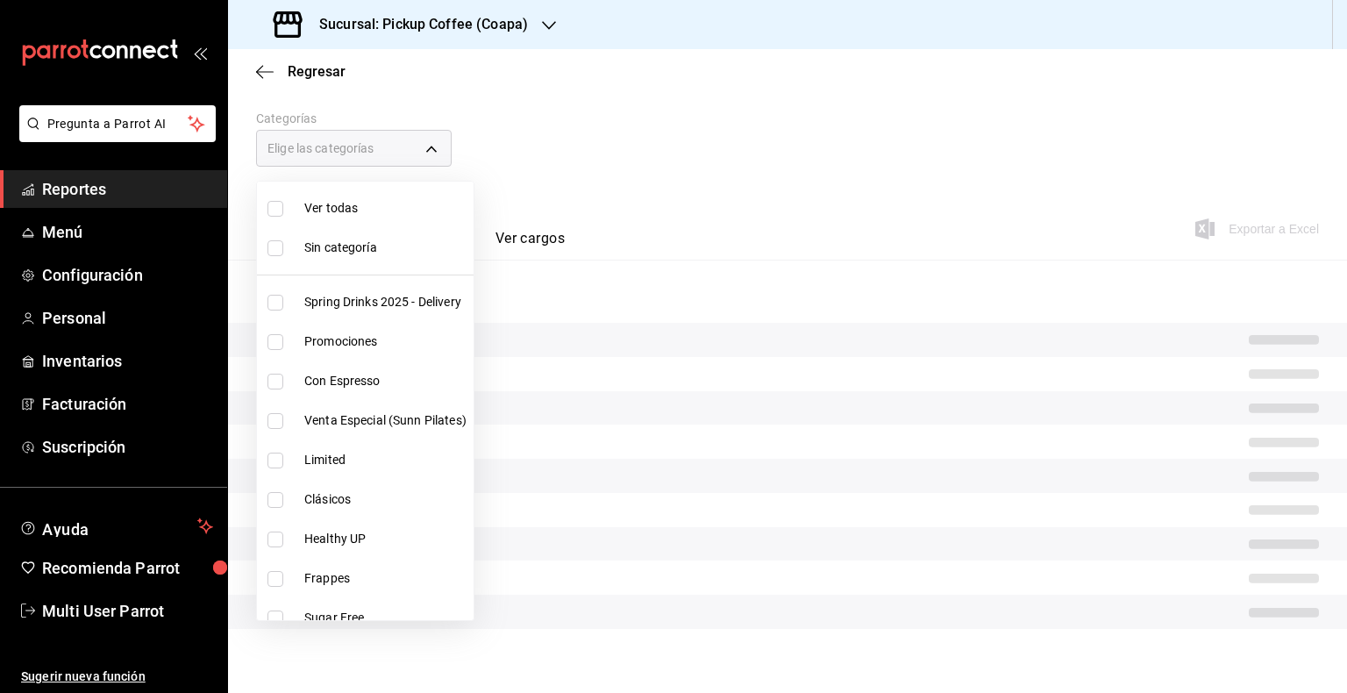
checkbox input "true"
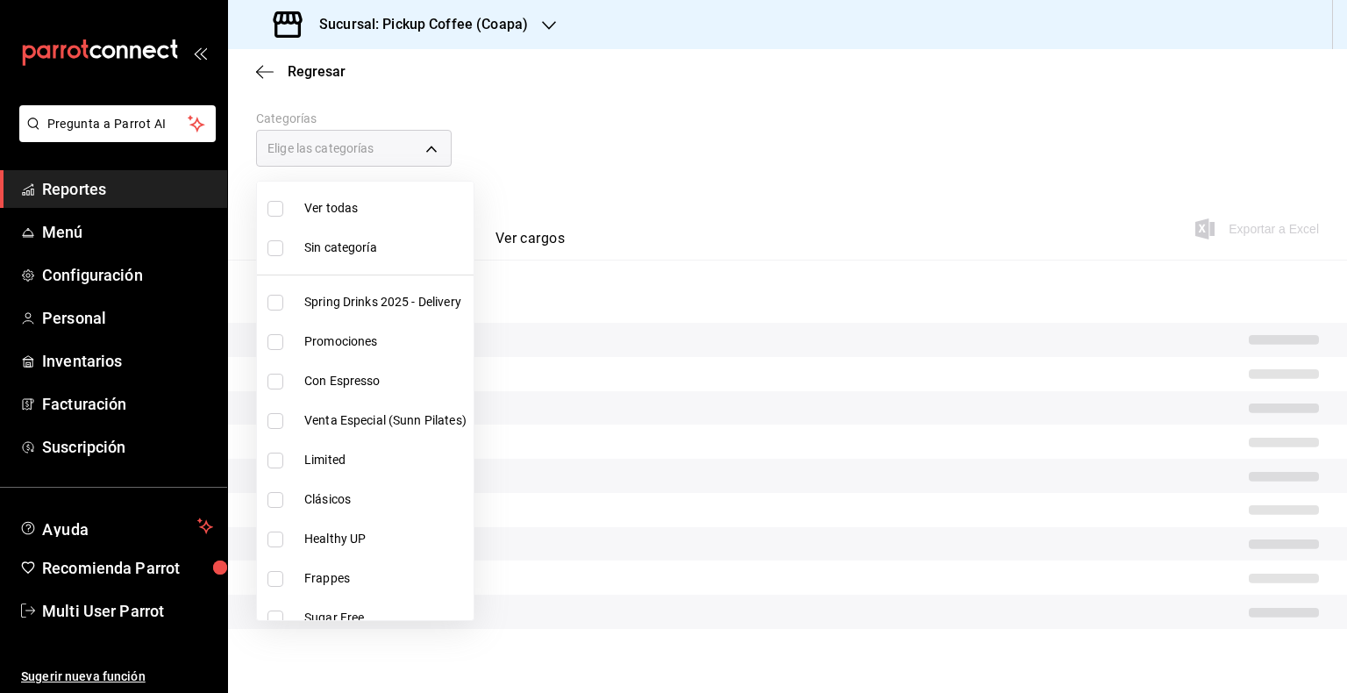
checkbox input "true"
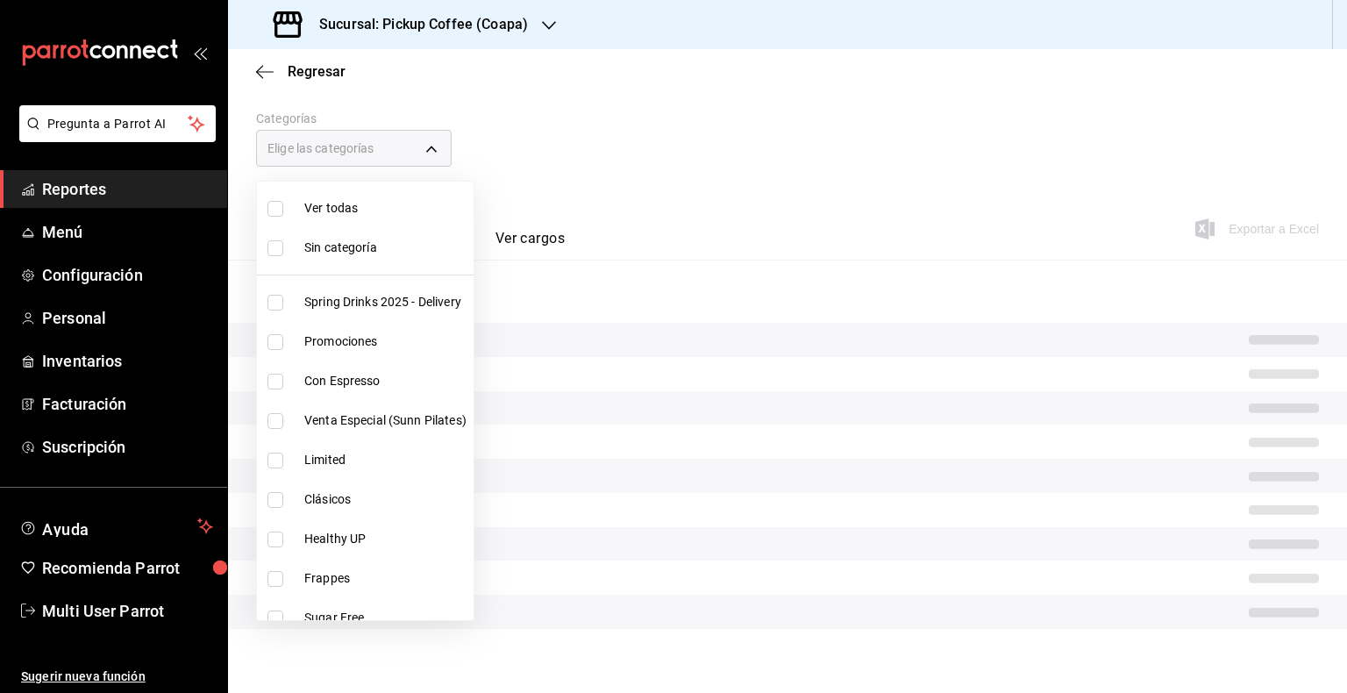
checkbox input "true"
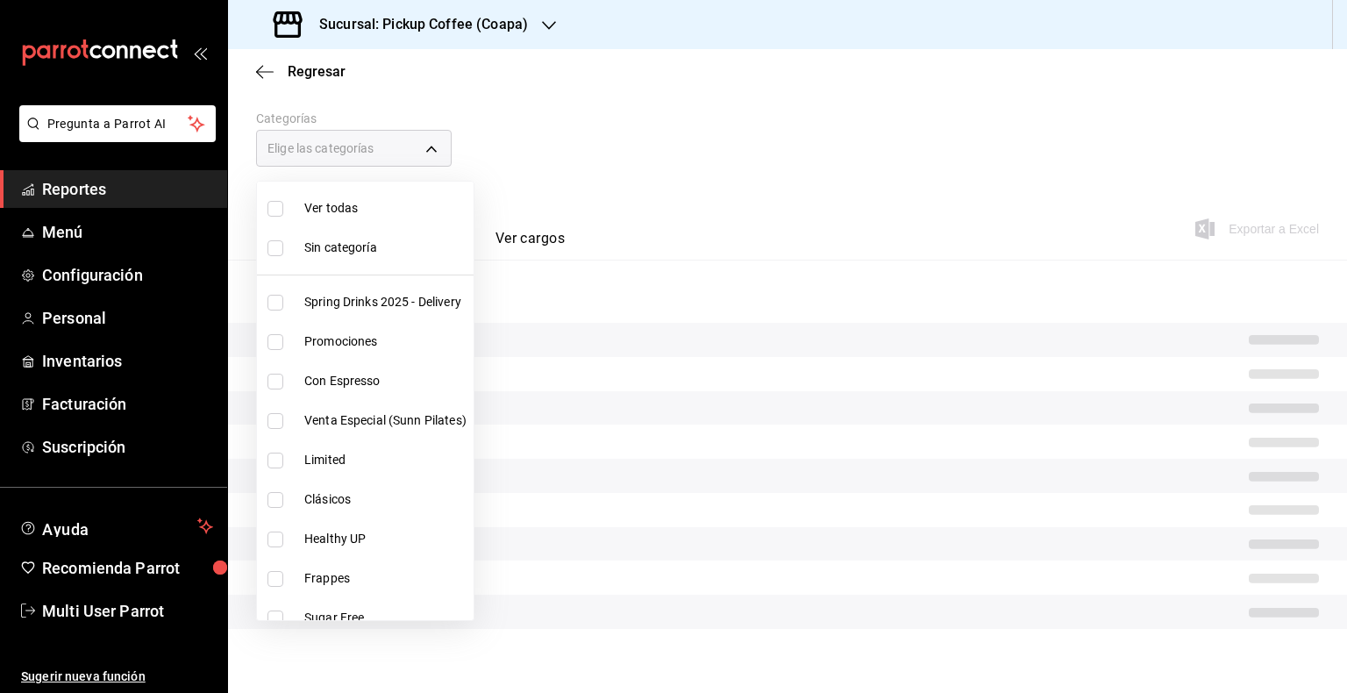
checkbox input "true"
click at [573, 174] on div at bounding box center [673, 346] width 1347 height 693
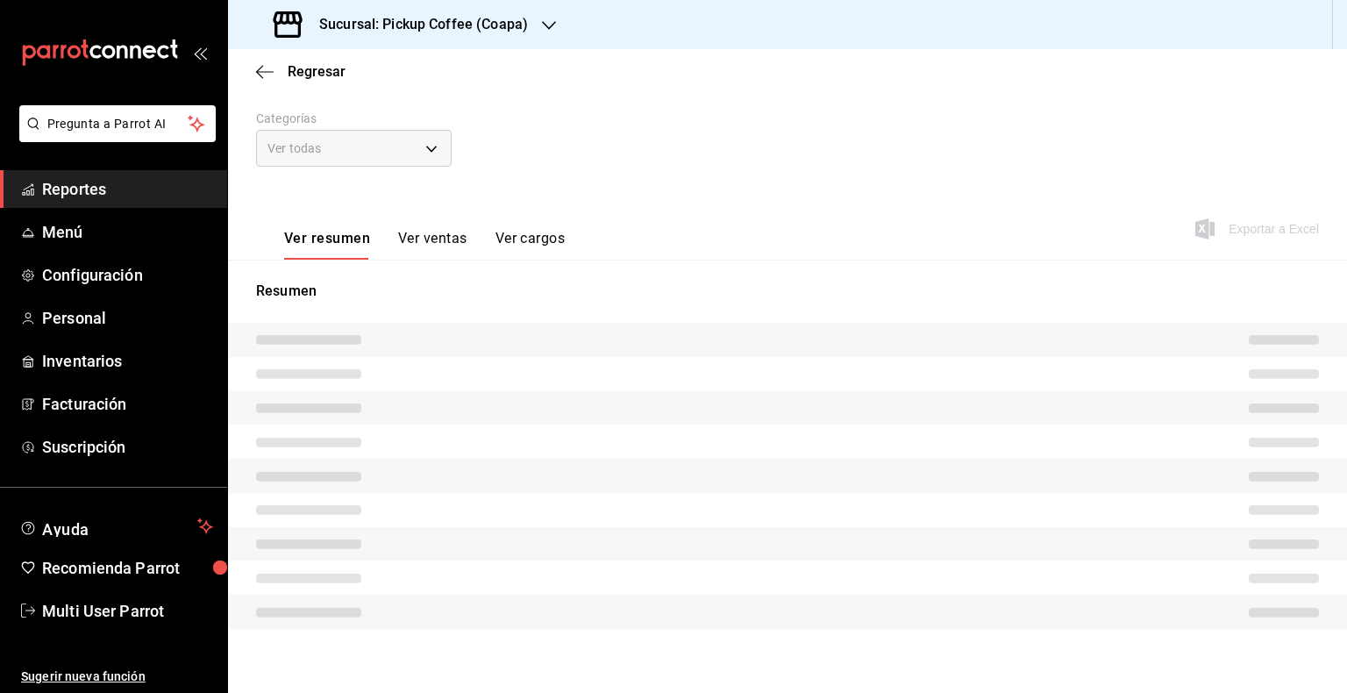
click at [456, 246] on button "Ver ventas" at bounding box center [432, 245] width 69 height 30
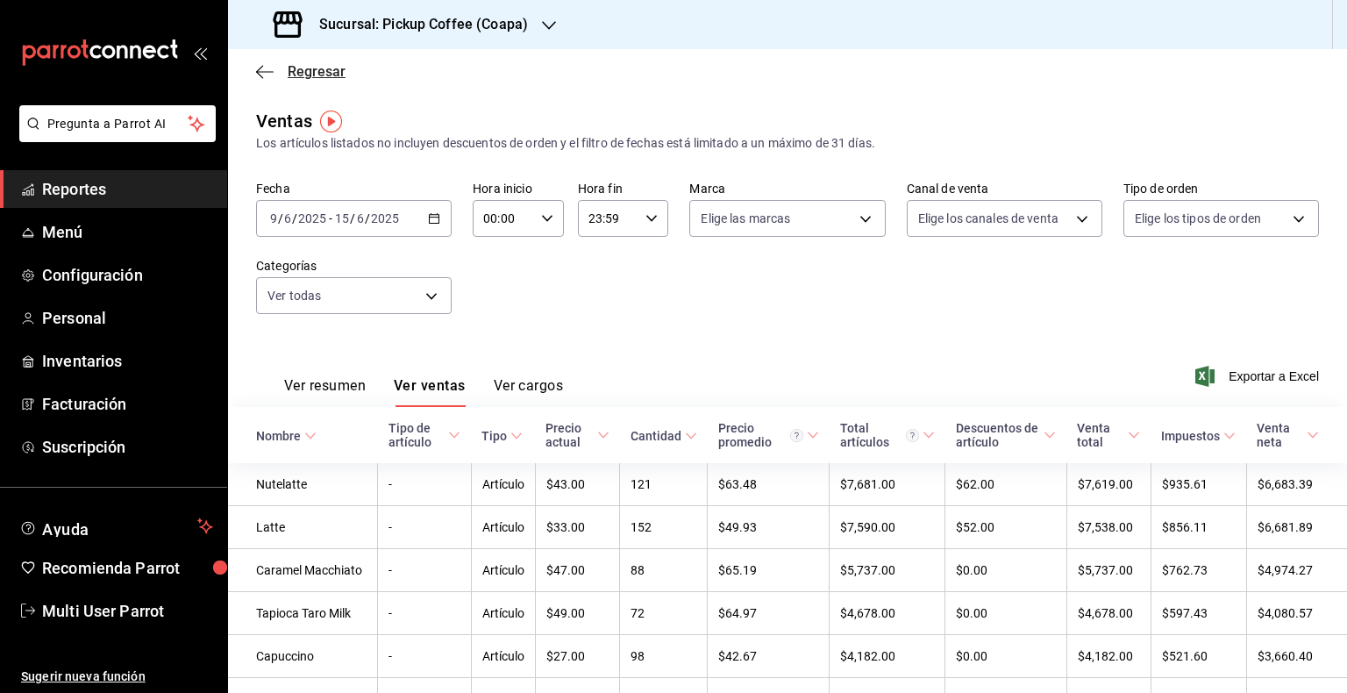
click at [270, 67] on icon "button" at bounding box center [265, 72] width 18 height 16
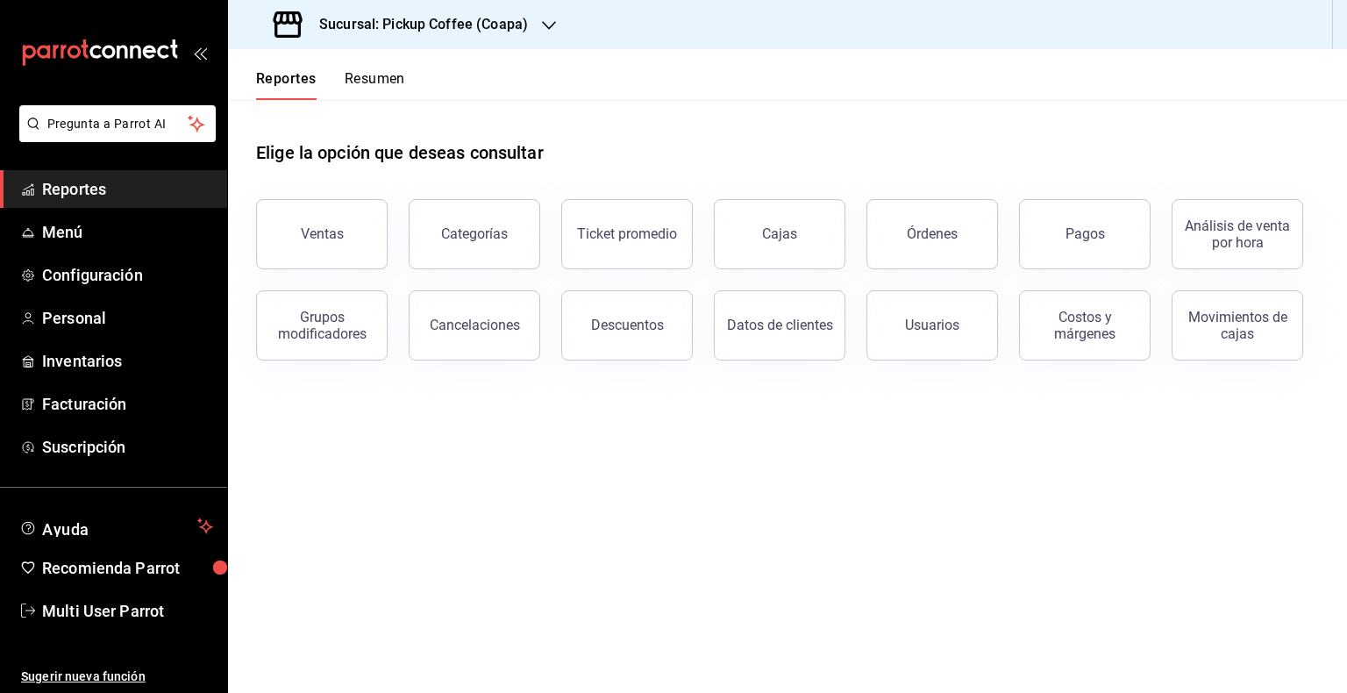
click at [828, 442] on main "Elige la opción que deseas consultar Ventas Categorías Ticket promedio Cajas Ór…" at bounding box center [787, 396] width 1119 height 593
click at [381, 87] on button "Resumen" at bounding box center [375, 85] width 61 height 30
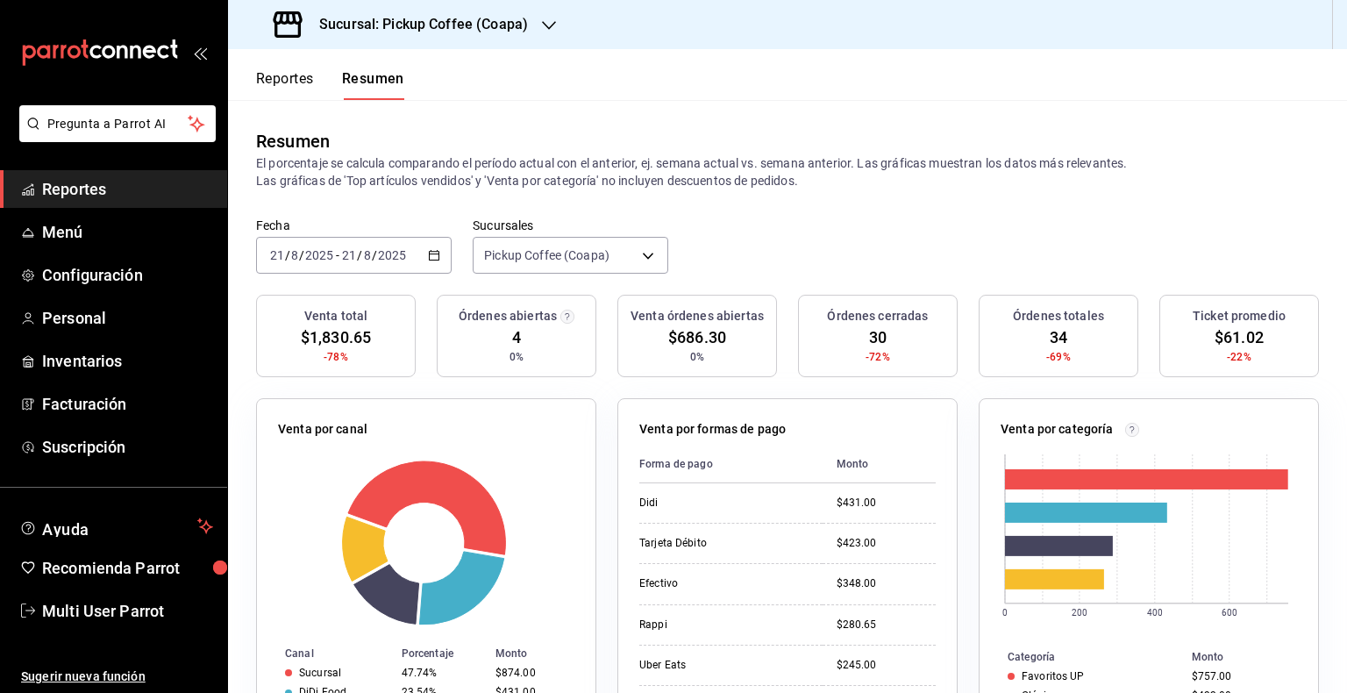
click at [126, 195] on span "Reportes" at bounding box center [127, 189] width 171 height 24
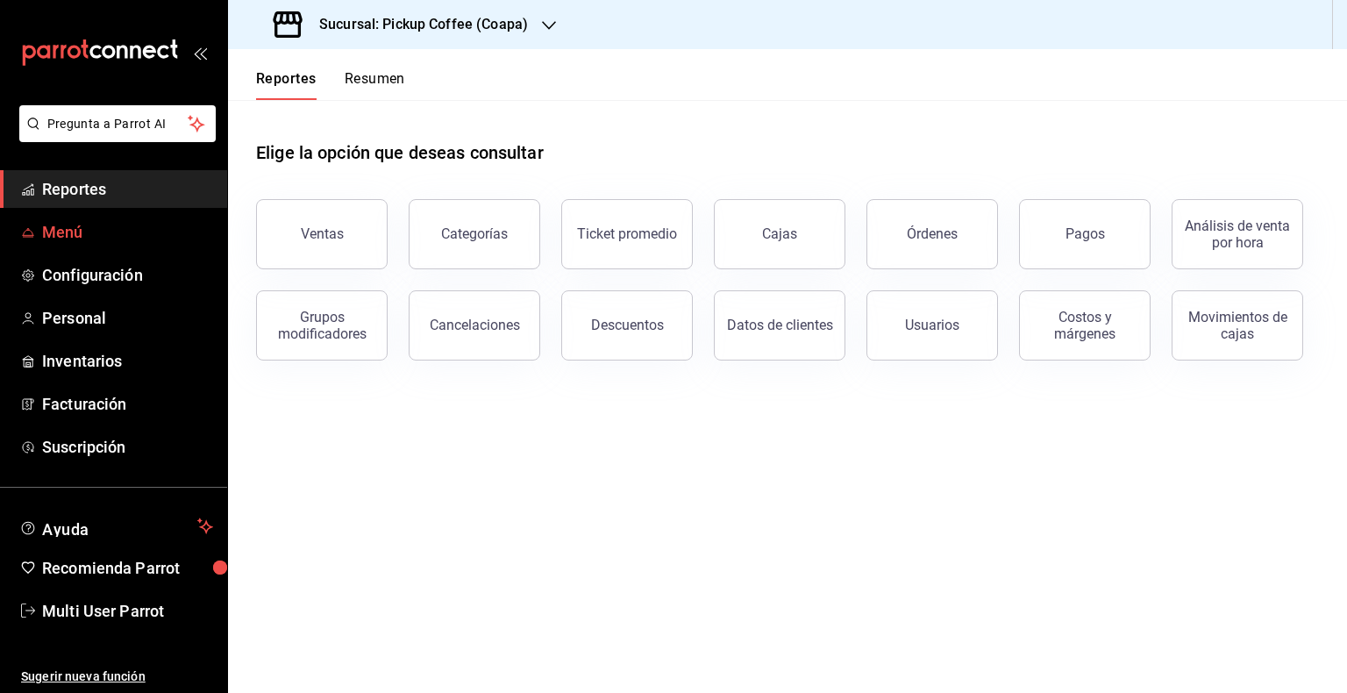
click at [112, 250] on link "Menú" at bounding box center [113, 232] width 227 height 38
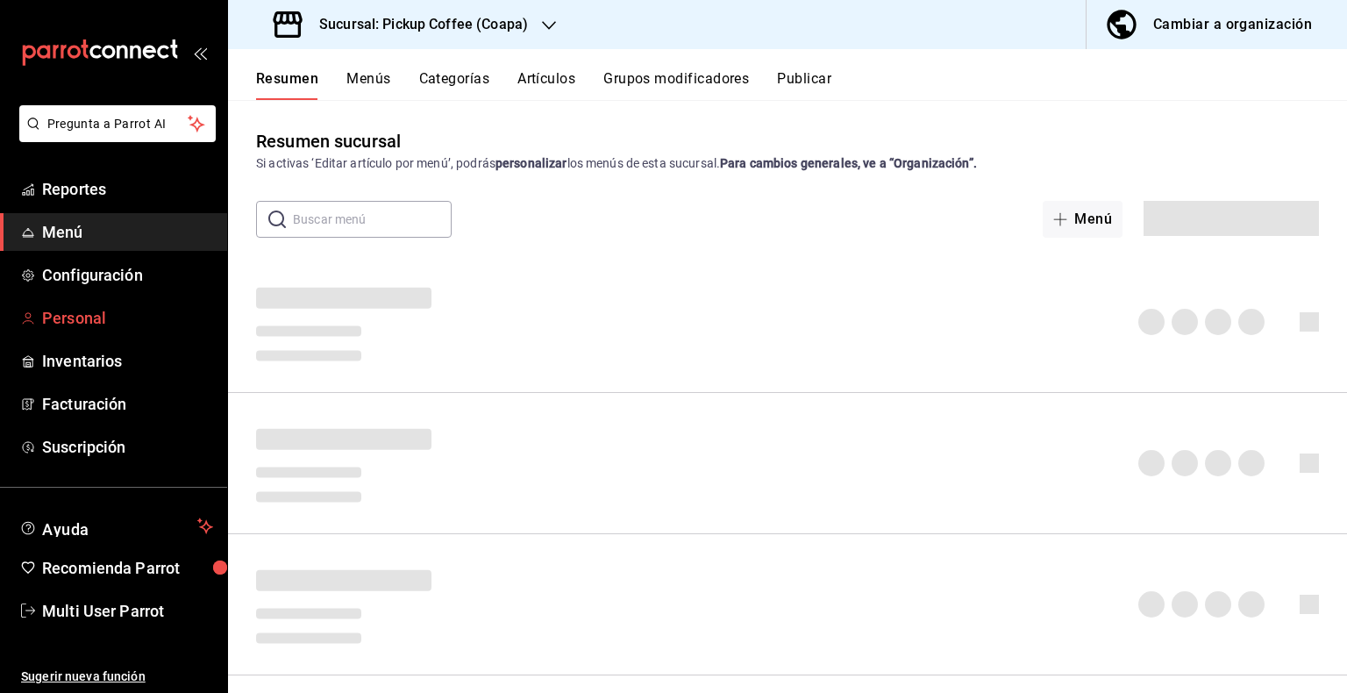
click at [125, 308] on span "Personal" at bounding box center [127, 318] width 171 height 24
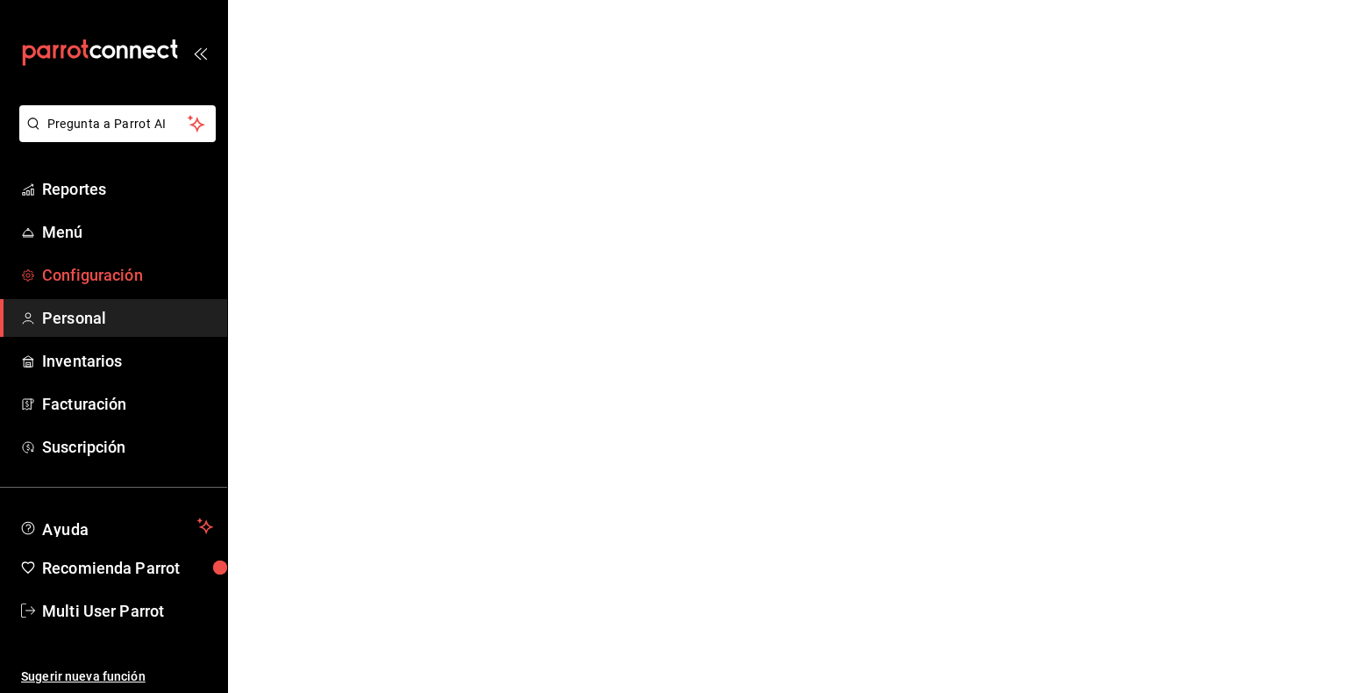
click at [149, 279] on span "Configuración" at bounding box center [127, 275] width 171 height 24
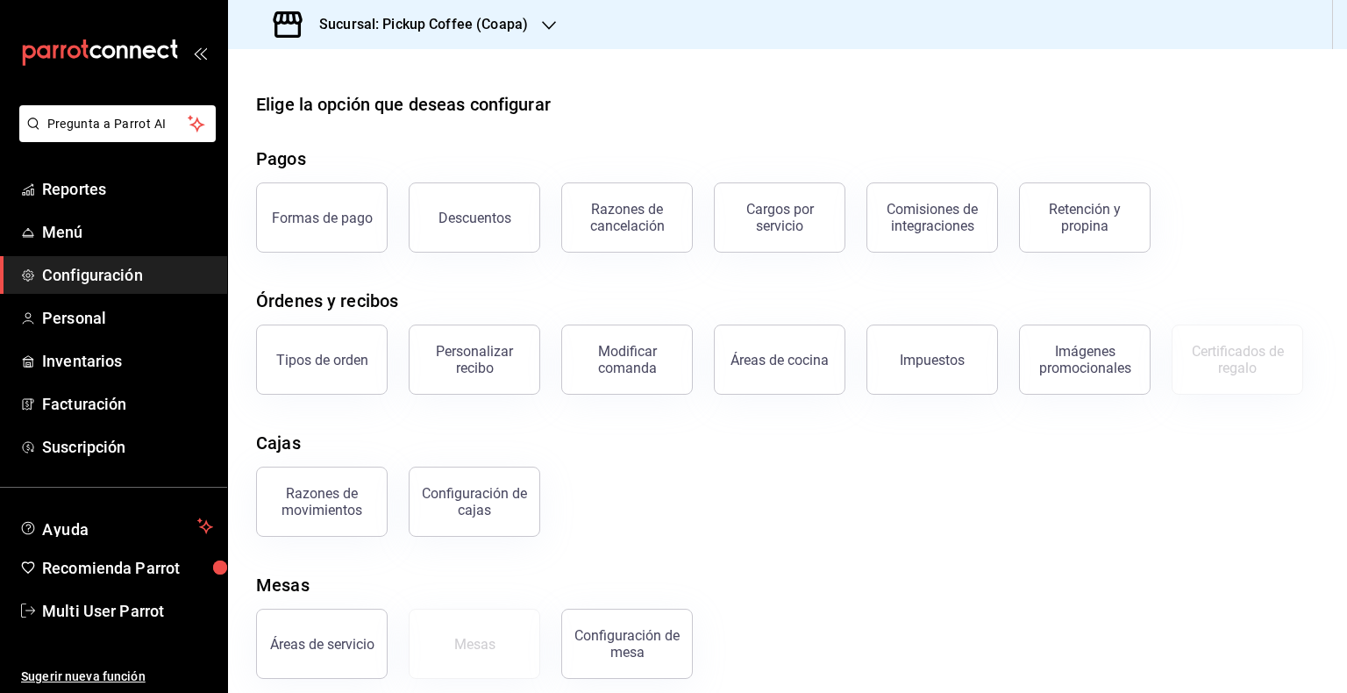
click at [140, 293] on link "Configuración" at bounding box center [113, 275] width 227 height 38
click at [132, 315] on span "Personal" at bounding box center [127, 318] width 171 height 24
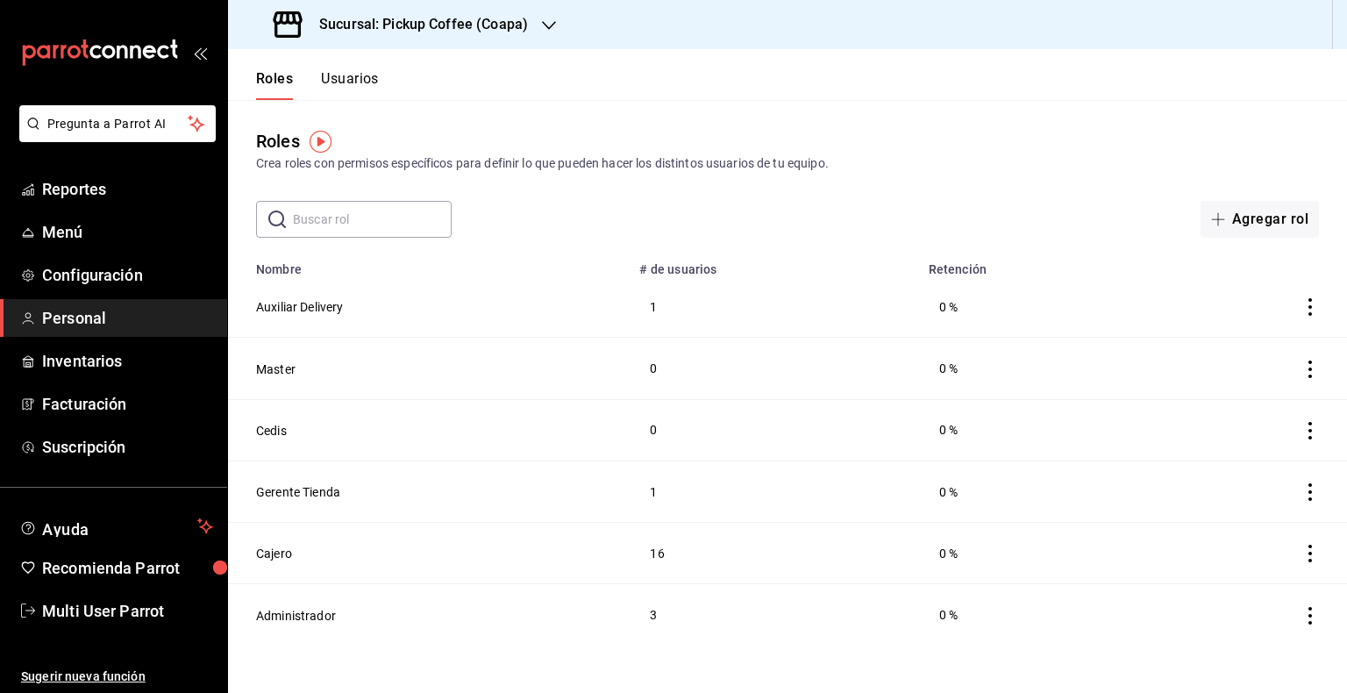
click at [549, 37] on div "Sucursal: Pickup Coffee (Coapa)" at bounding box center [402, 24] width 321 height 49
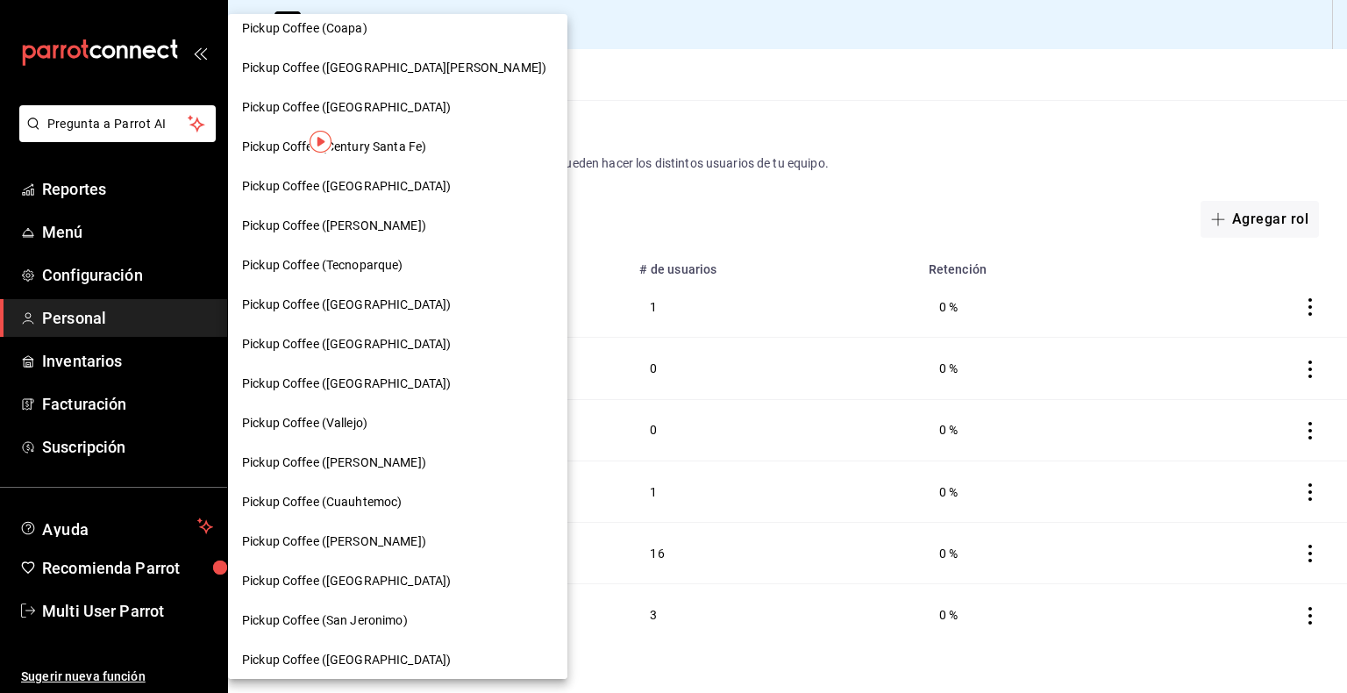
scroll to position [250, 0]
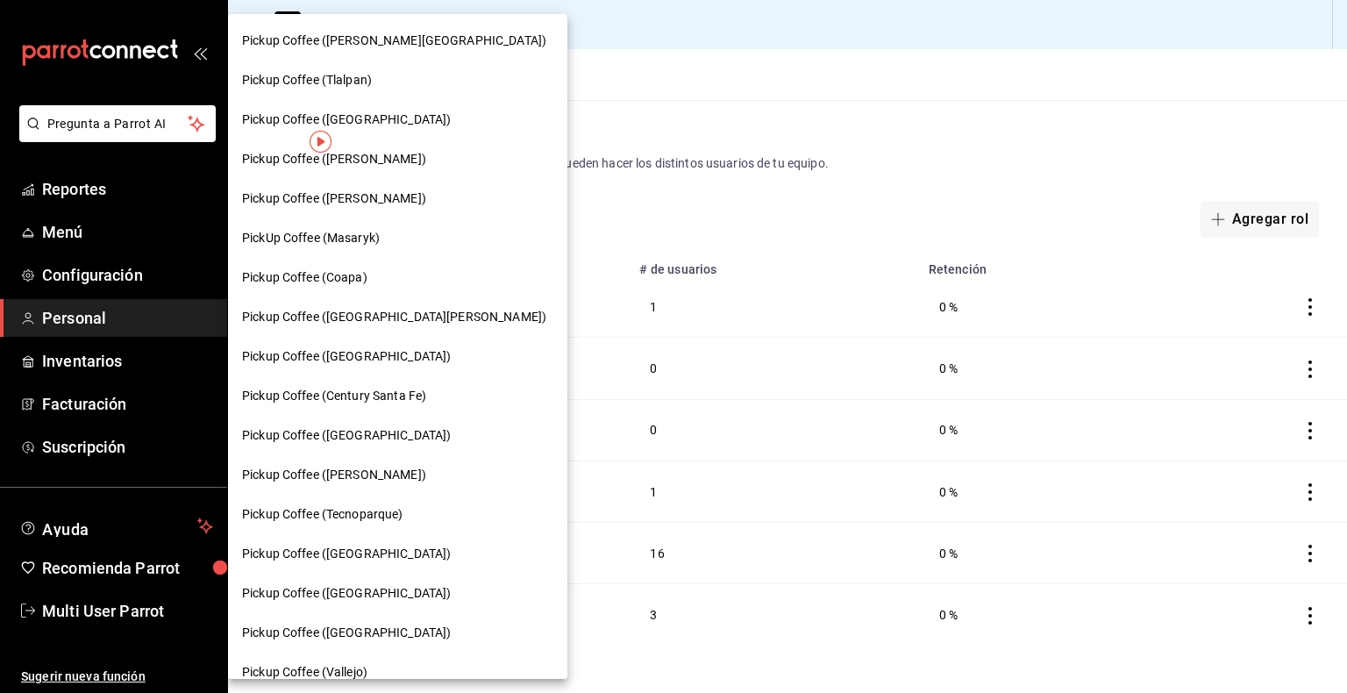
scroll to position [250, 0]
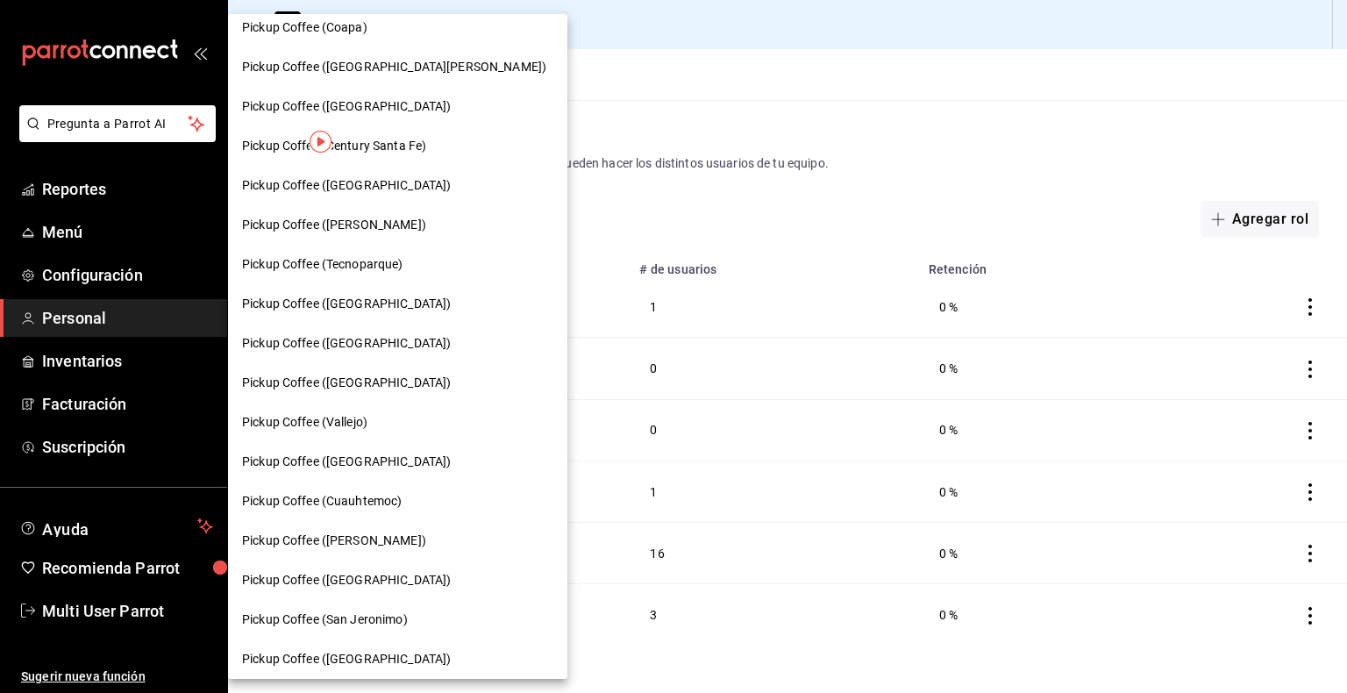
click at [593, 163] on div at bounding box center [673, 346] width 1347 height 693
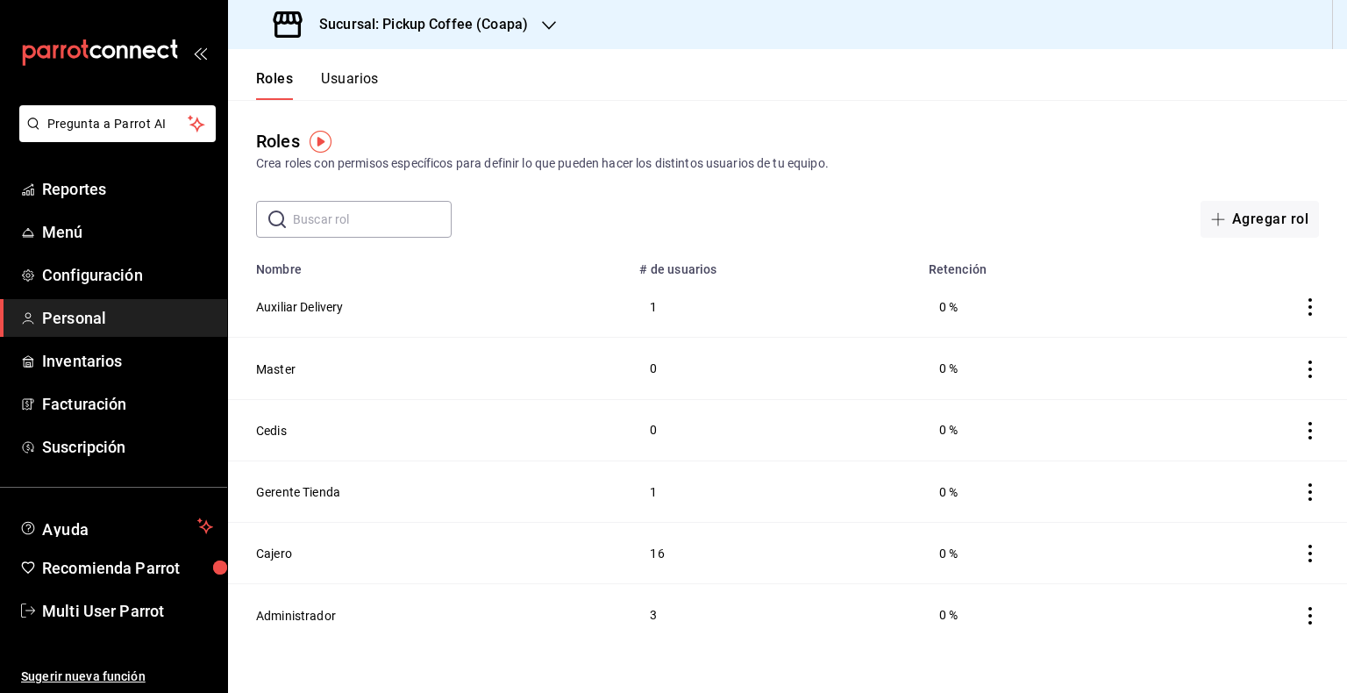
click at [543, 18] on icon "button" at bounding box center [549, 25] width 14 height 14
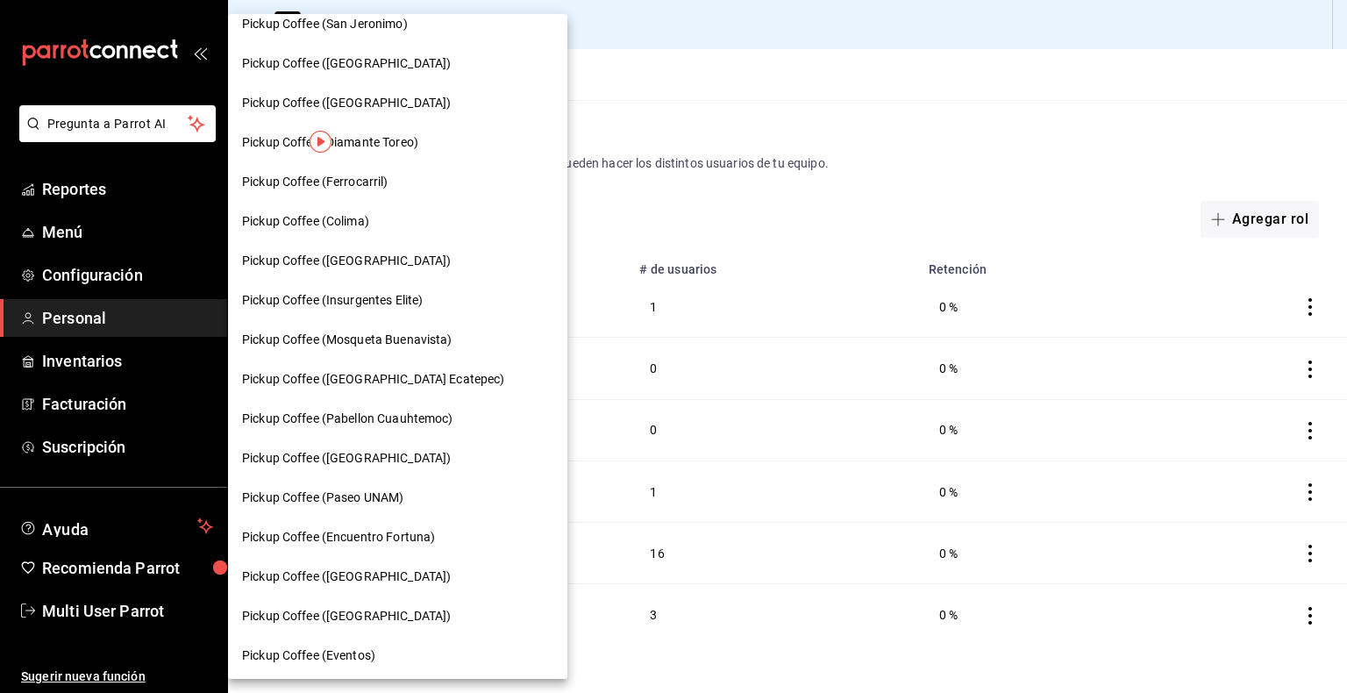
scroll to position [849, 0]
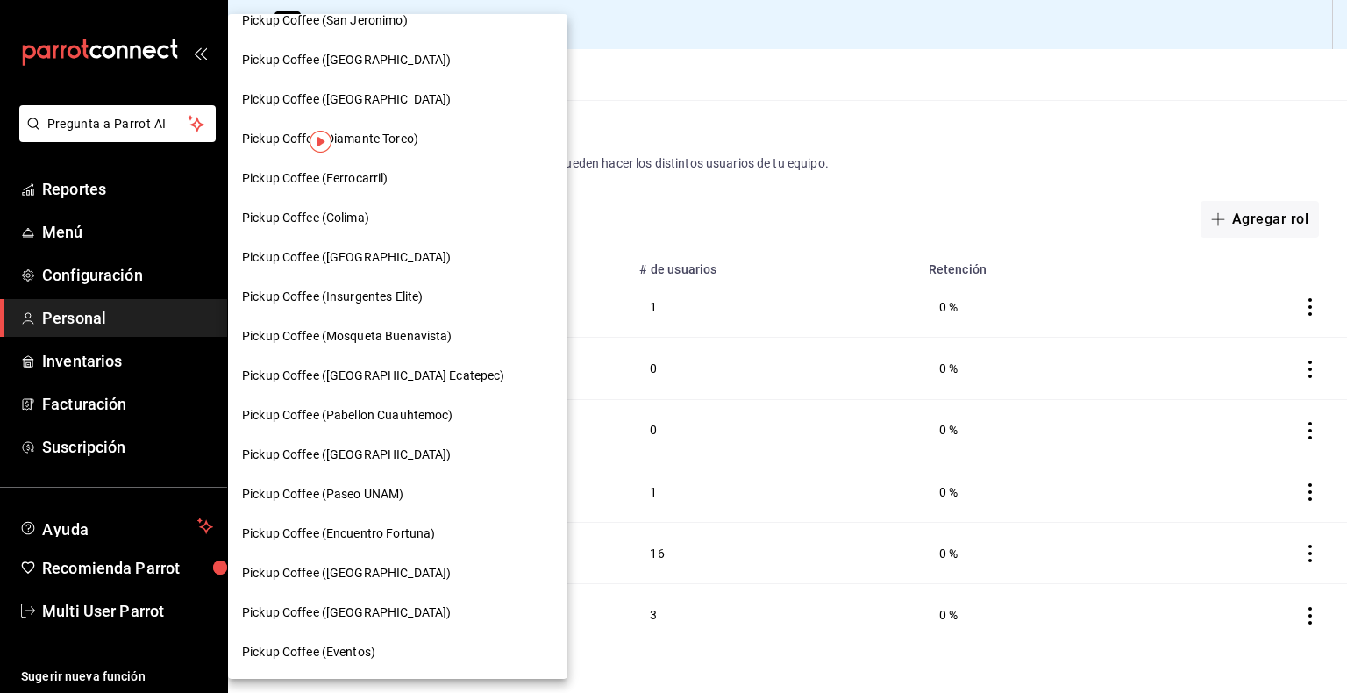
click at [436, 298] on div "Pickup Coffee (Insurgentes Elite)" at bounding box center [397, 297] width 311 height 18
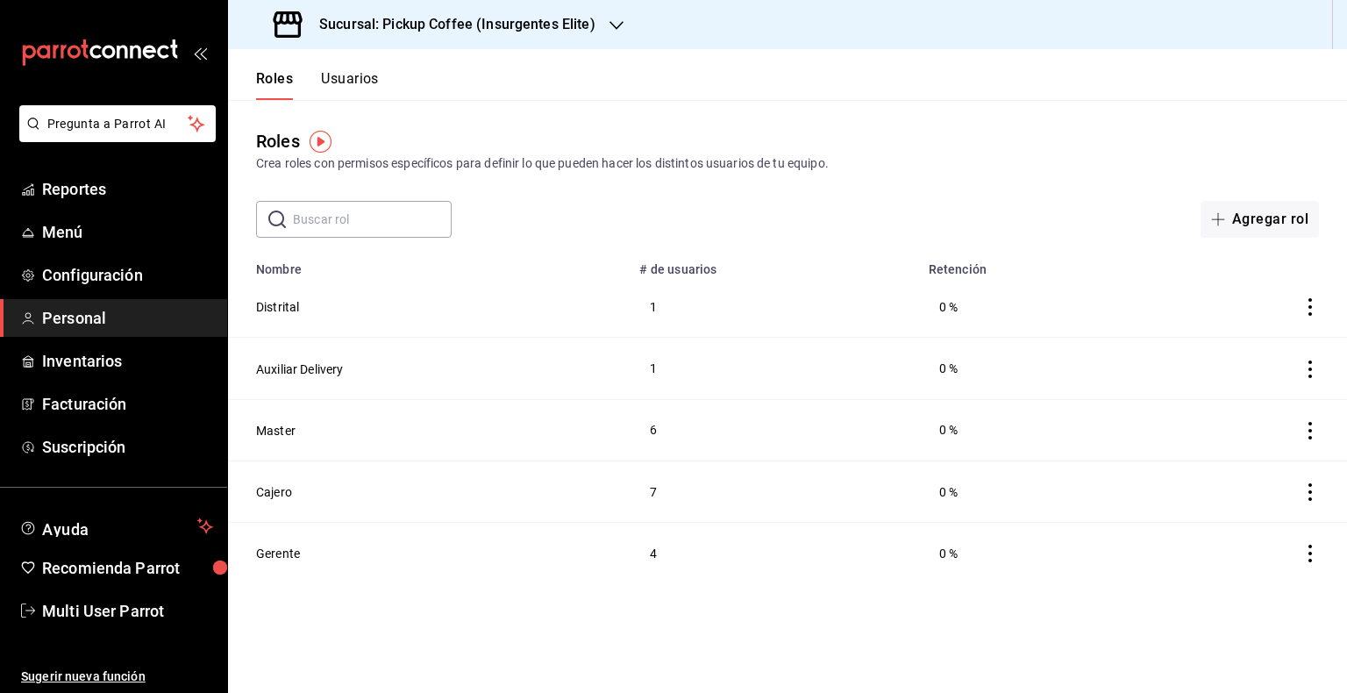
click at [617, 27] on icon "button" at bounding box center [616, 25] width 14 height 14
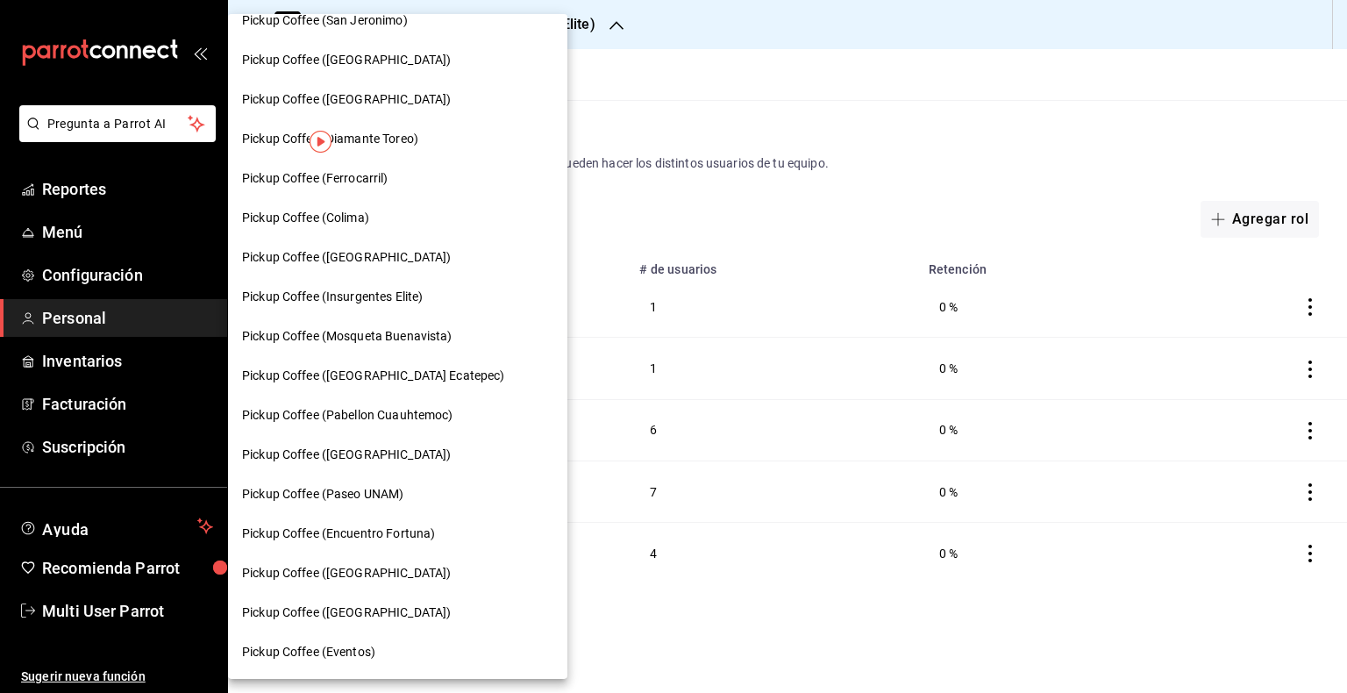
click at [419, 486] on div "Pickup Coffee (Paseo UNAM)" at bounding box center [397, 494] width 311 height 18
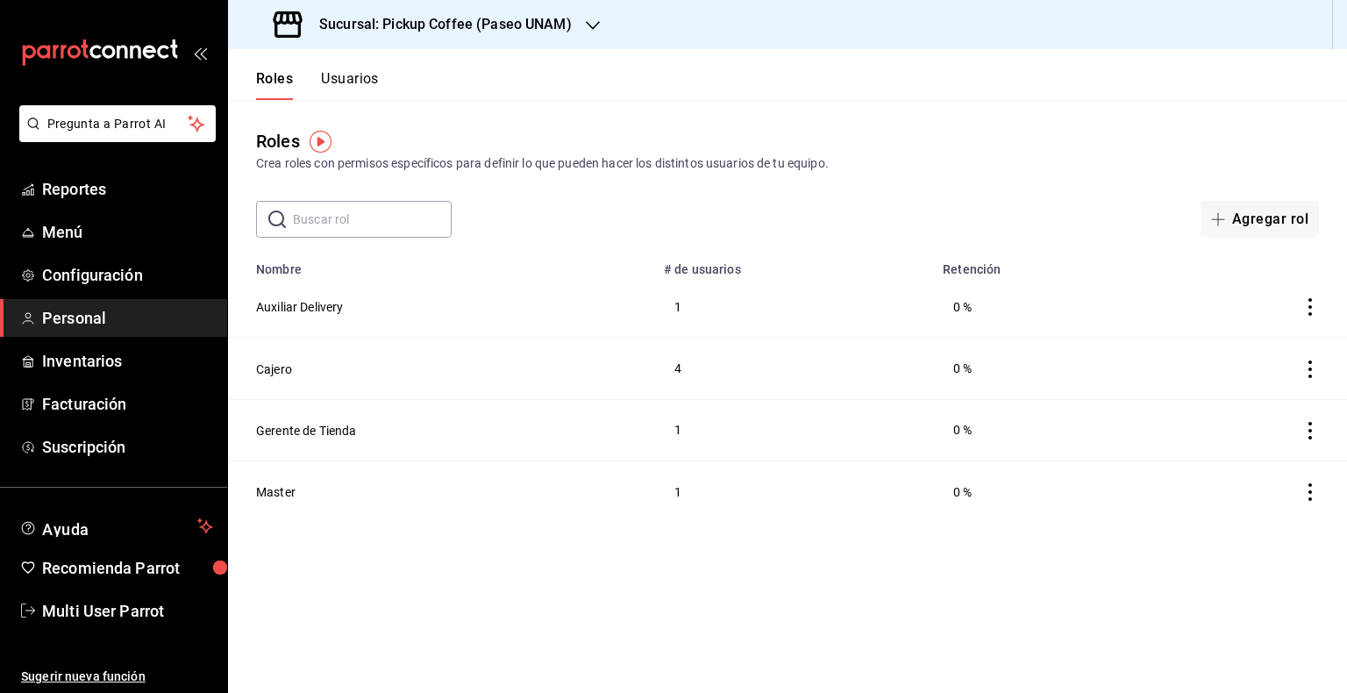
click at [353, 72] on button "Usuarios" at bounding box center [350, 85] width 58 height 30
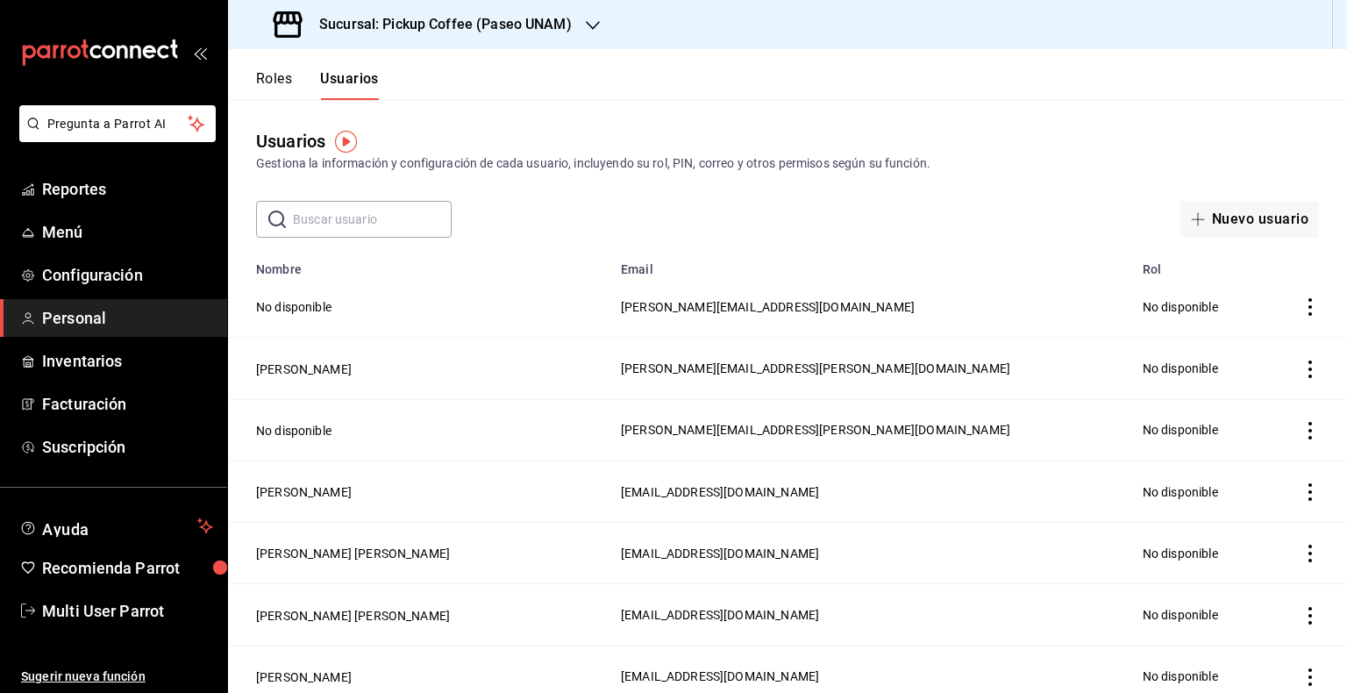
click at [368, 203] on input "text" at bounding box center [372, 219] width 159 height 35
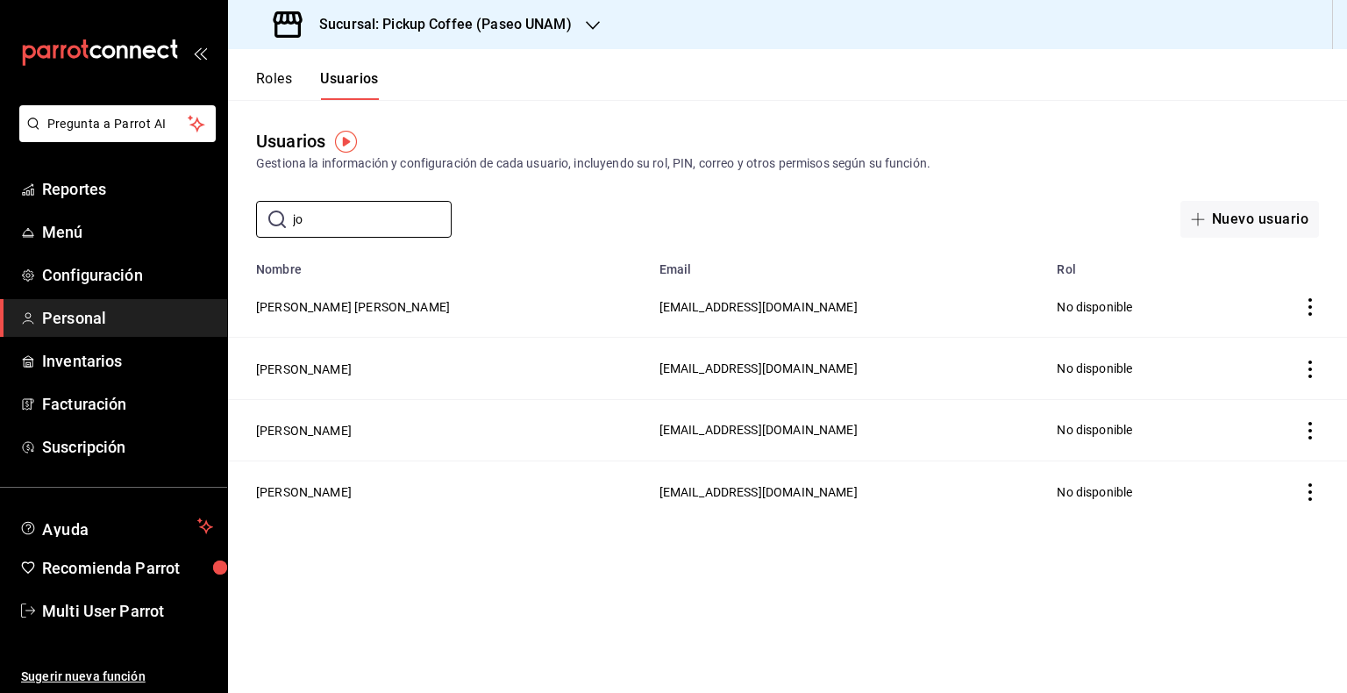
type input "j"
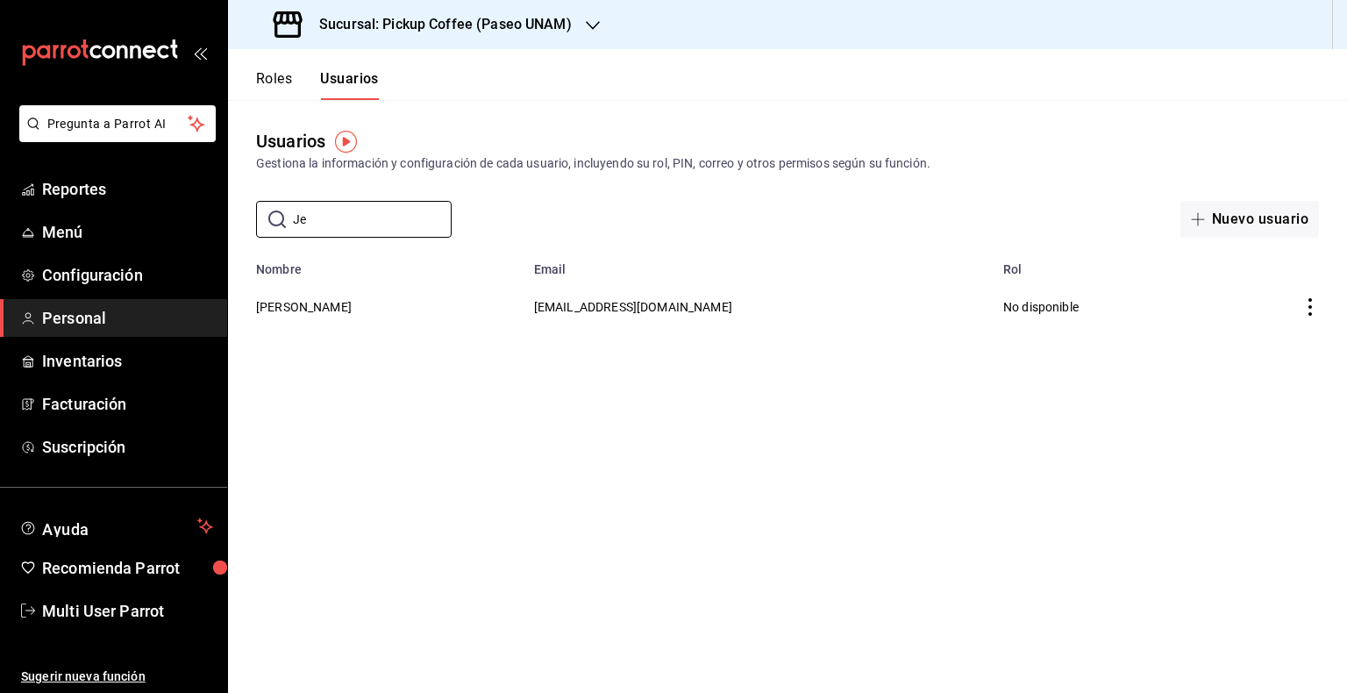
type input "J"
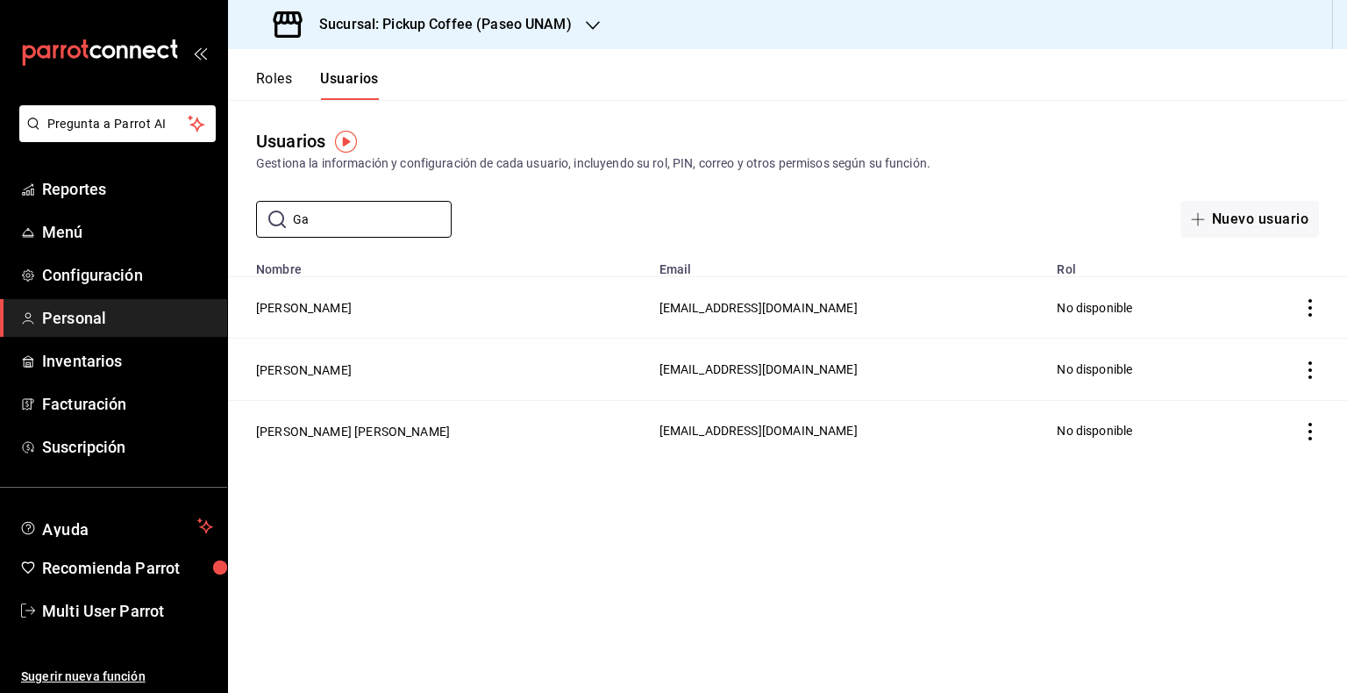
type input "G"
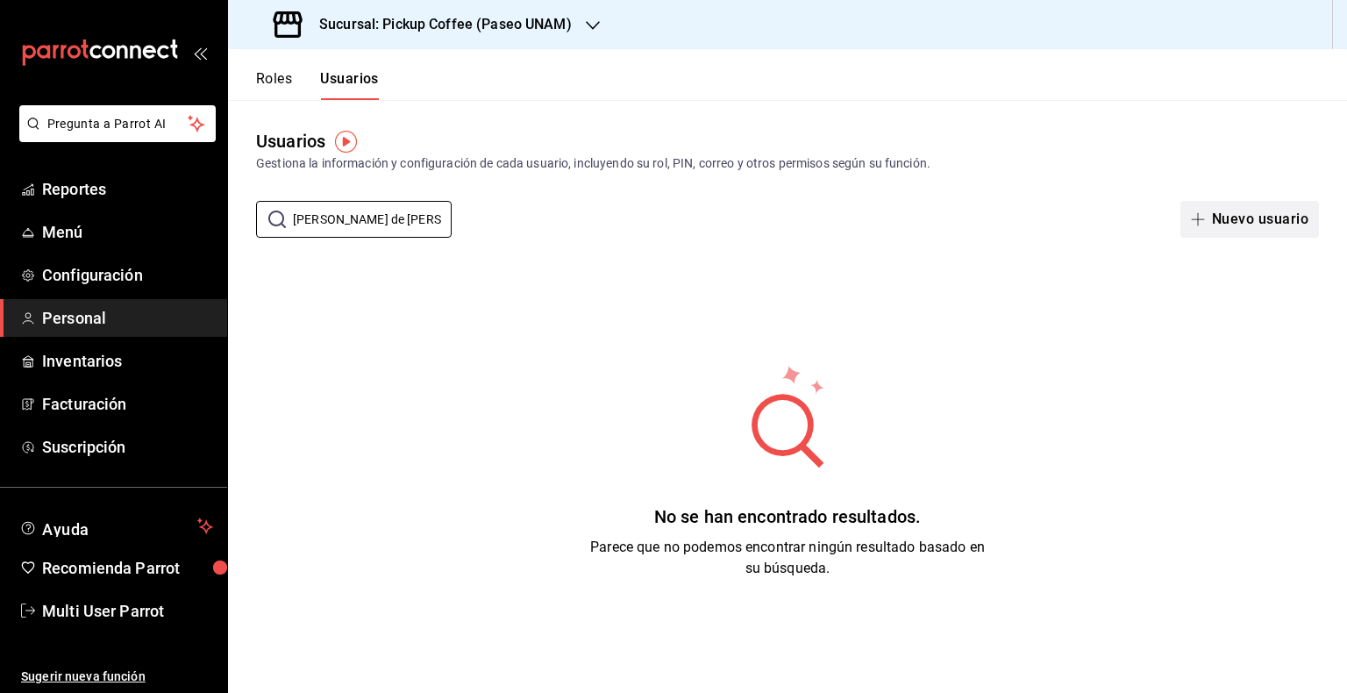
type input "[PERSON_NAME] de [PERSON_NAME]"
click at [1225, 218] on button "Nuevo usuario" at bounding box center [1249, 219] width 139 height 37
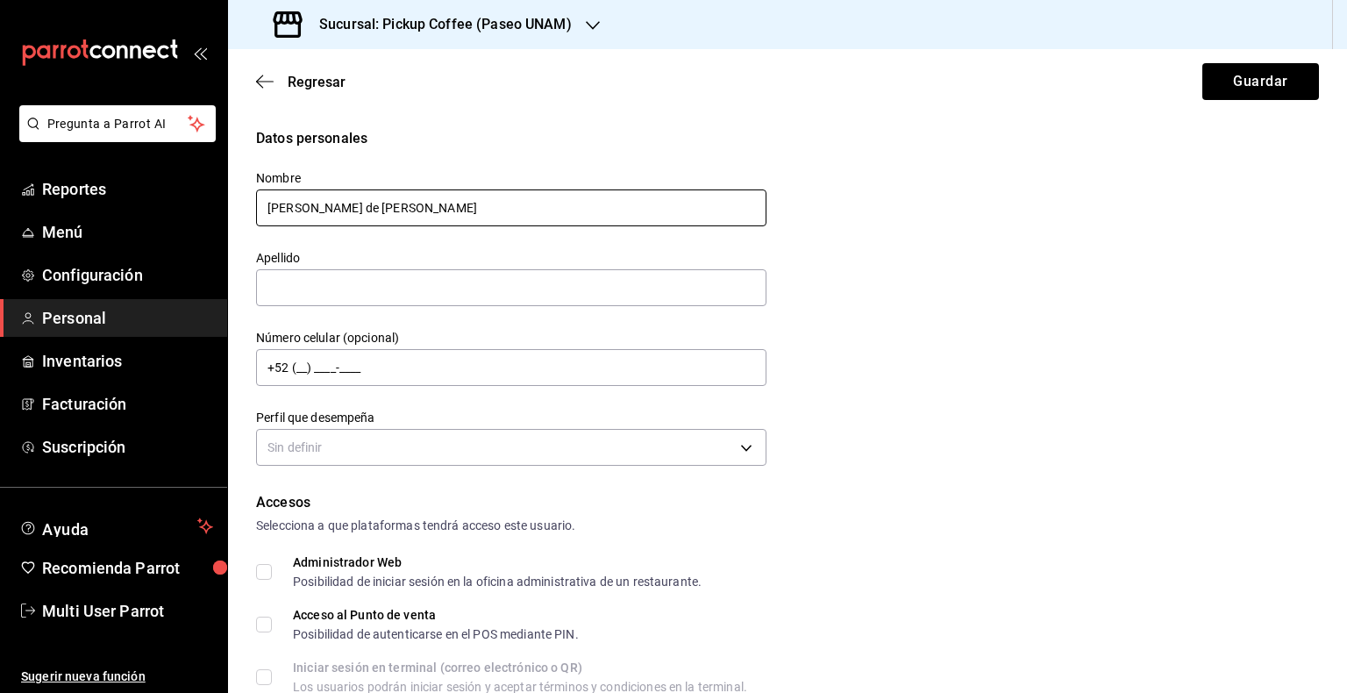
type input "[PERSON_NAME] de [PERSON_NAME]"
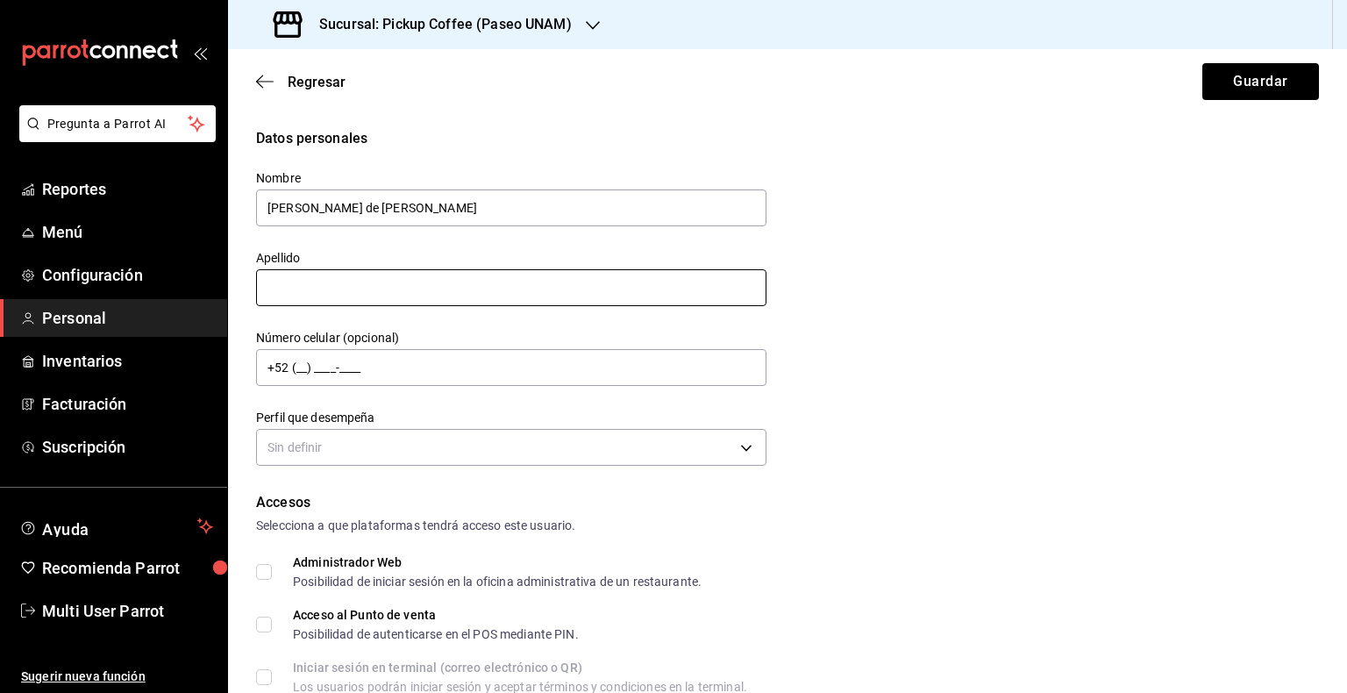
click at [388, 274] on input "text" at bounding box center [511, 287] width 510 height 37
type input "[PERSON_NAME]"
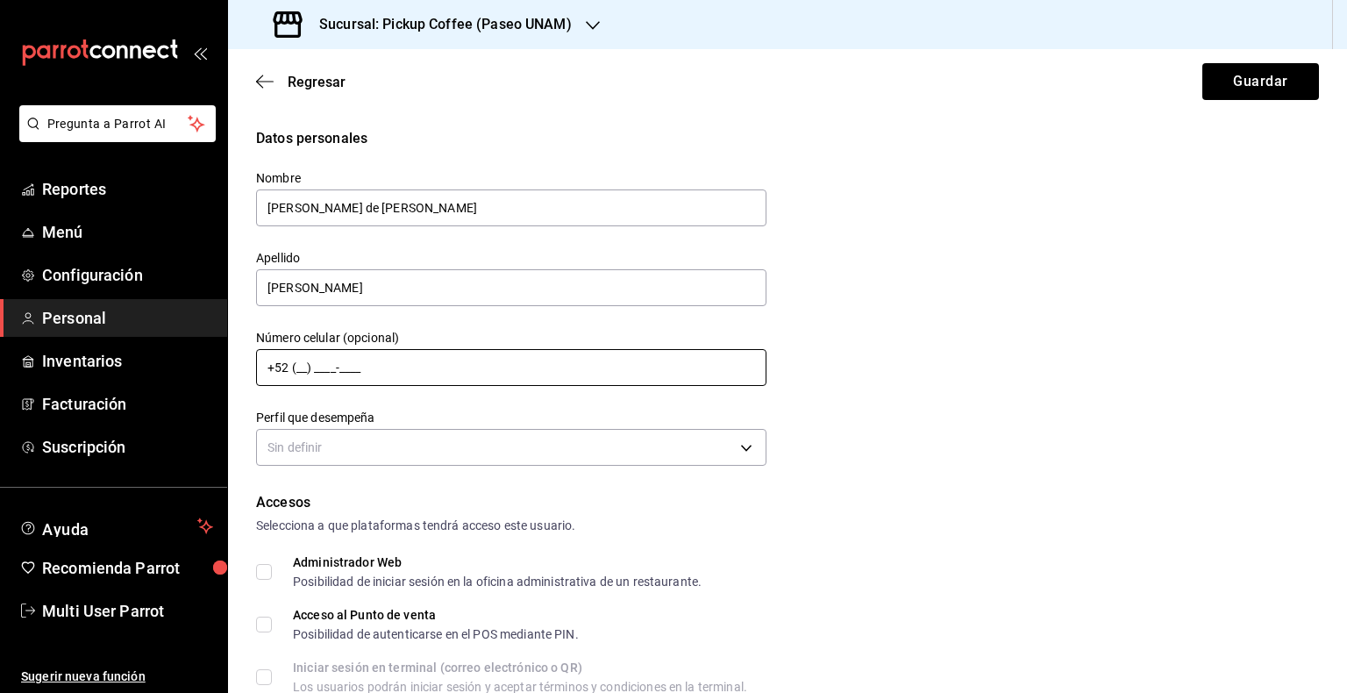
click at [382, 363] on input "+52 (__) ____-____" at bounding box center [511, 367] width 510 height 37
type input "[PHONE_NUMBER]"
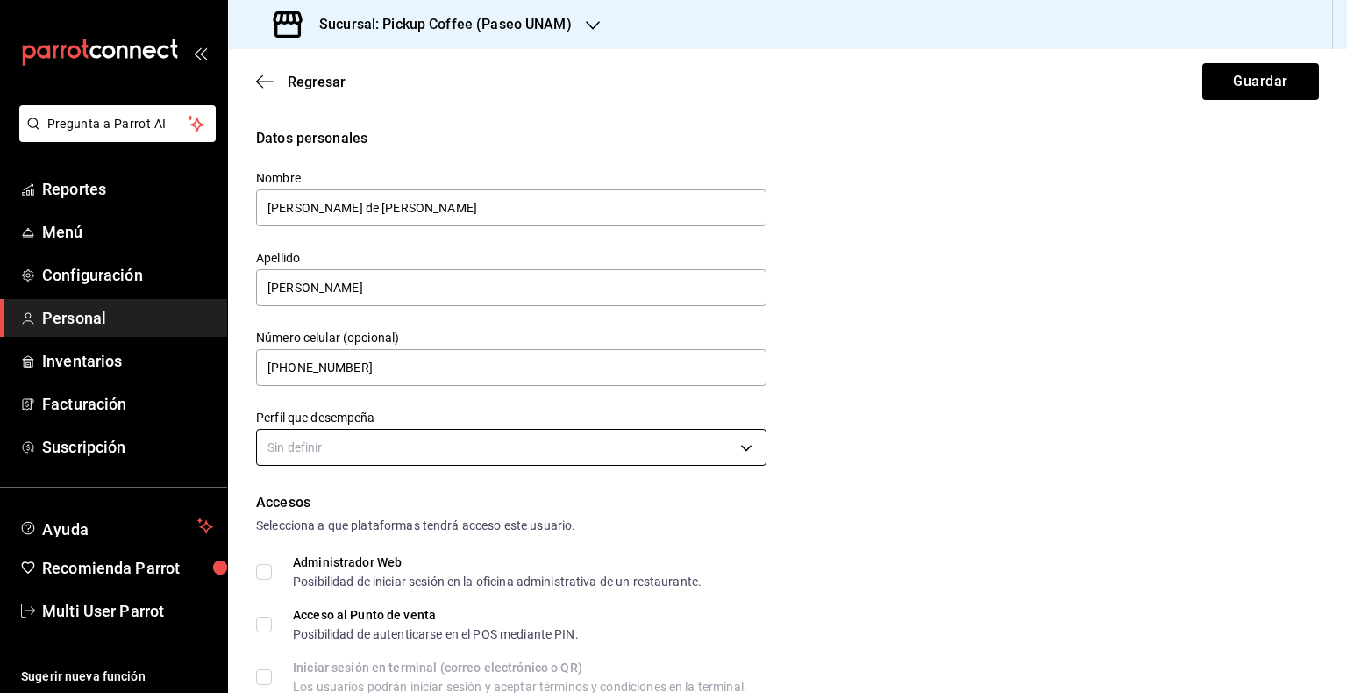
click at [551, 450] on body "Pregunta a Parrot AI Reportes Menú Configuración Personal Inventarios Facturaci…" at bounding box center [673, 346] width 1347 height 693
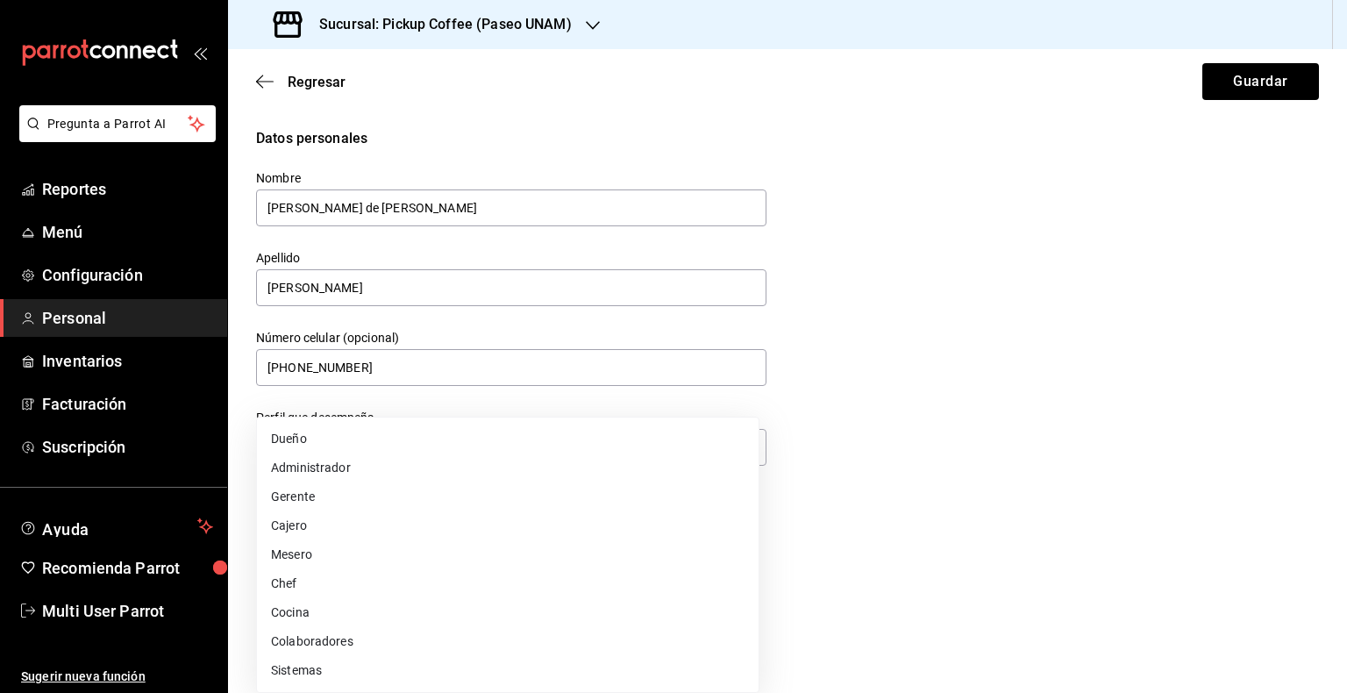
drag, startPoint x: 455, startPoint y: 512, endPoint x: 459, endPoint y: 501, distance: 12.2
click at [459, 501] on ul "Dueño Administrador Gerente Cajero Mesero Chef Cocina Colaboradores Sistemas" at bounding box center [508, 554] width 502 height 274
click at [459, 501] on li "Gerente" at bounding box center [508, 496] width 502 height 29
type input "MANAGER"
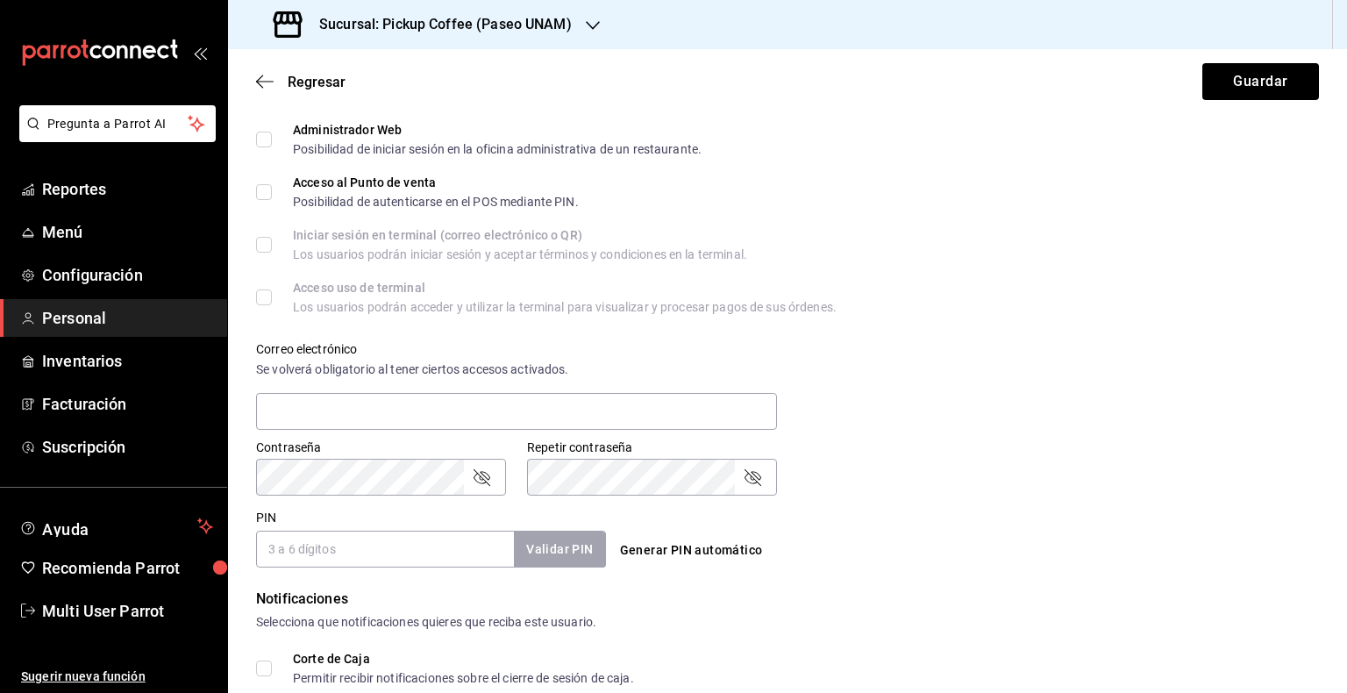
click at [401, 552] on input "PIN" at bounding box center [385, 548] width 258 height 37
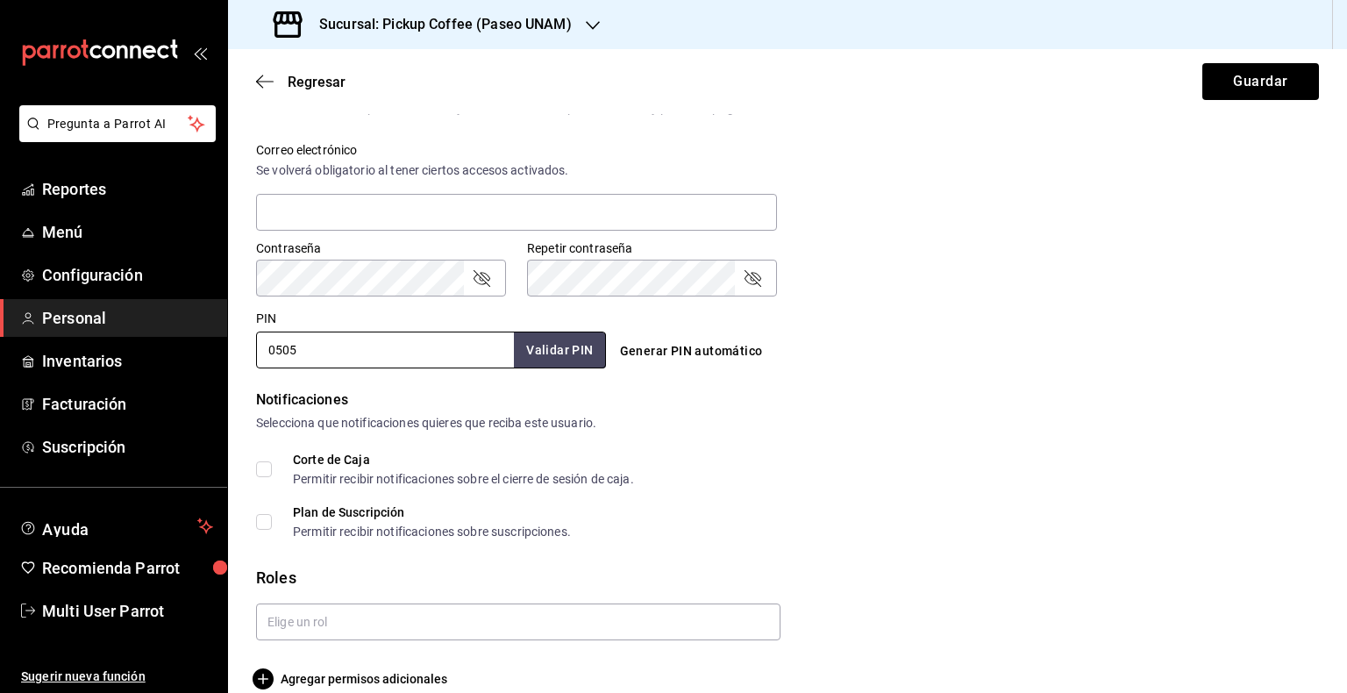
scroll to position [656, 0]
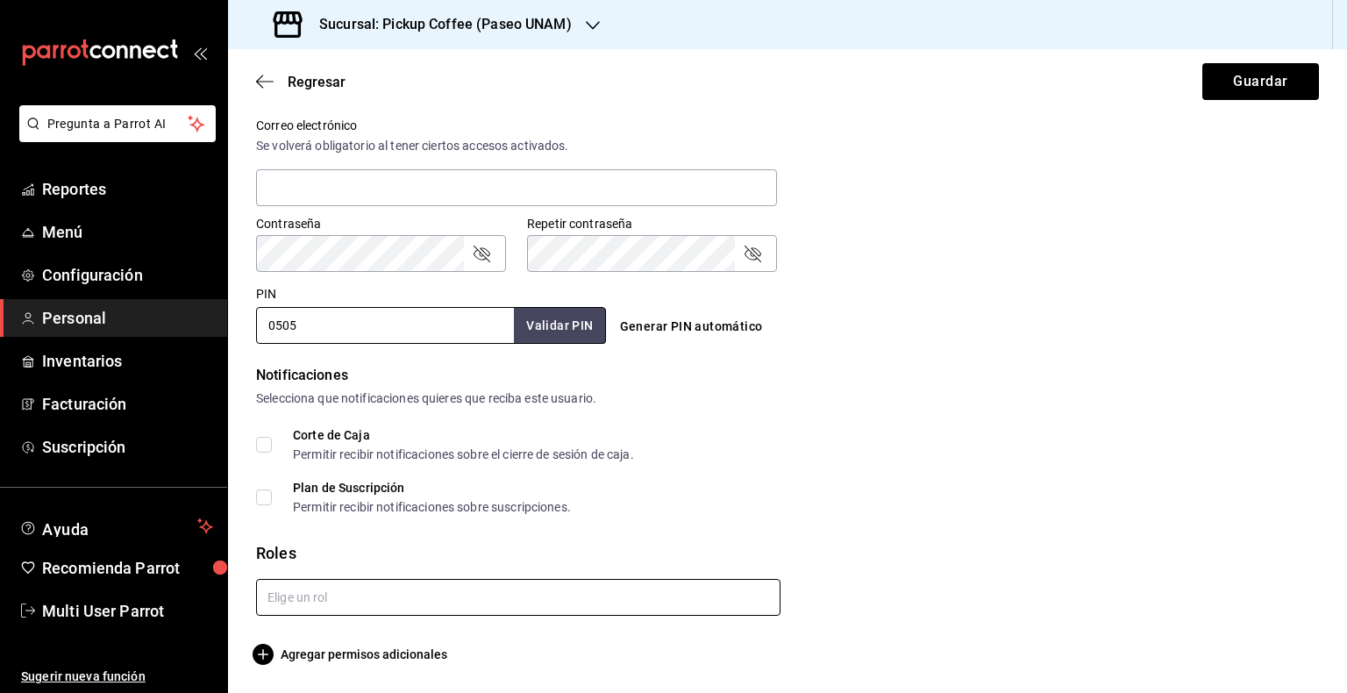
type input "0505"
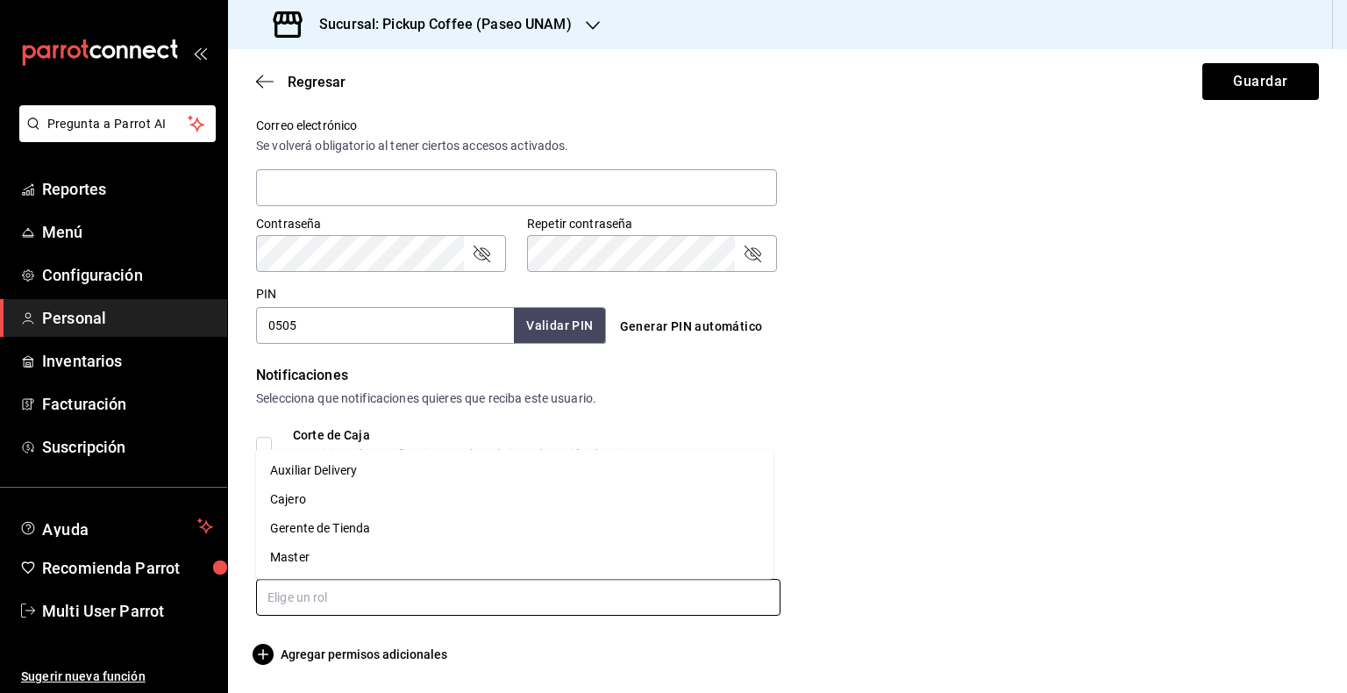
click at [307, 598] on input "text" at bounding box center [518, 597] width 524 height 37
click at [359, 520] on li "Gerente de Tienda" at bounding box center [514, 528] width 517 height 29
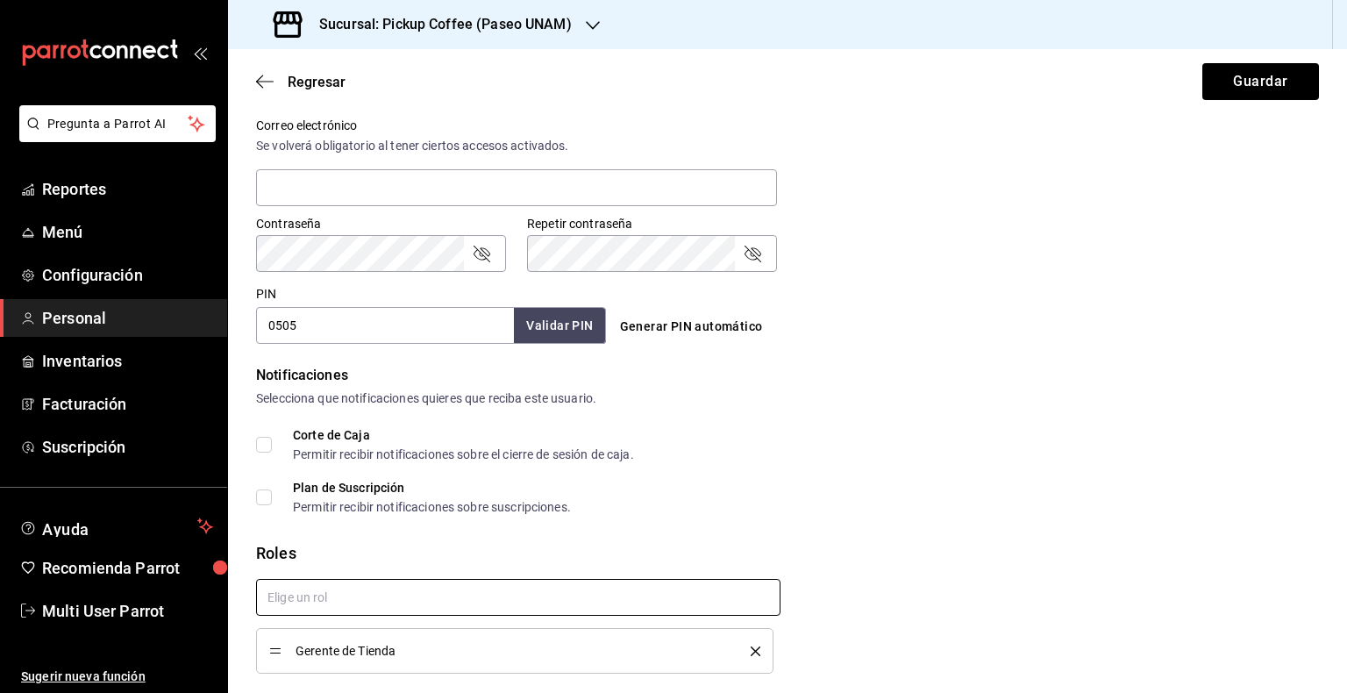
checkbox input "true"
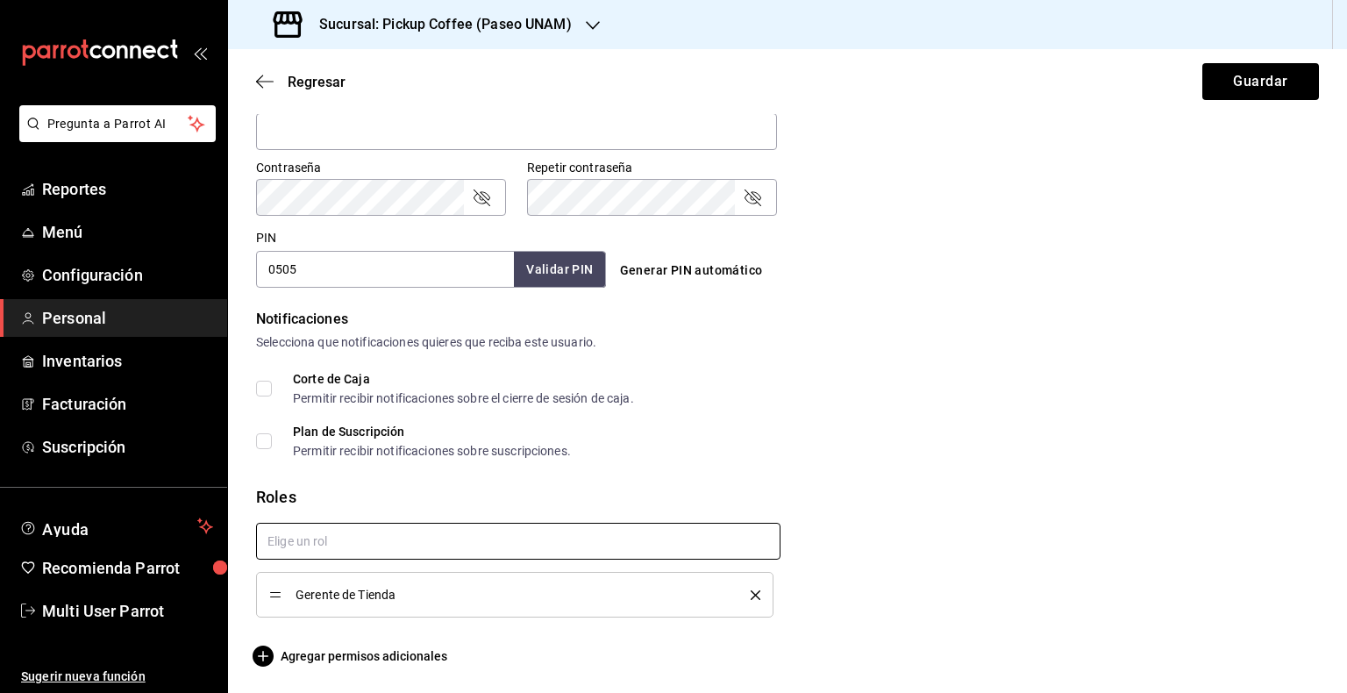
scroll to position [713, 0]
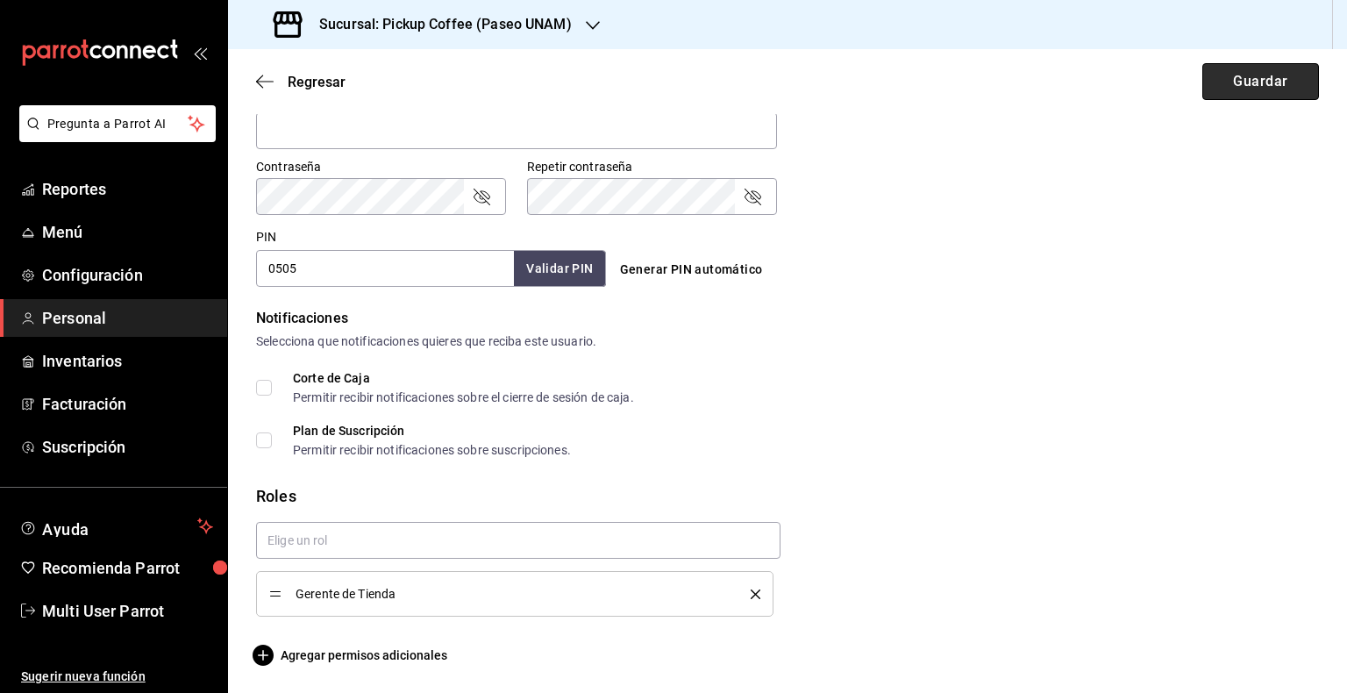
click at [1211, 67] on button "Guardar" at bounding box center [1260, 81] width 117 height 37
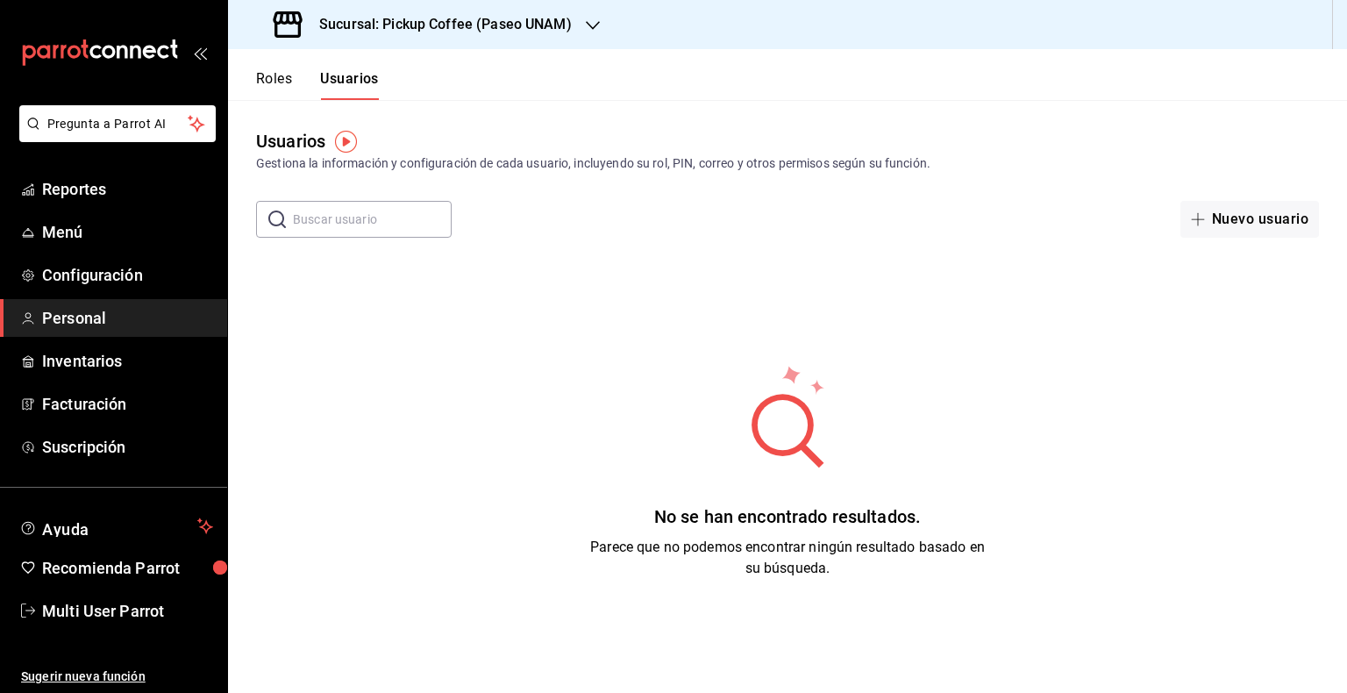
click at [275, 76] on button "Roles" at bounding box center [274, 85] width 36 height 30
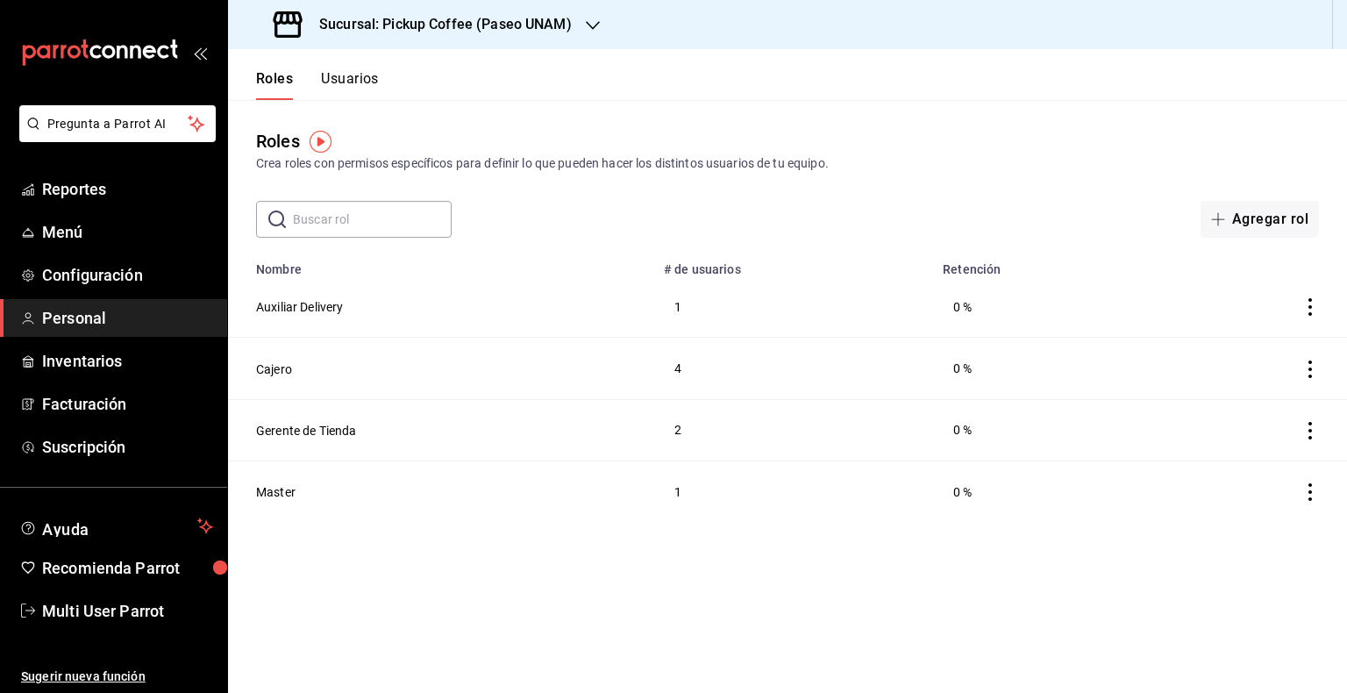
click at [687, 428] on td "2" at bounding box center [792, 429] width 279 height 61
click at [680, 428] on td "2" at bounding box center [792, 429] width 279 height 61
click at [333, 431] on button "Gerente de Tienda" at bounding box center [306, 431] width 101 height 18
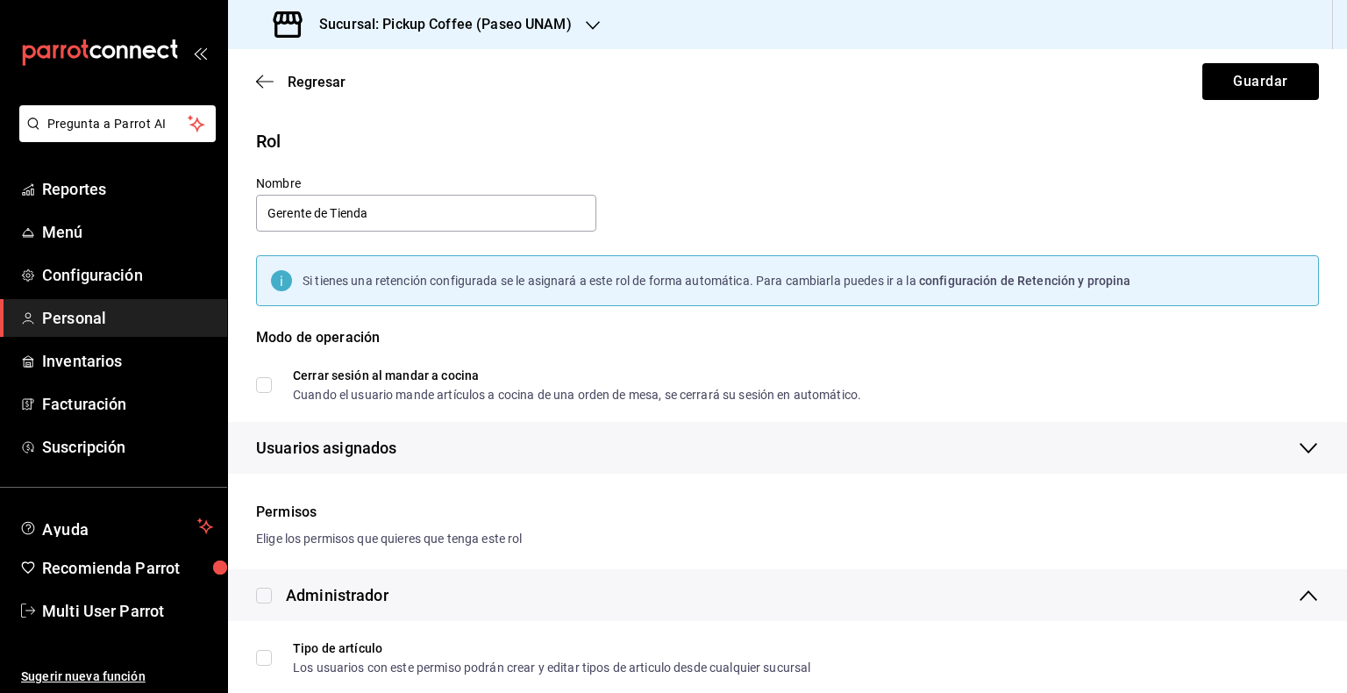
click at [259, 69] on div "Regresar Guardar" at bounding box center [787, 81] width 1119 height 65
click at [263, 82] on icon "button" at bounding box center [265, 82] width 18 height 16
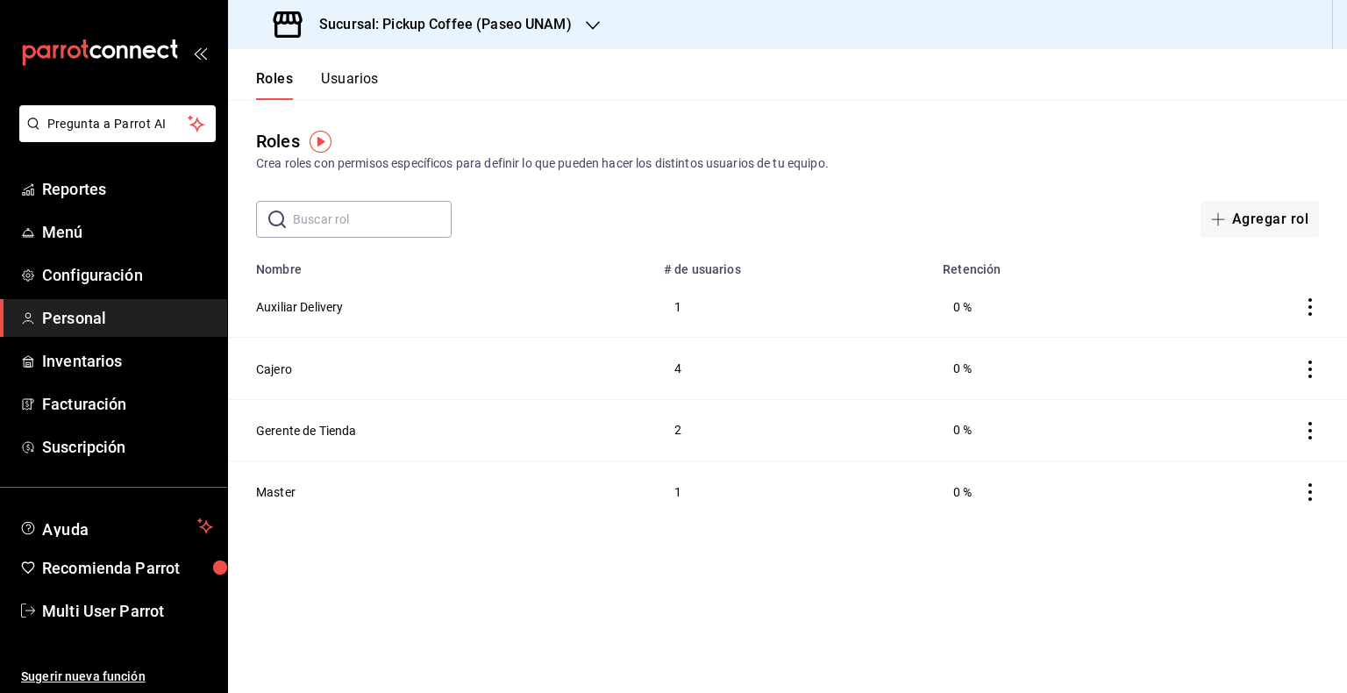
click at [366, 79] on button "Usuarios" at bounding box center [350, 85] width 58 height 30
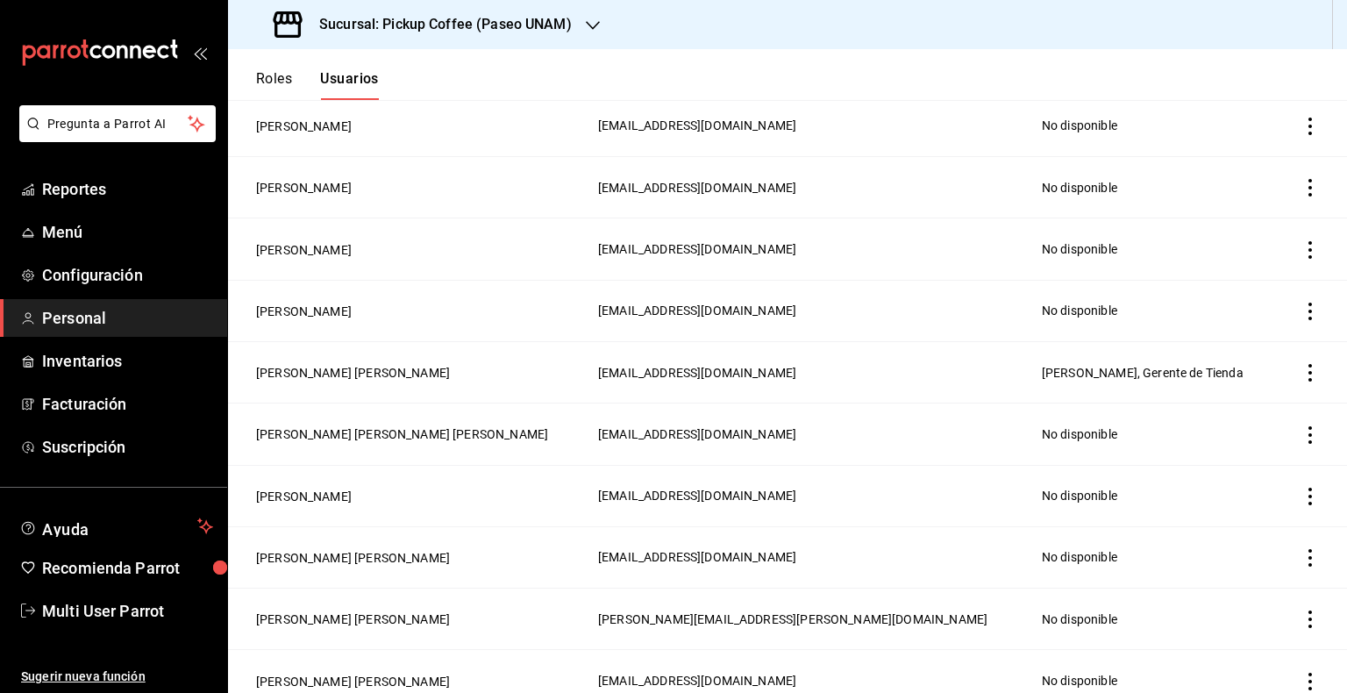
scroll to position [5747, 0]
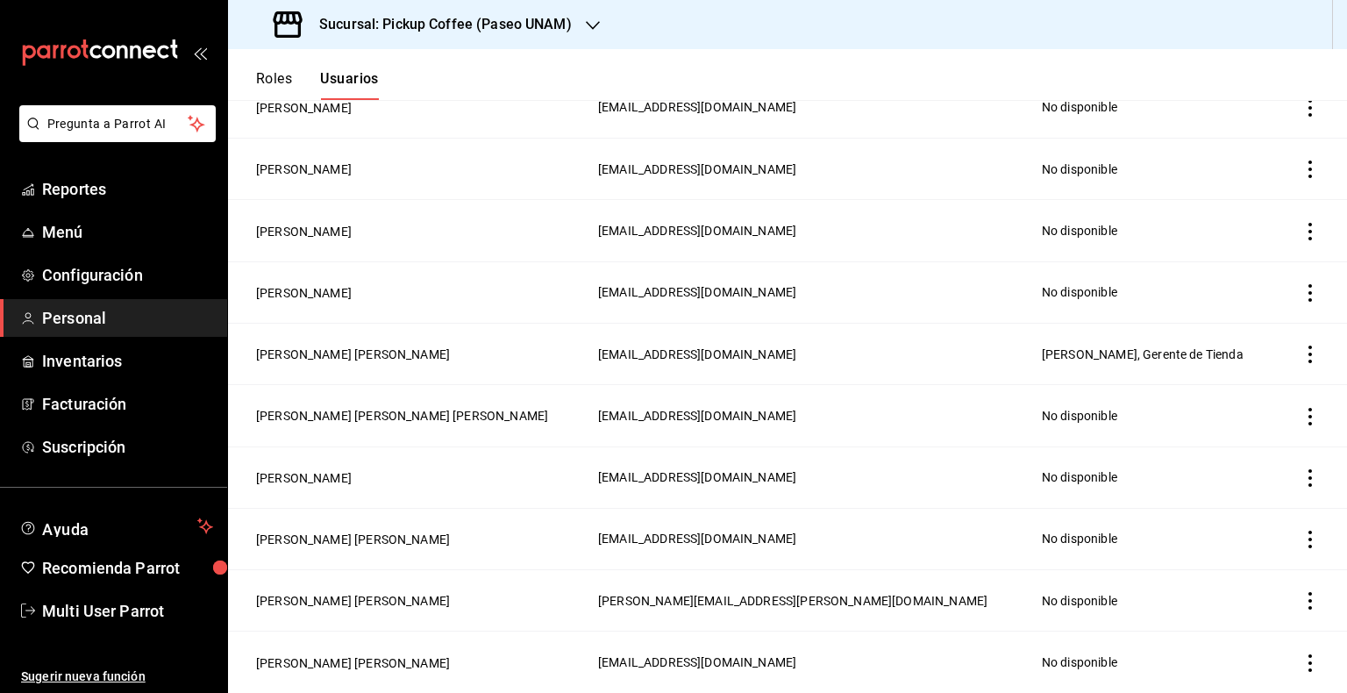
click at [1308, 353] on icon "actions" at bounding box center [1310, 354] width 4 height 18
click at [1063, 361] on div at bounding box center [673, 346] width 1347 height 693
click at [382, 352] on button "[PERSON_NAME] [PERSON_NAME]" at bounding box center [353, 354] width 194 height 18
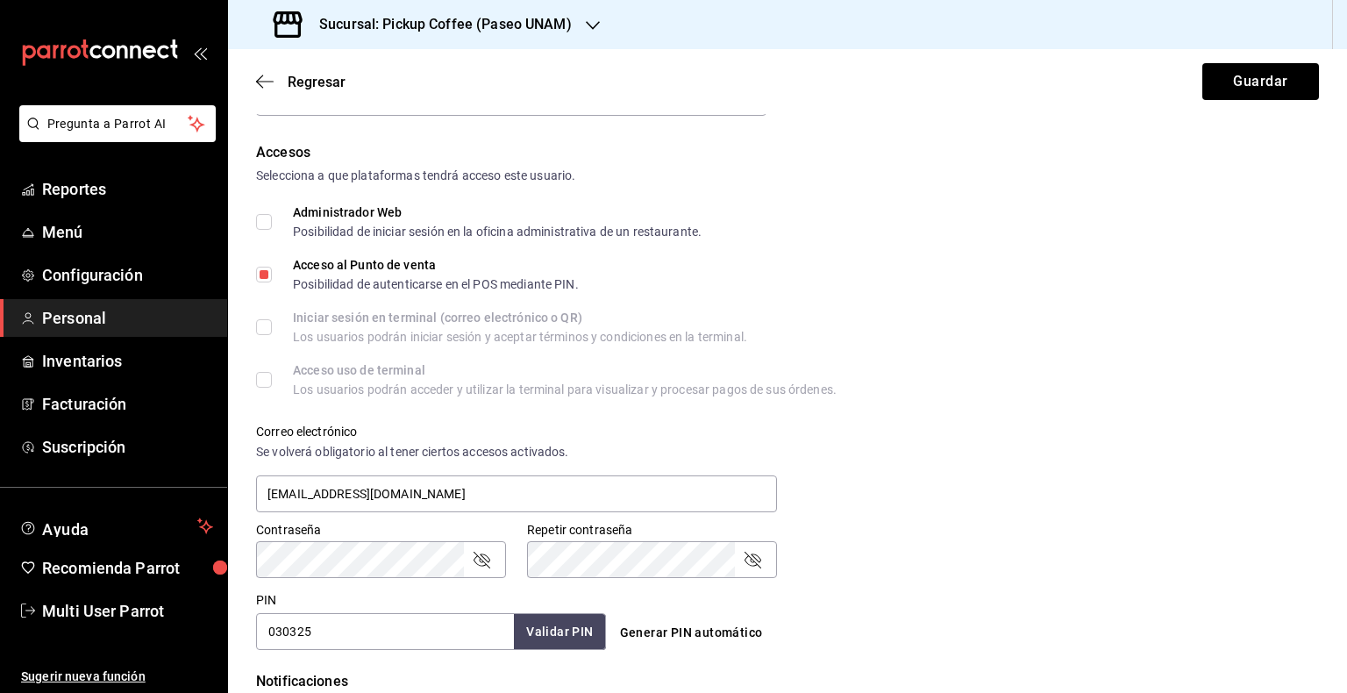
scroll to position [351, 0]
click at [258, 274] on input "Acceso al Punto de venta Posibilidad de autenticarse en el POS mediante PIN." at bounding box center [264, 274] width 16 height 16
checkbox input "false"
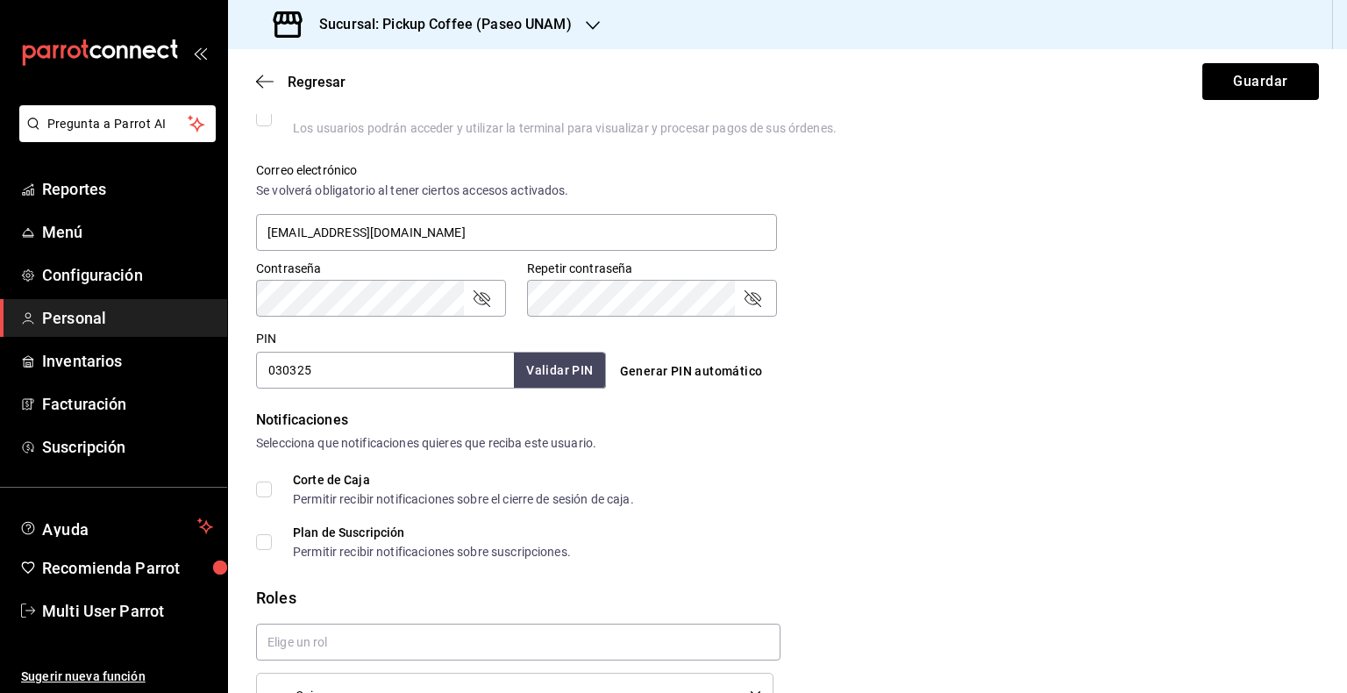
scroll to position [613, 0]
click at [402, 365] on input "030325" at bounding box center [385, 368] width 258 height 37
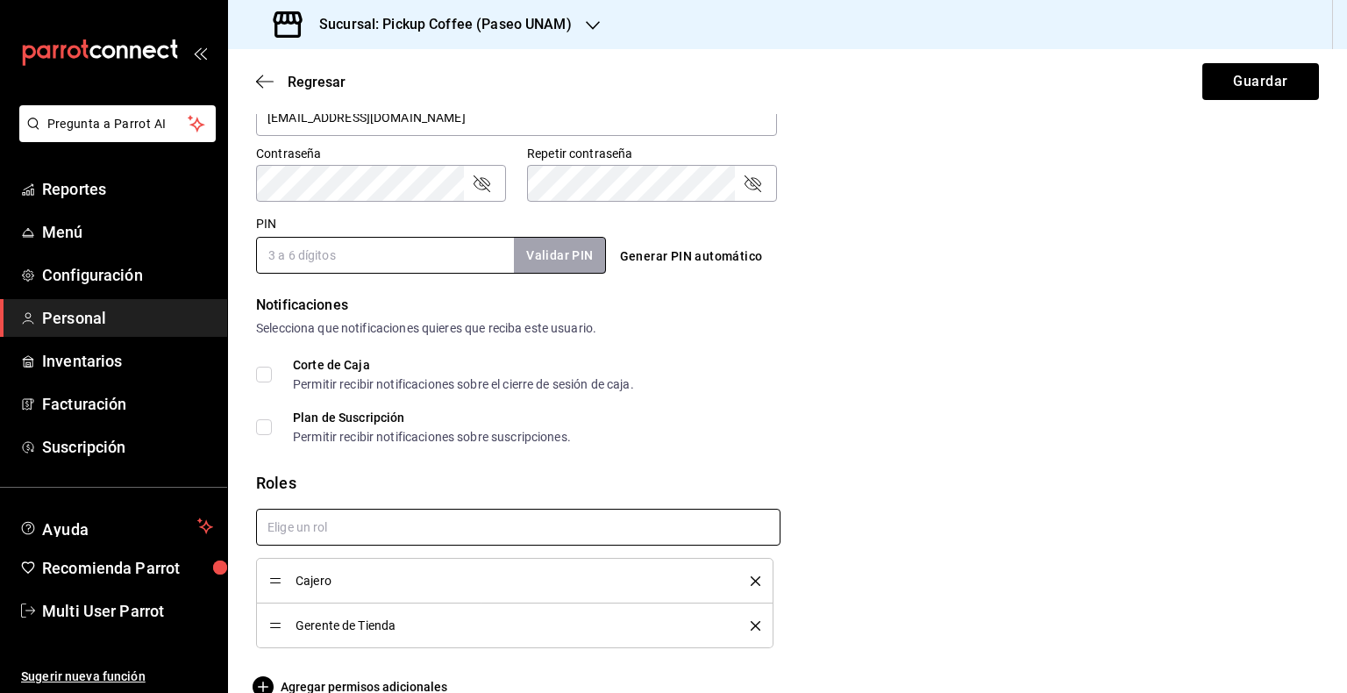
scroll to position [758, 0]
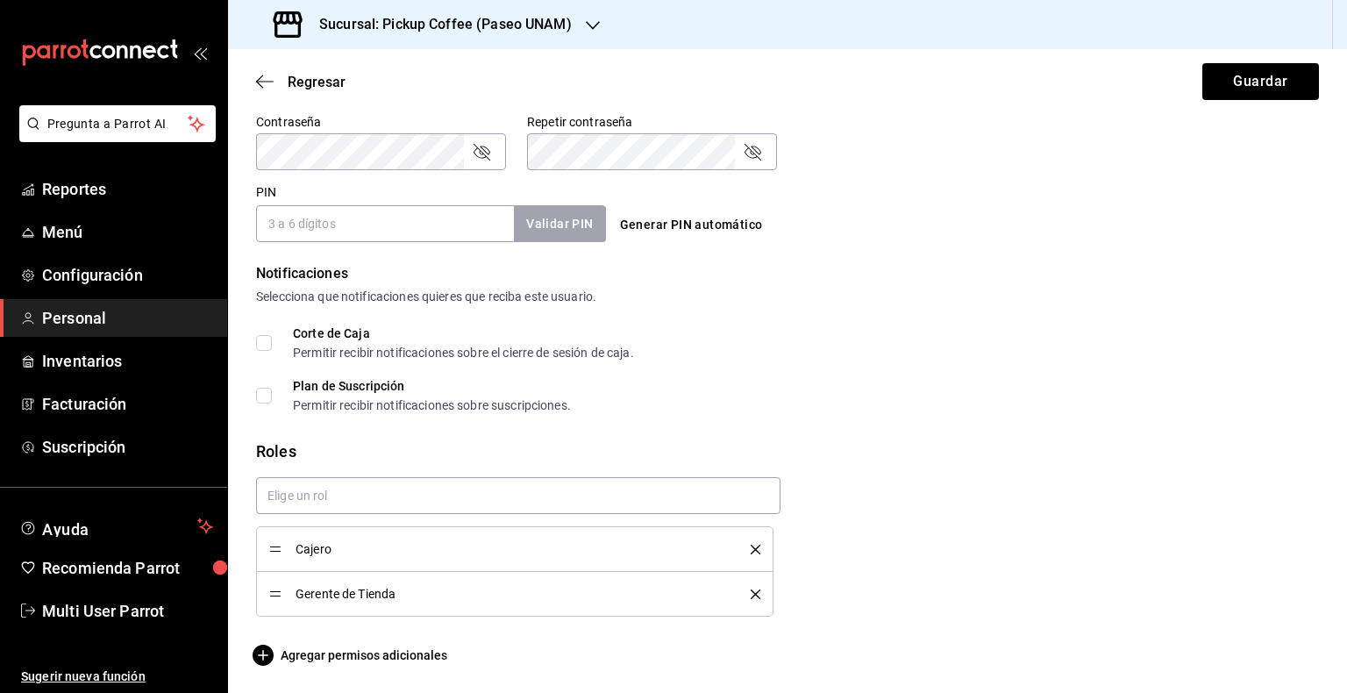
click at [751, 550] on icon "delete" at bounding box center [756, 550] width 10 height 10
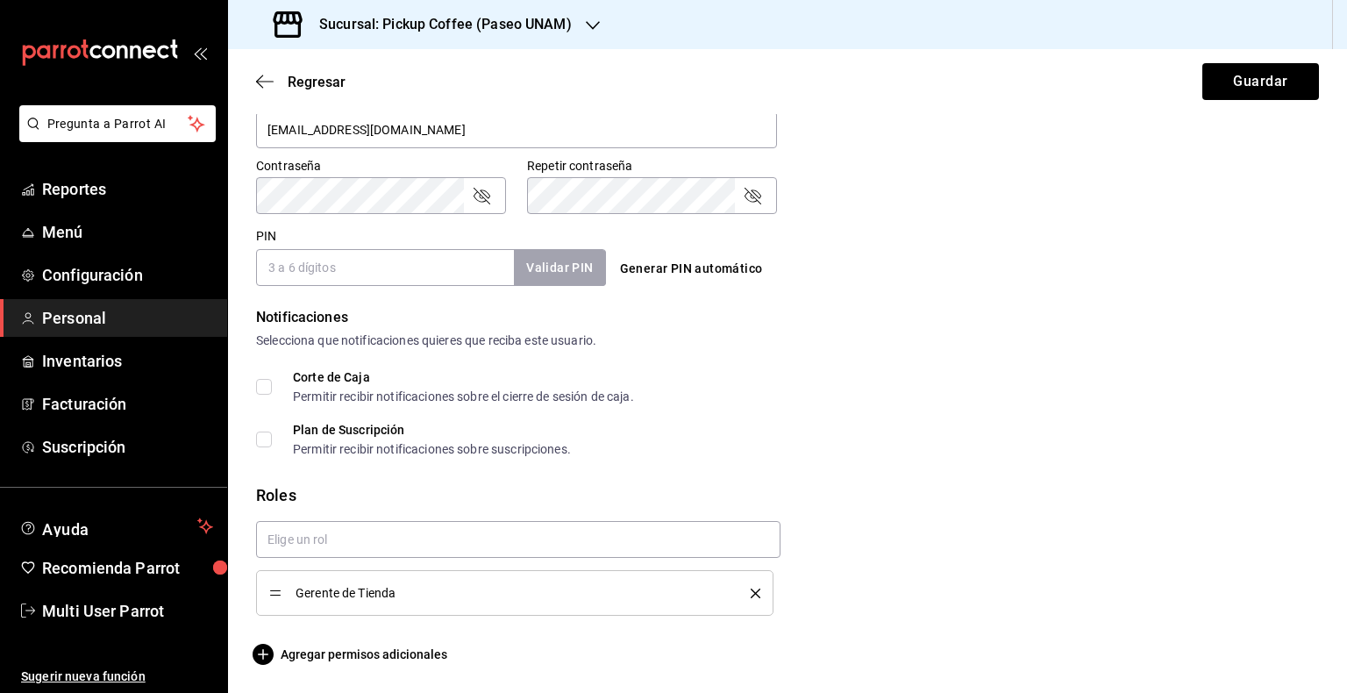
scroll to position [713, 0]
click at [754, 589] on li "Gerente de Tienda" at bounding box center [514, 594] width 517 height 46
click at [751, 592] on icon "delete" at bounding box center [756, 594] width 10 height 10
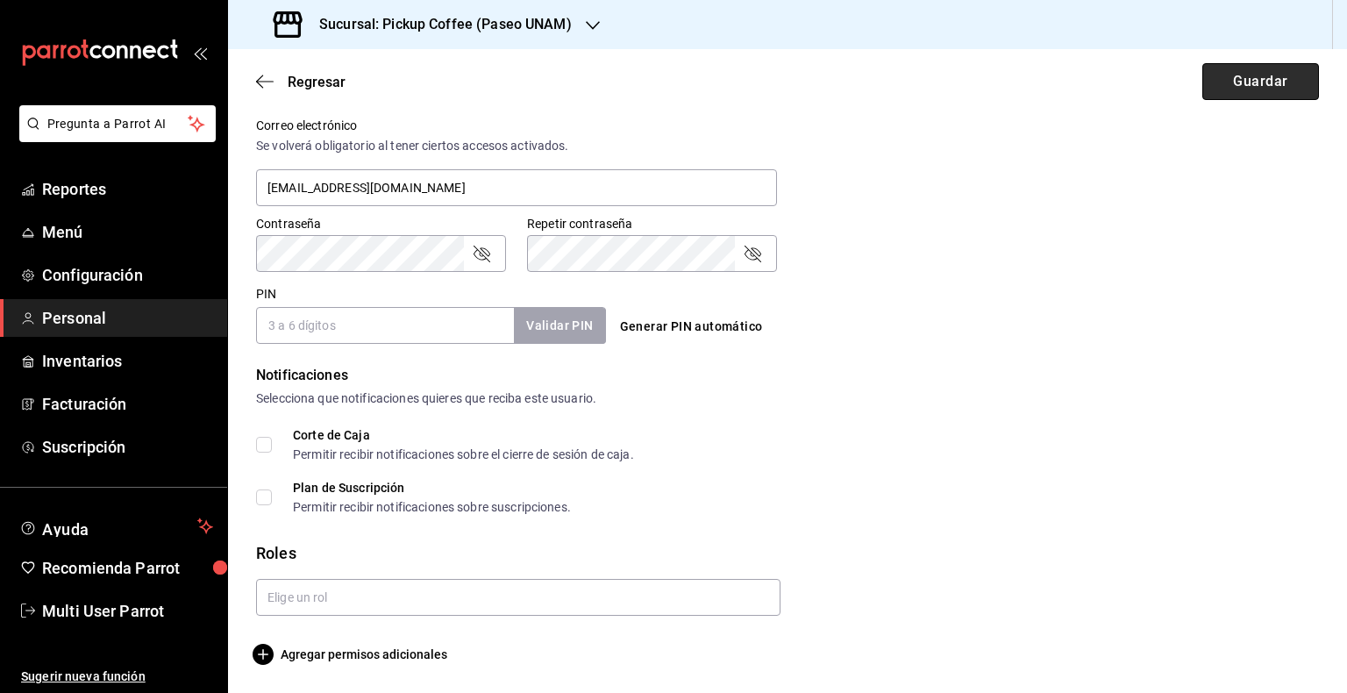
click at [1249, 77] on button "Guardar" at bounding box center [1260, 81] width 117 height 37
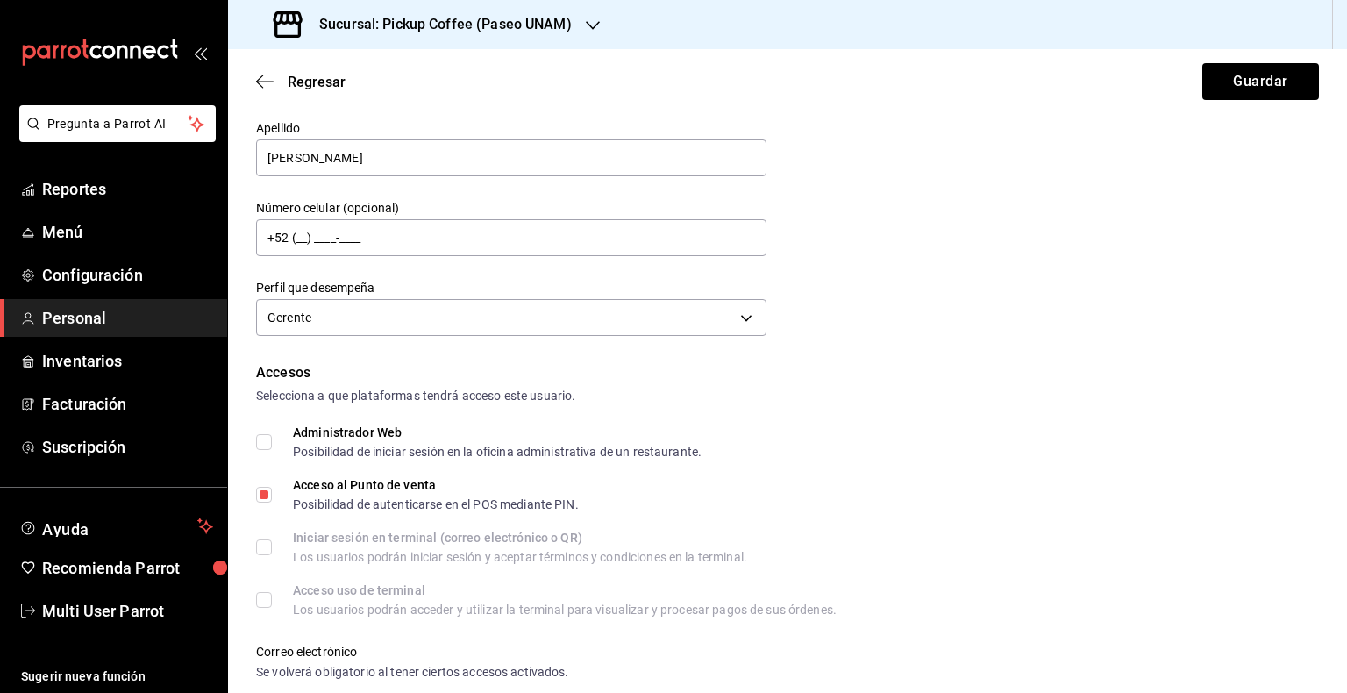
click at [270, 493] on input "Acceso al Punto de venta Posibilidad de autenticarse en el POS mediante PIN." at bounding box center [264, 495] width 16 height 16
checkbox input "false"
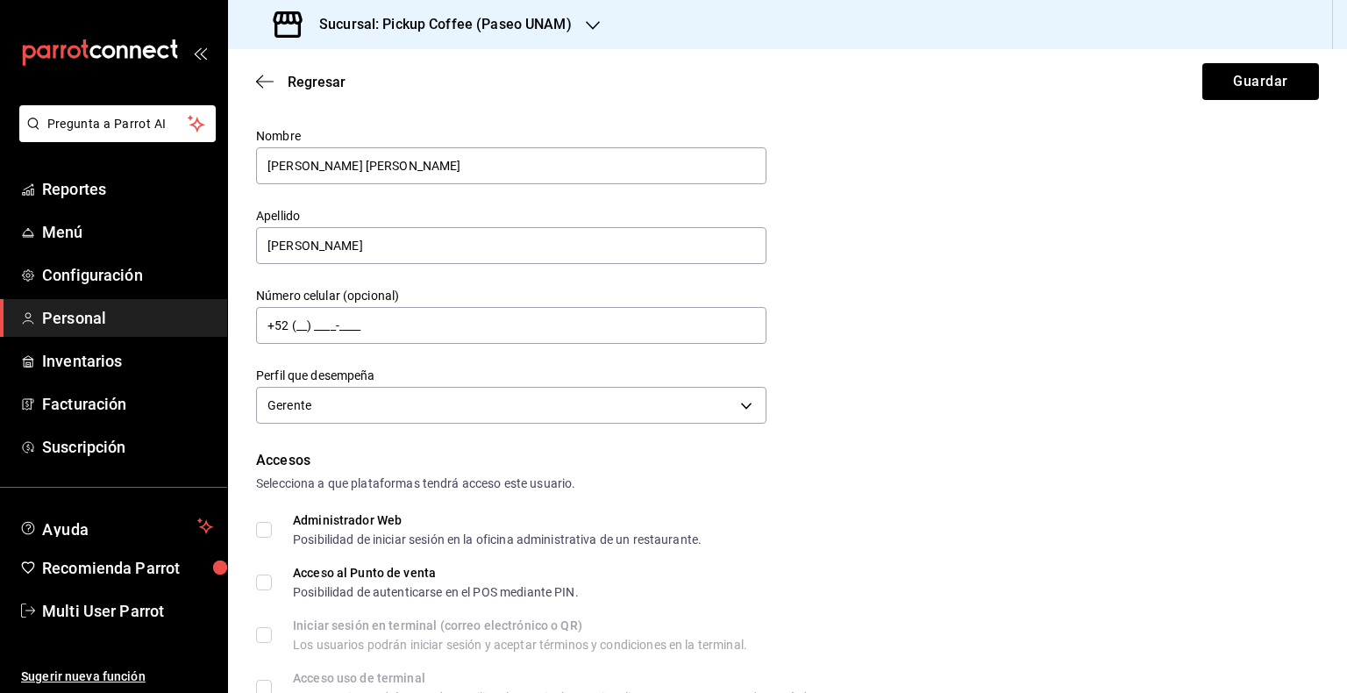
scroll to position [0, 0]
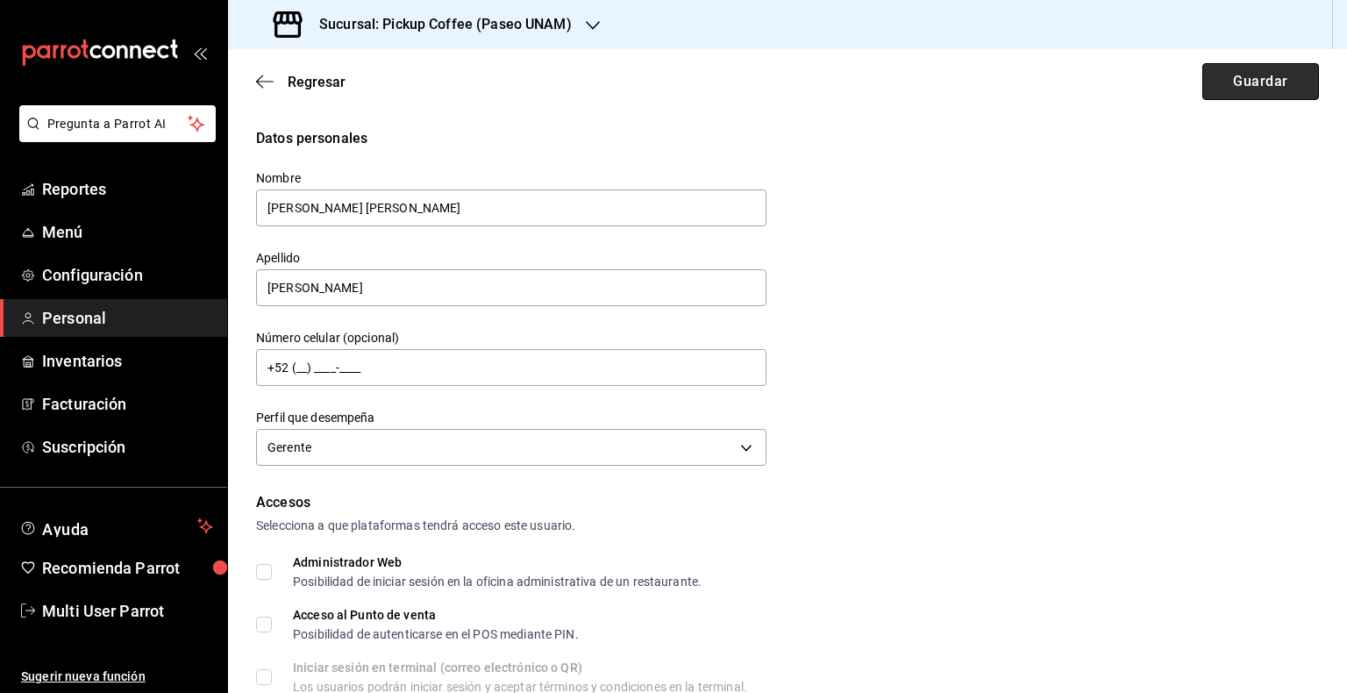
click at [1250, 76] on button "Guardar" at bounding box center [1260, 81] width 117 height 37
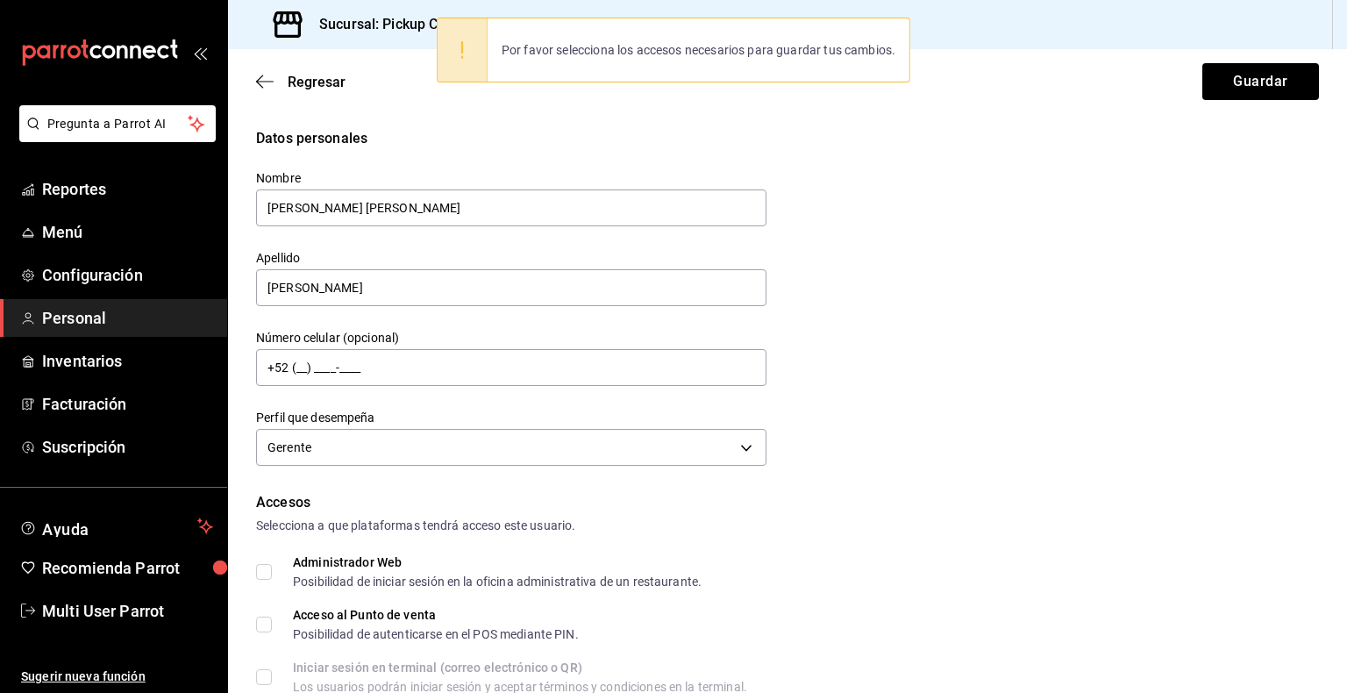
click at [635, 54] on div "Por favor selecciona los accesos necesarios para guardar tus cambios." at bounding box center [699, 50] width 422 height 39
click at [466, 139] on div "Datos personales" at bounding box center [787, 138] width 1063 height 21
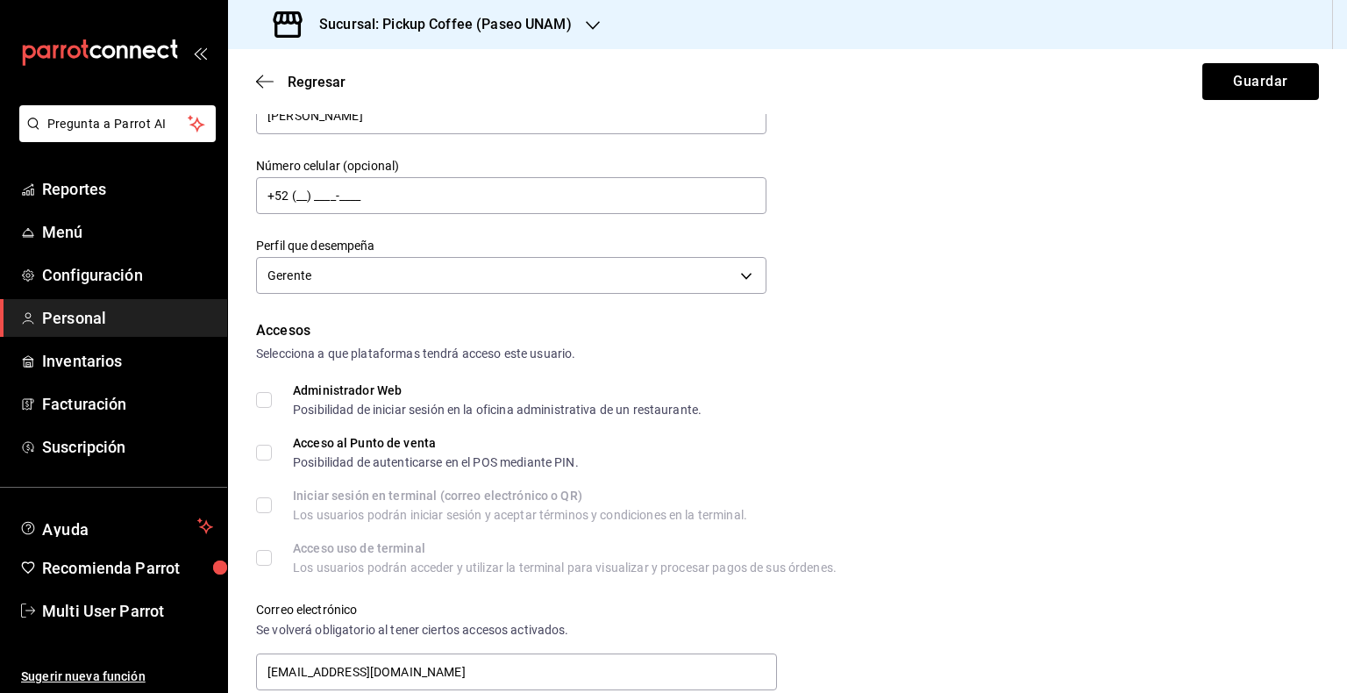
scroll to position [172, 0]
click at [258, 88] on icon "button" at bounding box center [265, 82] width 18 height 16
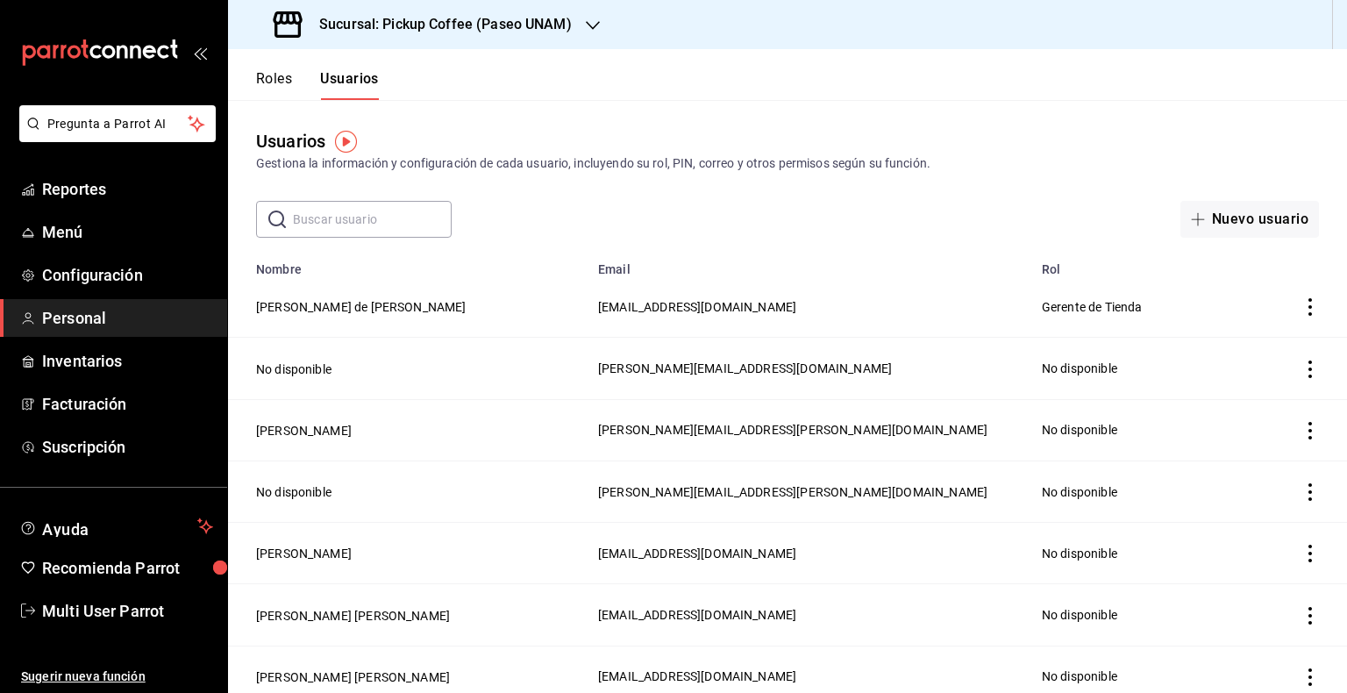
click at [355, 225] on input "text" at bounding box center [372, 219] width 159 height 35
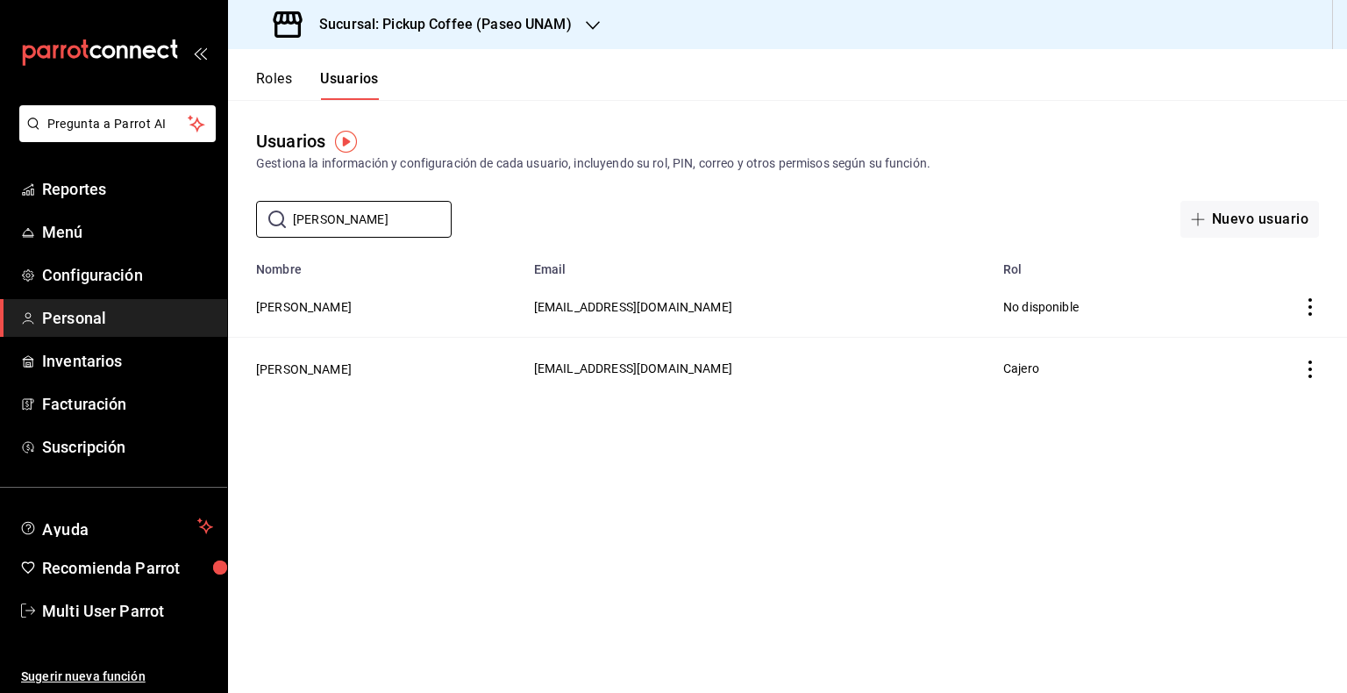
type input "[PERSON_NAME]"
click at [1039, 374] on span "Cajero" at bounding box center [1021, 368] width 36 height 14
click at [1308, 369] on icon "actions" at bounding box center [1310, 369] width 18 height 18
click at [1122, 359] on div at bounding box center [673, 346] width 1347 height 693
click at [341, 370] on button "[PERSON_NAME]" at bounding box center [304, 369] width 96 height 18
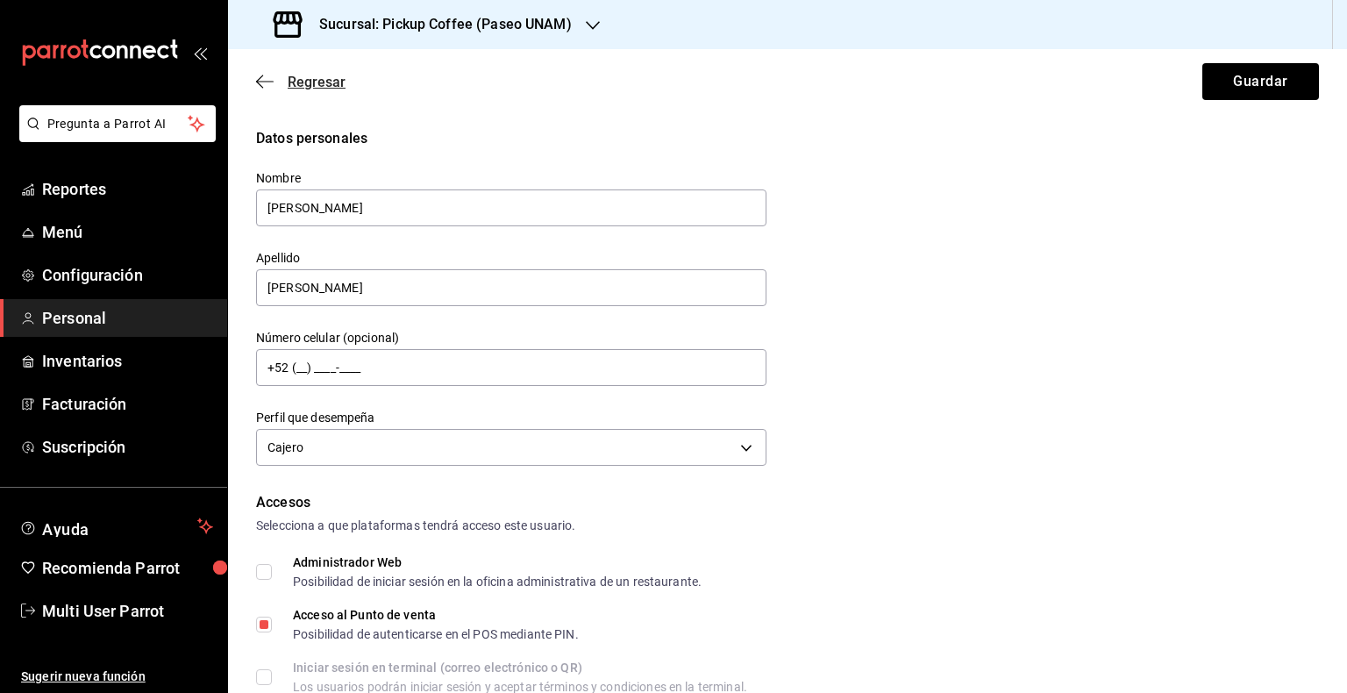
click at [265, 78] on icon "button" at bounding box center [265, 82] width 18 height 16
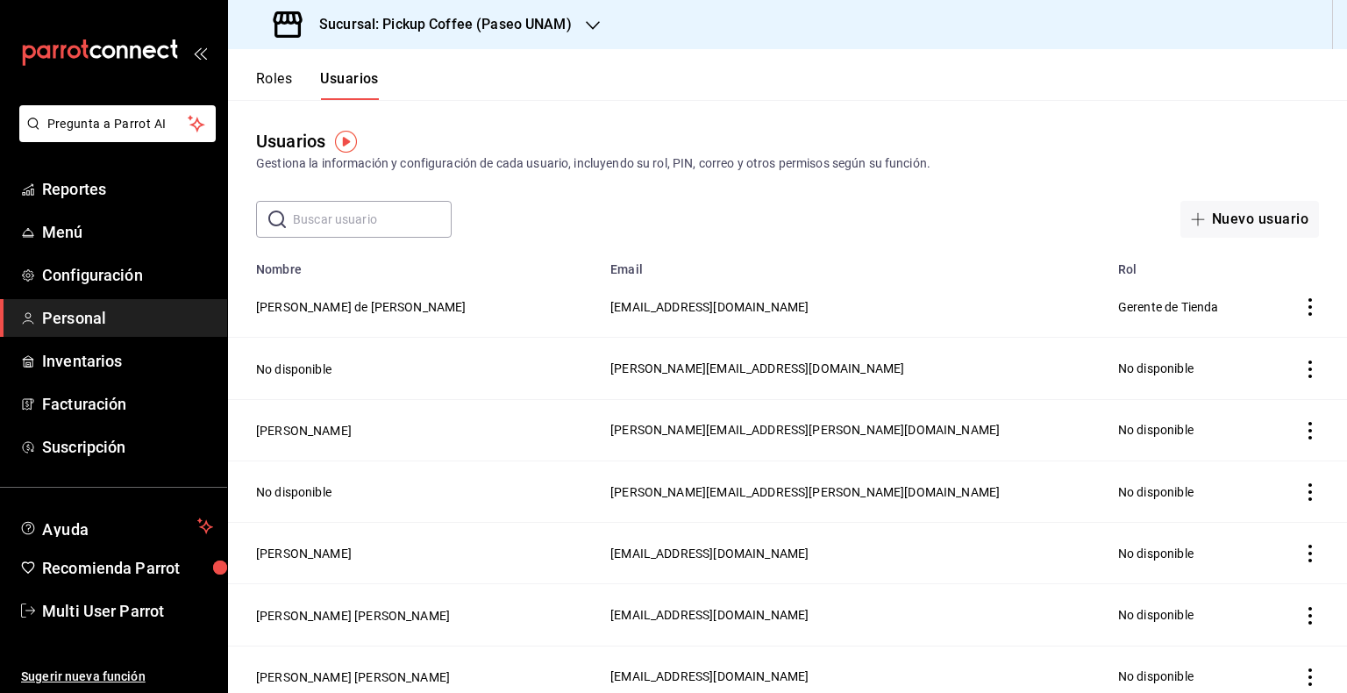
click at [1159, 314] on span "Gerente de Tienda" at bounding box center [1168, 307] width 101 height 14
click at [1301, 314] on icon "actions" at bounding box center [1310, 307] width 18 height 18
click at [362, 310] on div at bounding box center [673, 346] width 1347 height 693
click at [374, 303] on button "[PERSON_NAME] de [PERSON_NAME]" at bounding box center [361, 307] width 210 height 18
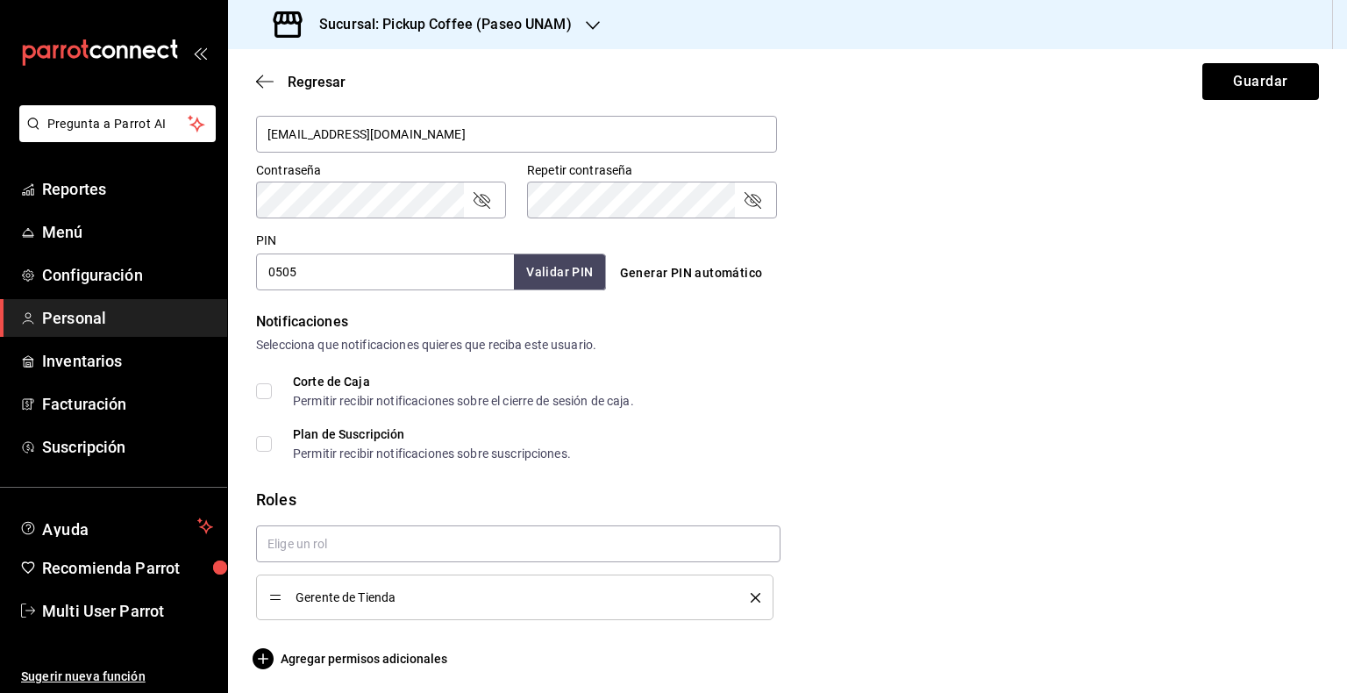
scroll to position [713, 0]
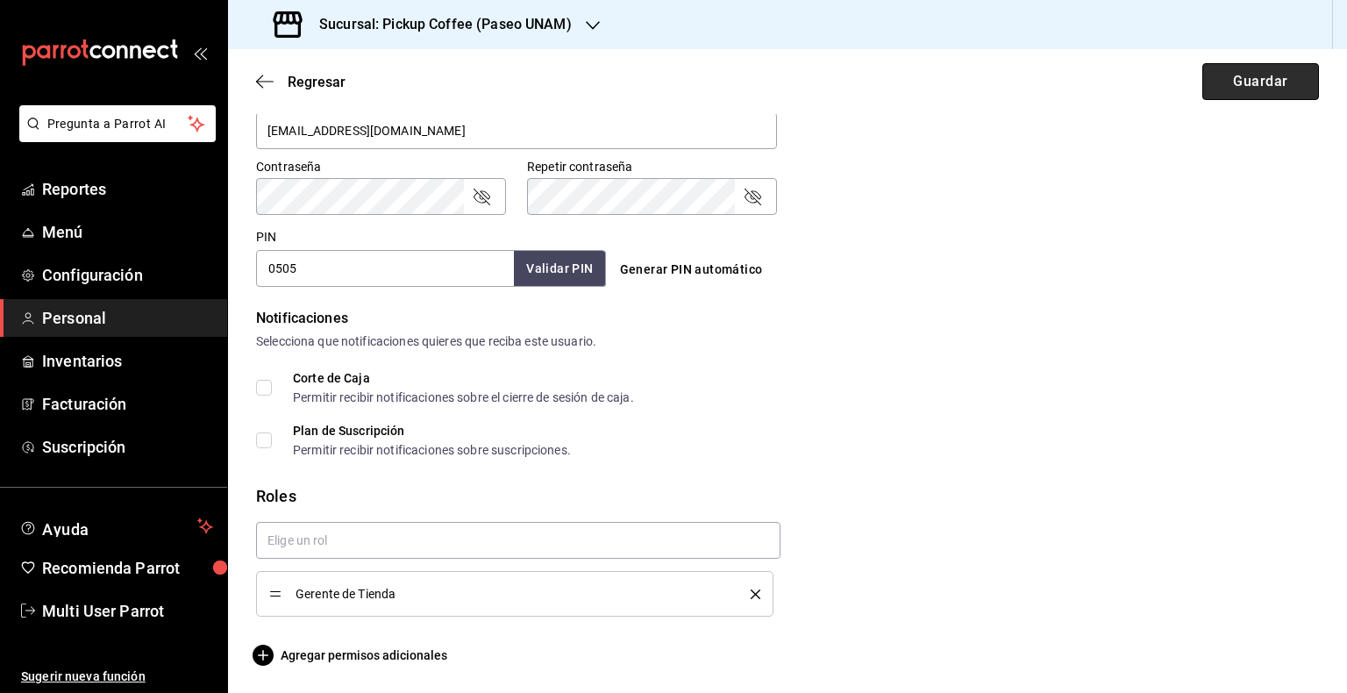
click at [1237, 75] on button "Guardar" at bounding box center [1260, 81] width 117 height 37
